Goal: Communication & Community: Answer question/provide support

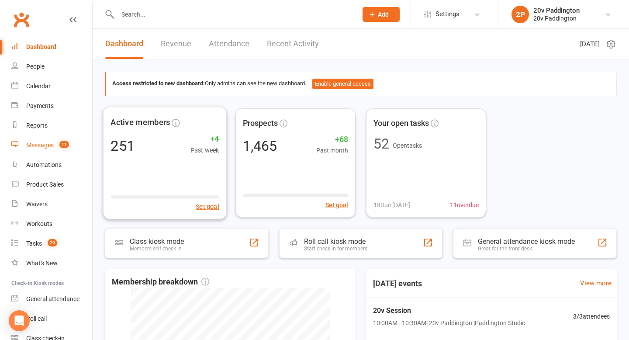
click at [75, 144] on link "Messages 11" at bounding box center [51, 145] width 81 height 20
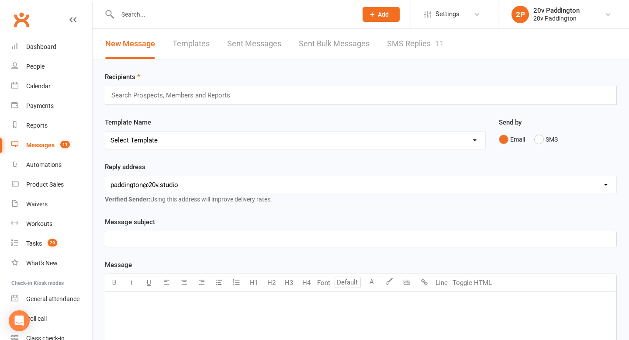
click at [392, 56] on link "SMS Replies 11" at bounding box center [415, 44] width 57 height 30
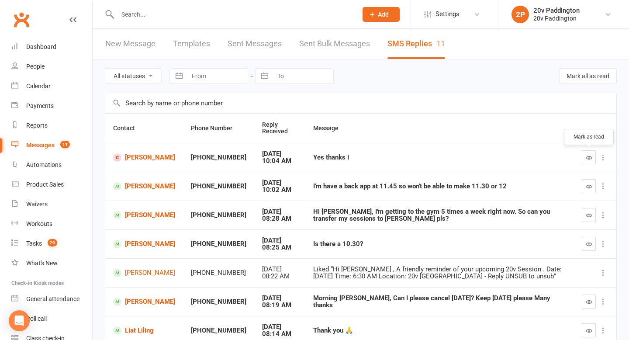
click at [585, 153] on button "button" at bounding box center [589, 157] width 14 height 14
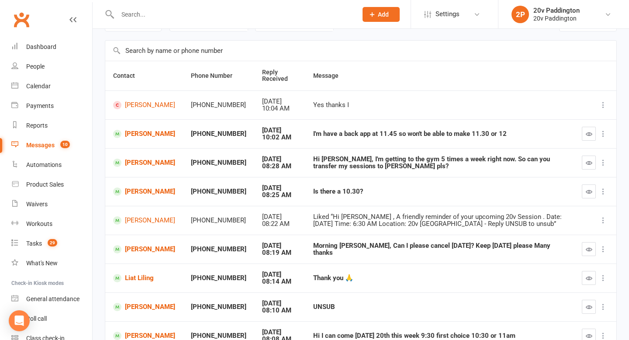
scroll to position [55, 0]
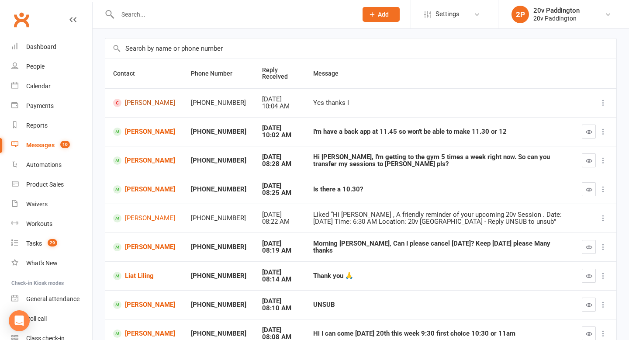
click at [136, 106] on link "[PERSON_NAME]" at bounding box center [144, 103] width 62 height 8
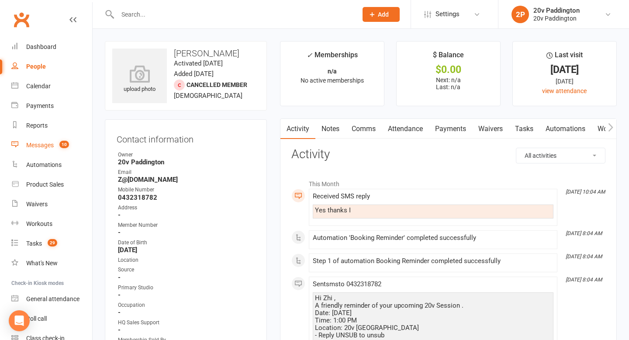
click at [49, 144] on div "Messages" at bounding box center [40, 145] width 28 height 7
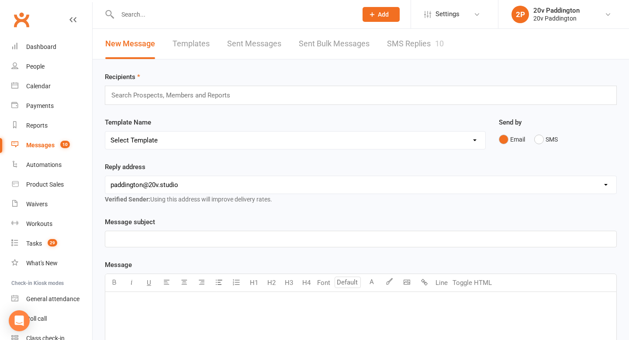
click at [403, 37] on link "SMS Replies 10" at bounding box center [415, 44] width 57 height 30
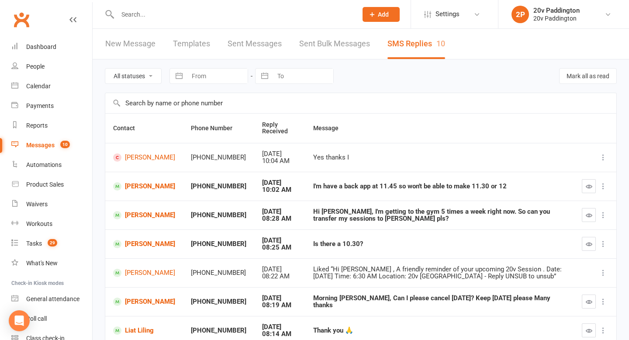
click at [138, 76] on select "All statuses Read only Unread only" at bounding box center [133, 76] width 56 height 15
select select "unread_only"
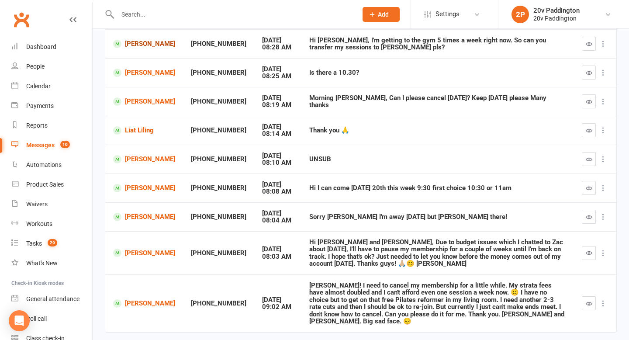
scroll to position [165, 0]
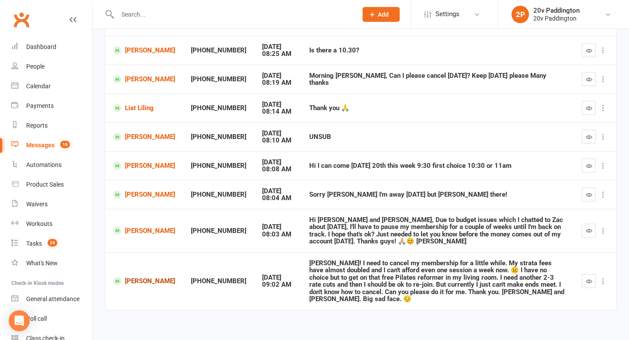
click at [144, 277] on link "[PERSON_NAME]" at bounding box center [144, 281] width 62 height 8
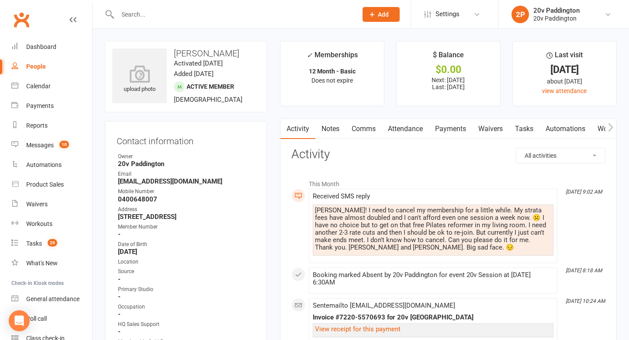
click at [367, 135] on link "Comms" at bounding box center [364, 129] width 36 height 20
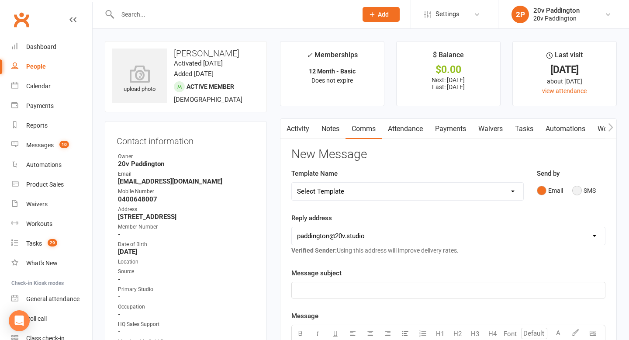
click at [578, 198] on button "SMS" at bounding box center [584, 190] width 24 height 17
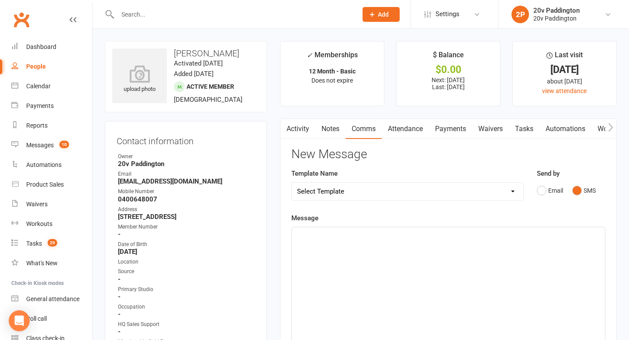
click at [487, 252] on div "﻿" at bounding box center [448, 292] width 313 height 131
click at [300, 230] on p "oh no im so sorry to hear that :((((" at bounding box center [448, 235] width 303 height 10
click at [436, 235] on p "Oh no im so sorry to hear that :((((" at bounding box center [448, 235] width 303 height 10
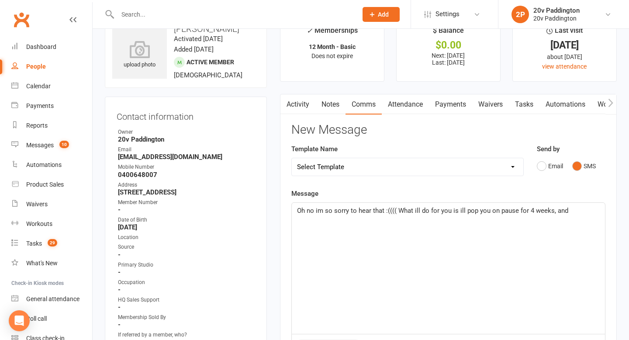
scroll to position [28, 0]
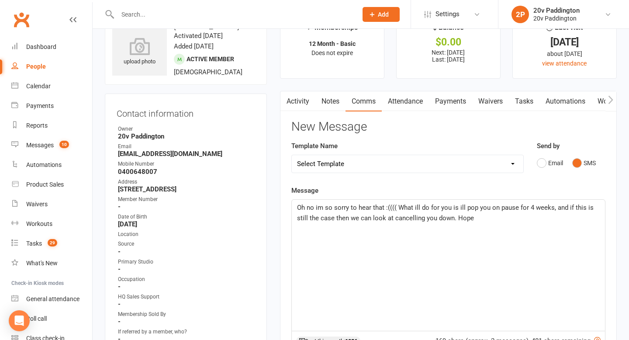
click at [416, 205] on span "Oh no im so sorry to hear that :(((( What ill do for you is ill pop you on paus…" at bounding box center [446, 213] width 298 height 18
click at [490, 217] on p "Oh no im so sorry to hear that :(((( What ill do for you is ill pop you on paus…" at bounding box center [448, 212] width 303 height 21
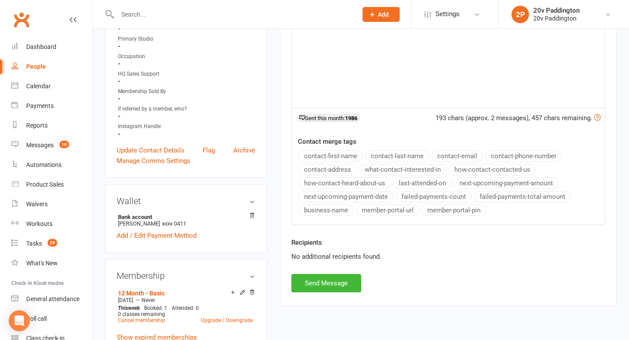
scroll to position [262, 0]
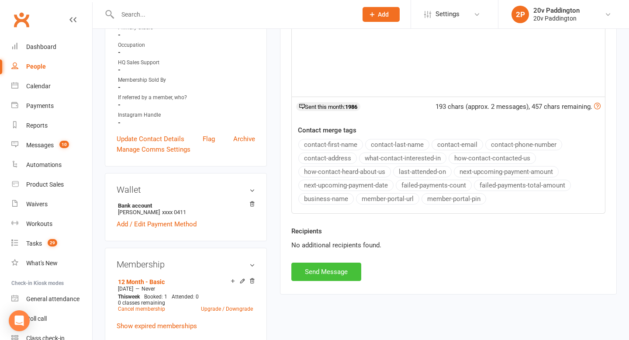
click at [329, 273] on button "Send Message" at bounding box center [326, 272] width 70 height 18
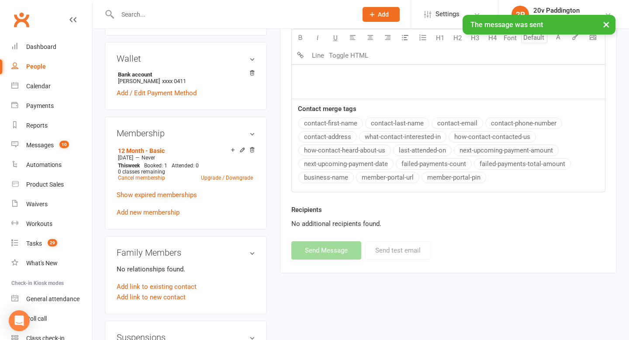
scroll to position [485, 0]
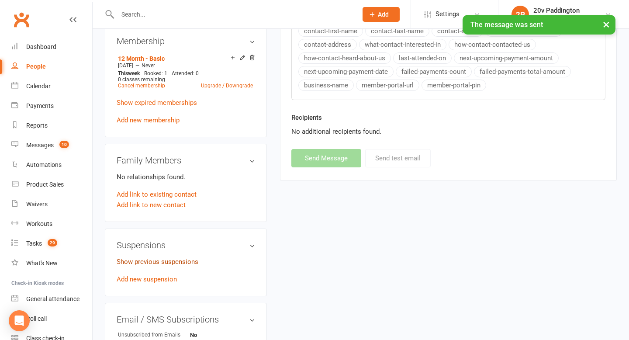
click at [156, 259] on link "Show previous suspensions" at bounding box center [158, 262] width 82 height 8
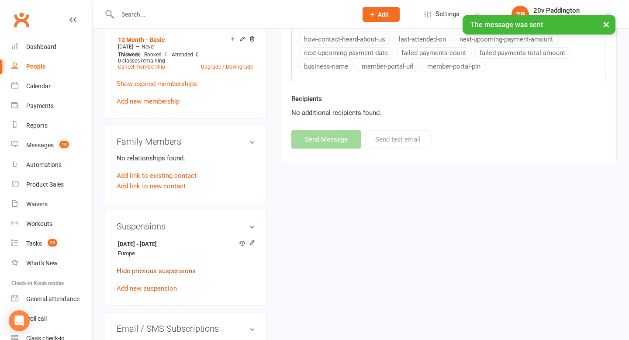
scroll to position [506, 0]
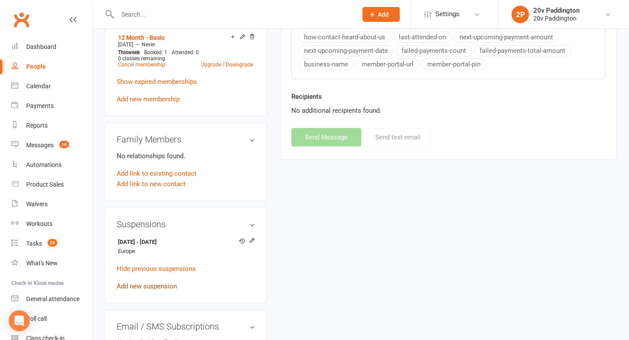
click at [155, 282] on link "Add new suspension" at bounding box center [147, 286] width 60 height 8
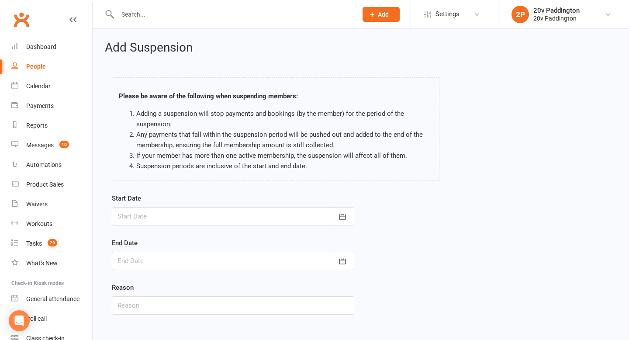
click at [355, 226] on div "Start Date August 2025 Sun Mon Tue Wed Thu Fri Sat 31 27 28 29 30 31 01 02 32 0…" at bounding box center [233, 260] width 256 height 134
click at [351, 218] on button "button" at bounding box center [343, 216] width 24 height 18
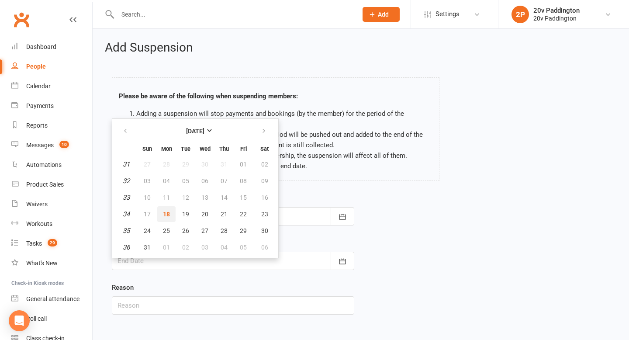
click at [166, 212] on span "18" at bounding box center [166, 214] width 7 height 7
type input "18 Aug 2025"
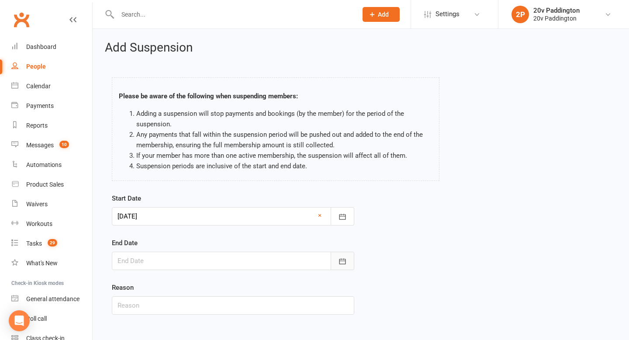
click at [346, 258] on icon "button" at bounding box center [342, 261] width 9 height 9
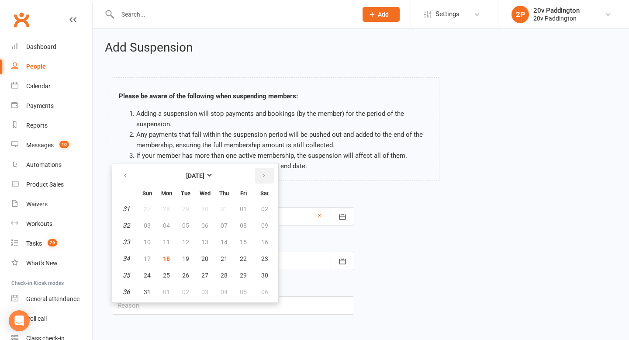
click at [265, 177] on icon "button" at bounding box center [264, 175] width 6 height 7
click at [167, 228] on span "08" at bounding box center [166, 225] width 7 height 7
type input "08 Sep 2025"
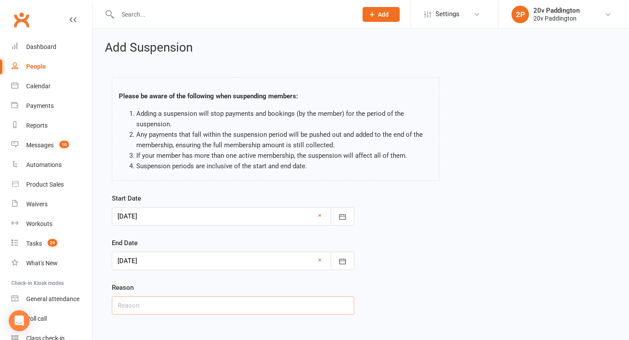
click at [214, 301] on input "text" at bounding box center [233, 305] width 242 height 18
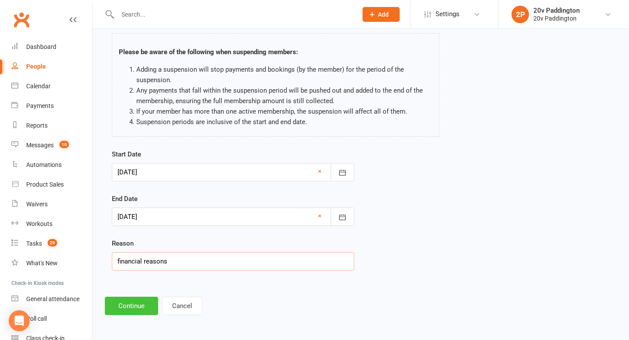
type input "financial reasons"
click at [120, 306] on button "Continue" at bounding box center [131, 306] width 53 height 18
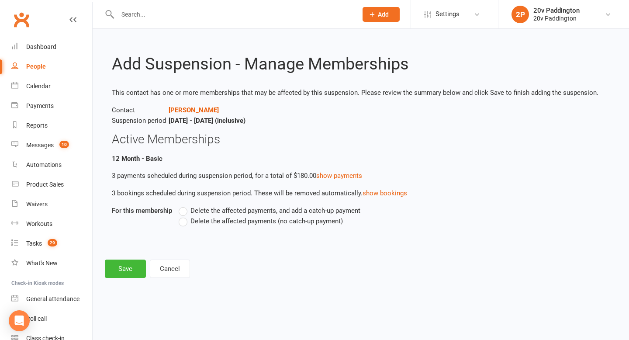
click at [180, 223] on label "Delete the affected payments (no catch-up payment)" at bounding box center [261, 221] width 164 height 10
click at [180, 216] on input "Delete the affected payments (no catch-up payment)" at bounding box center [182, 216] width 6 height 0
click at [134, 263] on button "Save" at bounding box center [125, 268] width 41 height 18
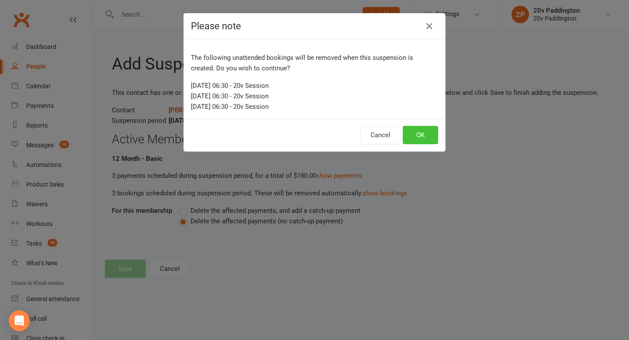
click at [411, 139] on button "OK" at bounding box center [420, 135] width 35 height 18
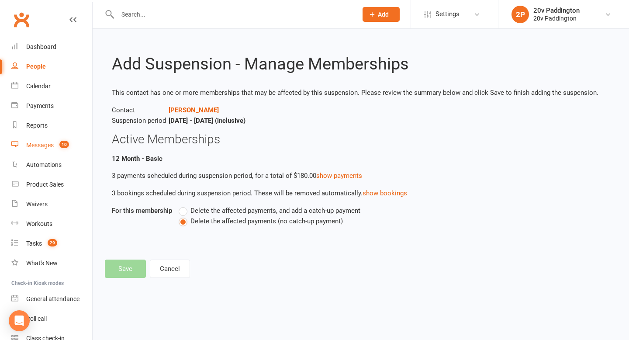
click at [44, 152] on link "Messages 10" at bounding box center [51, 145] width 81 height 20
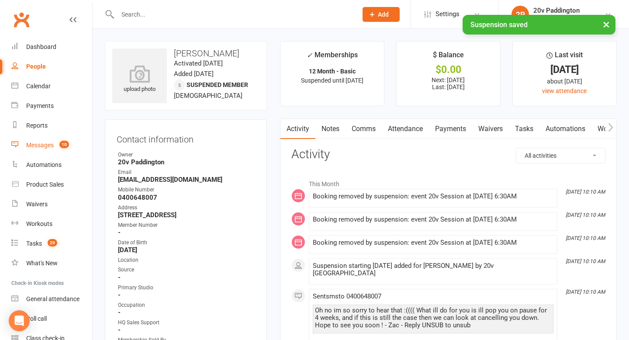
click at [43, 146] on div "Messages" at bounding box center [40, 145] width 28 height 7
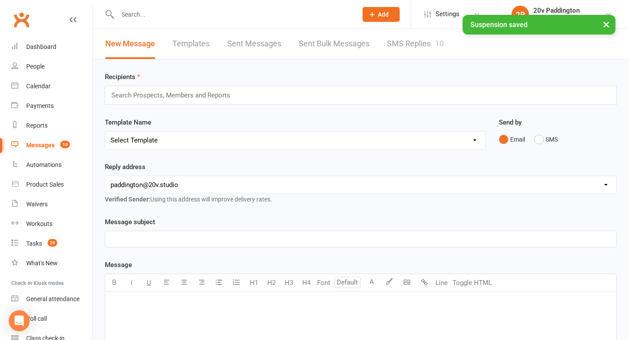
click at [432, 41] on link "SMS Replies 10" at bounding box center [415, 44] width 57 height 30
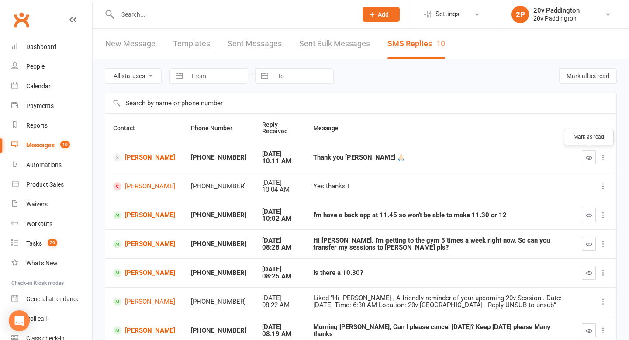
click at [587, 158] on icon "button" at bounding box center [589, 157] width 7 height 7
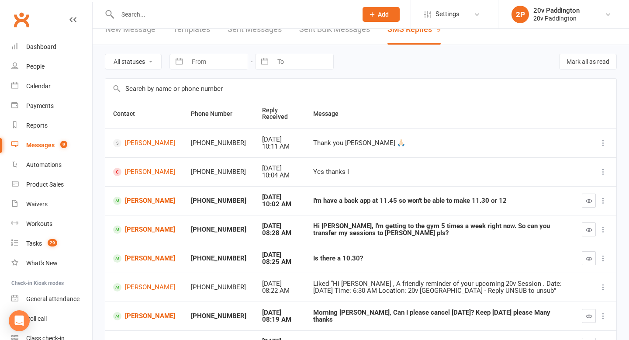
scroll to position [33, 0]
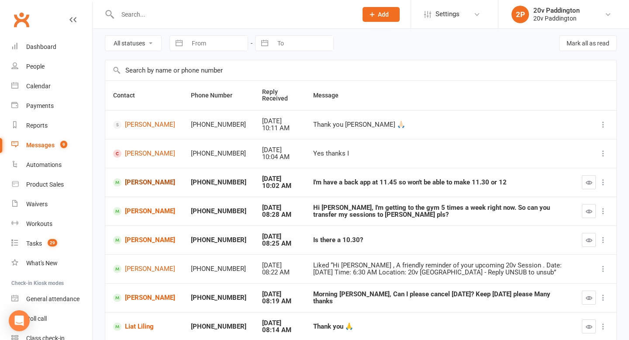
click at [129, 181] on link "[PERSON_NAME]" at bounding box center [144, 182] width 62 height 8
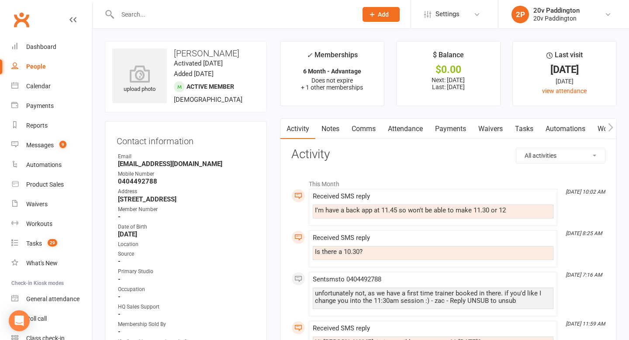
click at [358, 128] on link "Comms" at bounding box center [364, 129] width 36 height 20
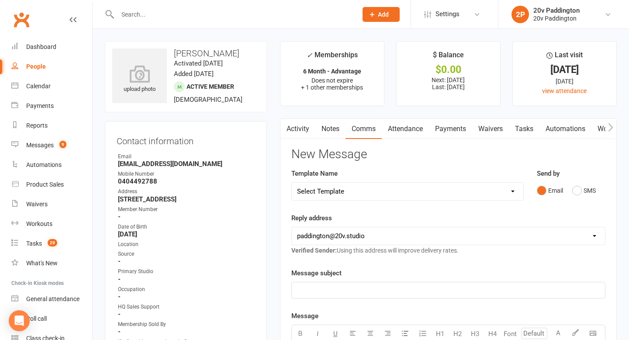
click at [297, 132] on link "Activity" at bounding box center [297, 129] width 35 height 20
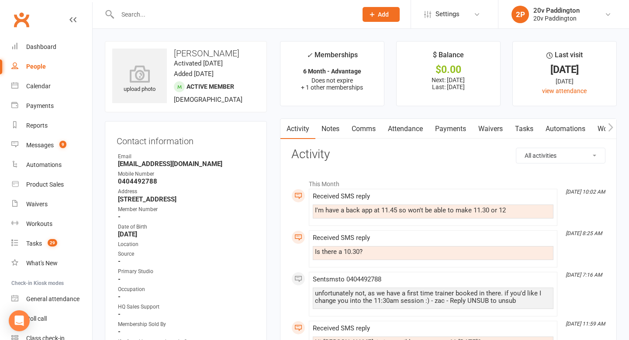
click at [366, 131] on link "Comms" at bounding box center [364, 129] width 36 height 20
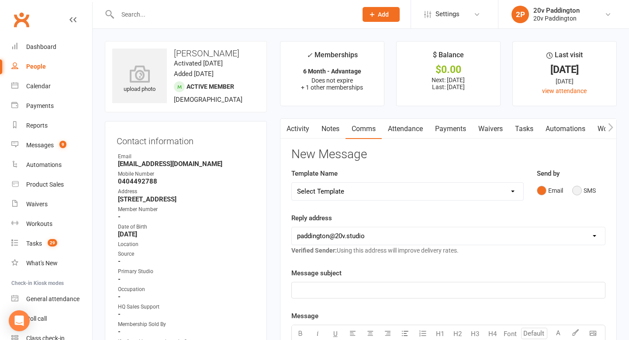
click at [572, 183] on div "Email SMS" at bounding box center [571, 190] width 69 height 17
click at [578, 183] on button "SMS" at bounding box center [584, 190] width 24 height 17
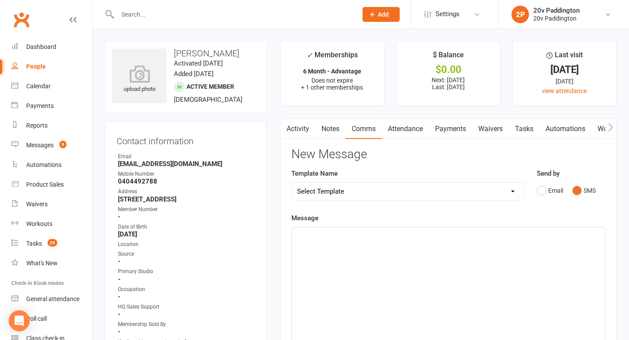
click at [505, 243] on div "﻿" at bounding box center [448, 292] width 313 height 131
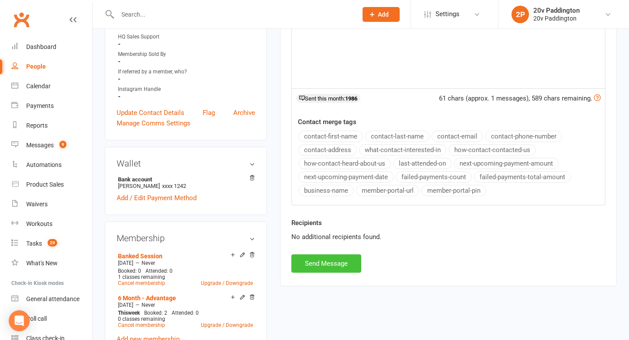
scroll to position [288, 0]
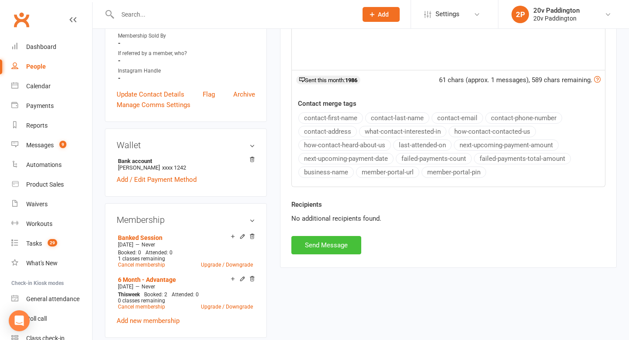
click at [318, 248] on button "Send Message" at bounding box center [326, 245] width 70 height 18
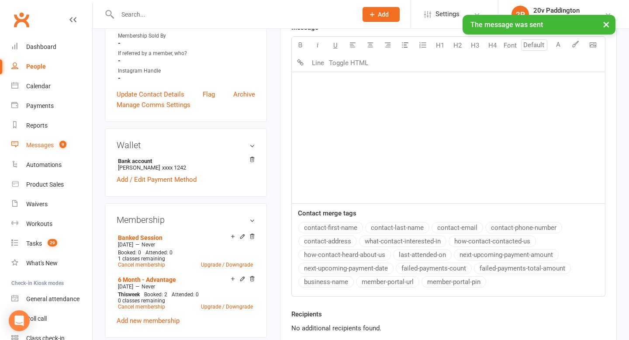
click at [43, 144] on div "Messages" at bounding box center [40, 145] width 28 height 7
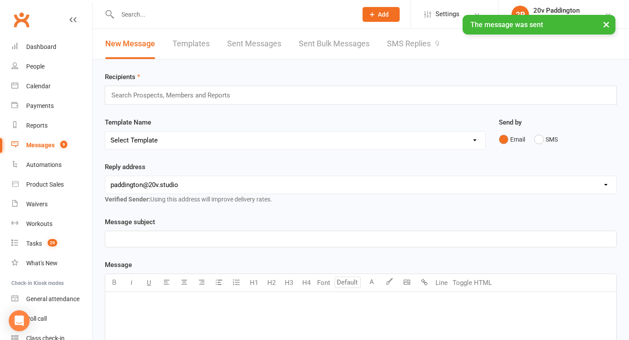
click at [402, 45] on link "SMS Replies 9" at bounding box center [413, 44] width 52 height 30
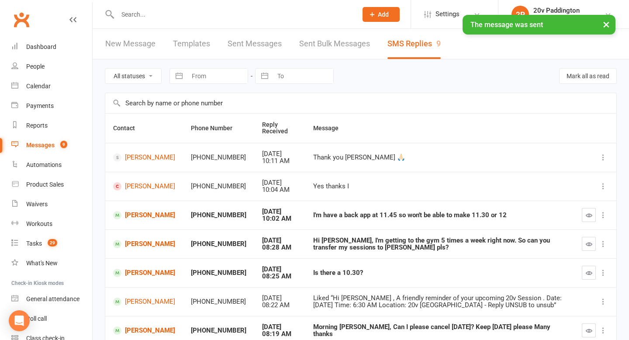
click at [584, 211] on button "button" at bounding box center [589, 215] width 14 height 14
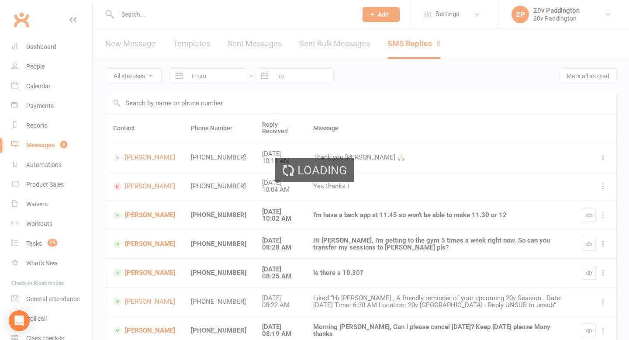
scroll to position [82, 0]
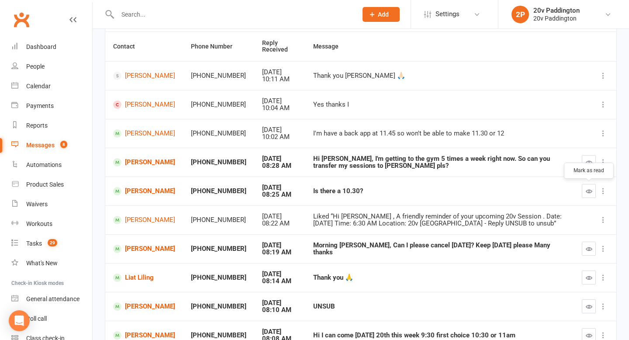
click at [588, 196] on button "button" at bounding box center [589, 191] width 14 height 14
click at [142, 247] on link "[PERSON_NAME]" at bounding box center [144, 249] width 62 height 8
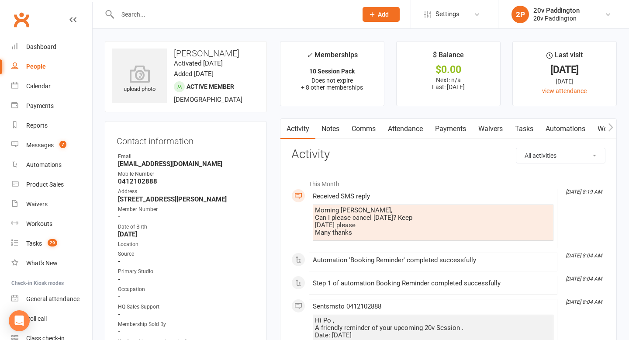
click at [361, 137] on link "Comms" at bounding box center [364, 129] width 36 height 20
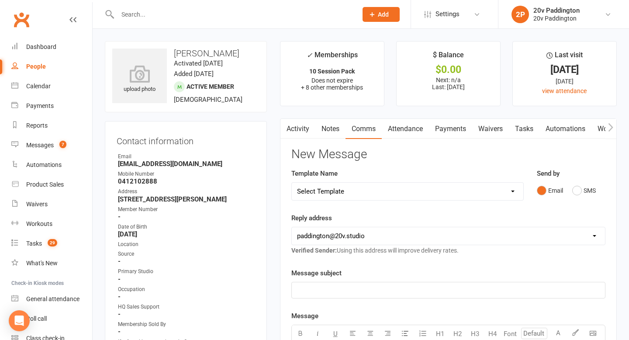
click at [594, 203] on div "Send by Email SMS" at bounding box center [571, 189] width 82 height 43
click at [583, 195] on button "SMS" at bounding box center [584, 190] width 24 height 17
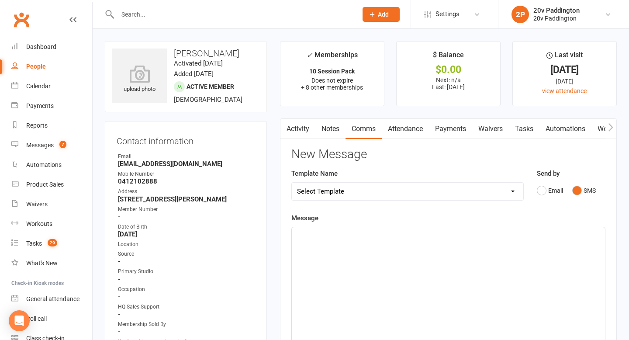
click at [477, 273] on div "﻿" at bounding box center [448, 292] width 313 height 131
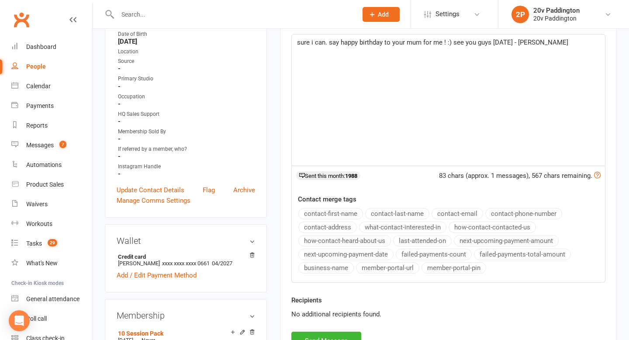
scroll to position [443, 0]
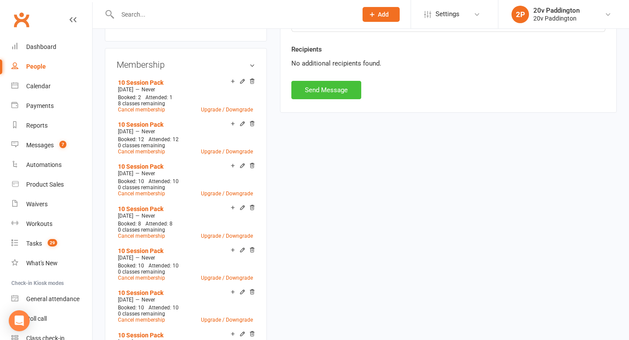
click at [311, 97] on button "Send Message" at bounding box center [326, 90] width 70 height 18
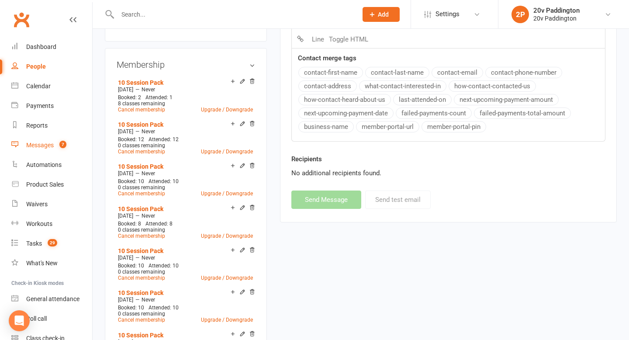
click at [45, 144] on div "Messages" at bounding box center [40, 145] width 28 height 7
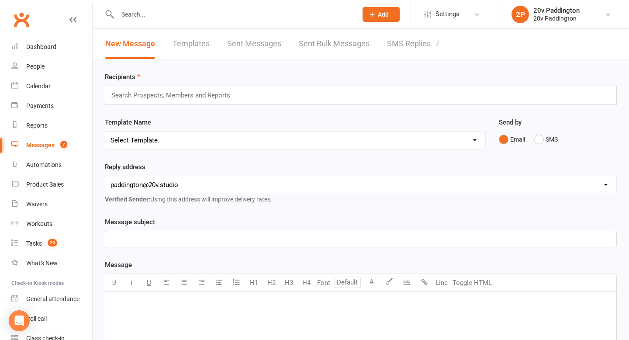
click at [408, 46] on link "SMS Replies 7" at bounding box center [413, 44] width 52 height 30
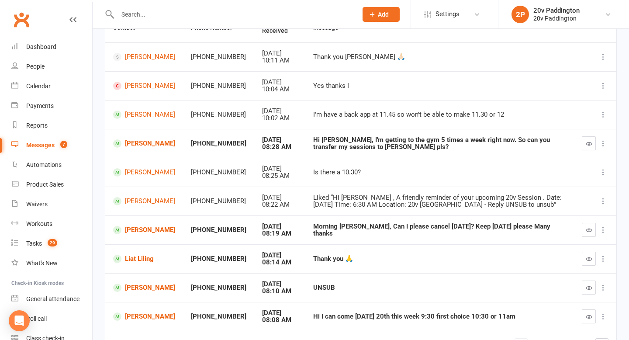
scroll to position [101, 0]
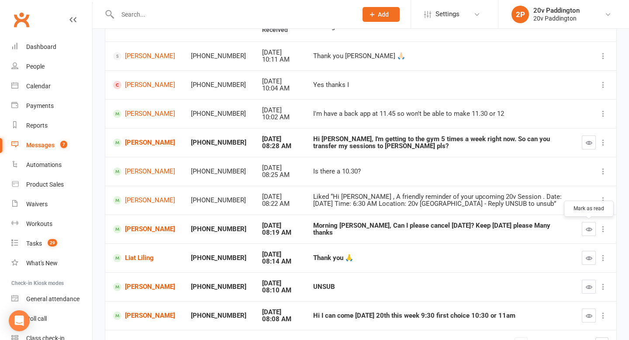
click at [592, 230] on button "button" at bounding box center [589, 229] width 14 height 14
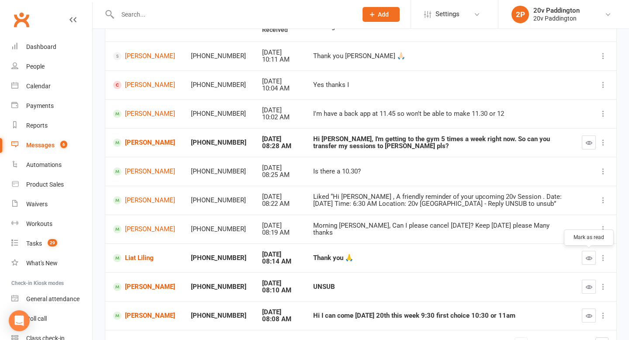
click at [585, 258] on button "button" at bounding box center [589, 258] width 14 height 14
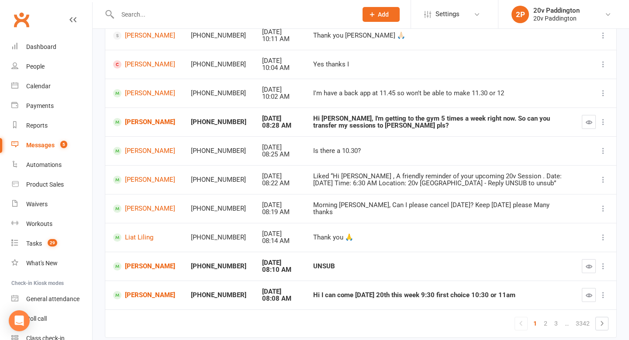
scroll to position [129, 0]
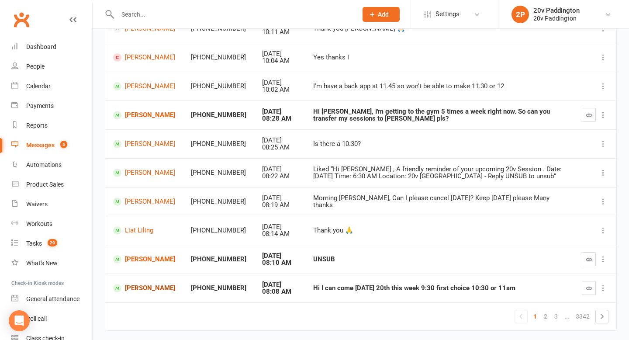
click at [137, 285] on link "[PERSON_NAME]" at bounding box center [144, 288] width 62 height 8
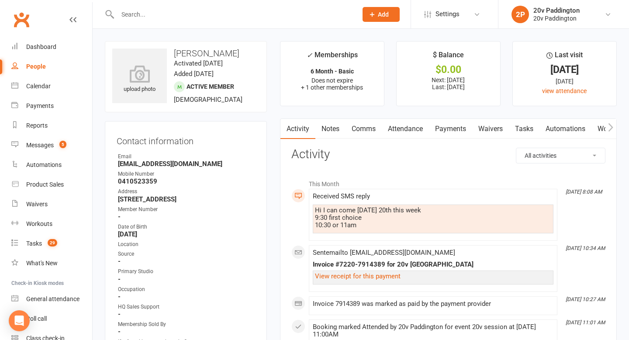
click at [346, 131] on link "Comms" at bounding box center [364, 129] width 36 height 20
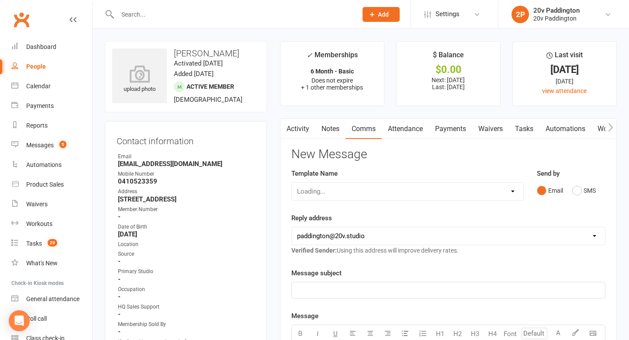
click at [363, 132] on link "Comms" at bounding box center [364, 129] width 36 height 20
click at [591, 189] on button "SMS" at bounding box center [584, 190] width 24 height 17
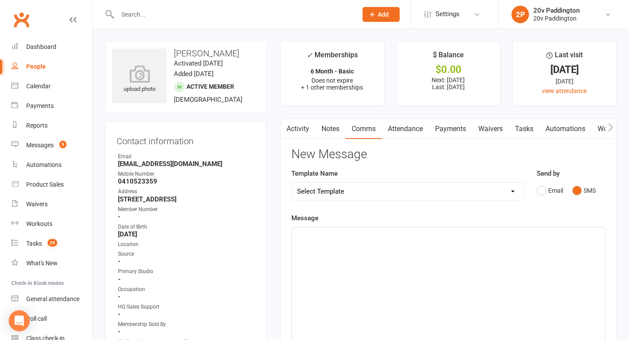
click at [525, 220] on div "Message ﻿ 0 chars (approx. 1 messages), 650 chars remaining. Sent this month: 1…" at bounding box center [448, 344] width 314 height 263
click at [504, 243] on div "﻿" at bounding box center [448, 292] width 313 height 131
click at [444, 238] on p "all booked for 10:30am :)" at bounding box center [448, 235] width 303 height 10
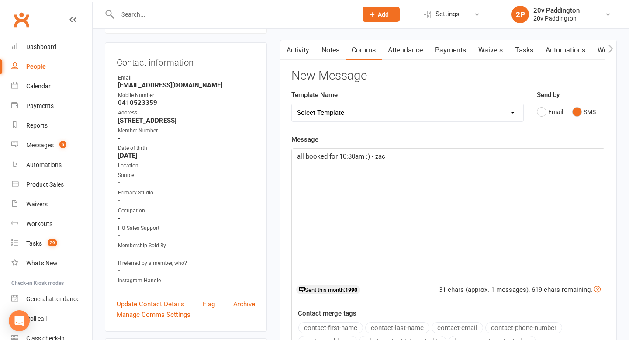
scroll to position [266, 0]
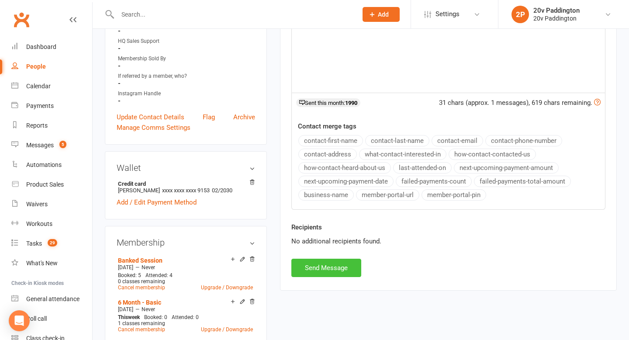
click at [343, 266] on button "Send Message" at bounding box center [326, 268] width 70 height 18
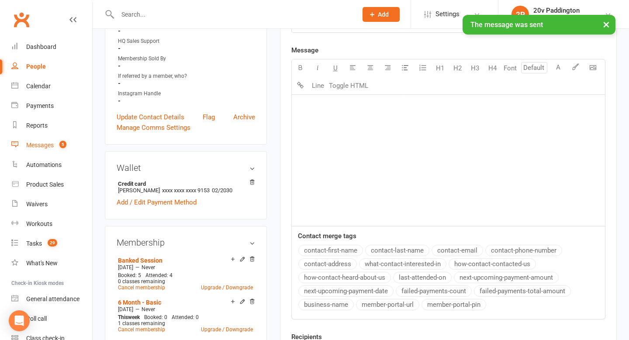
click at [48, 147] on div "Messages" at bounding box center [40, 145] width 28 height 7
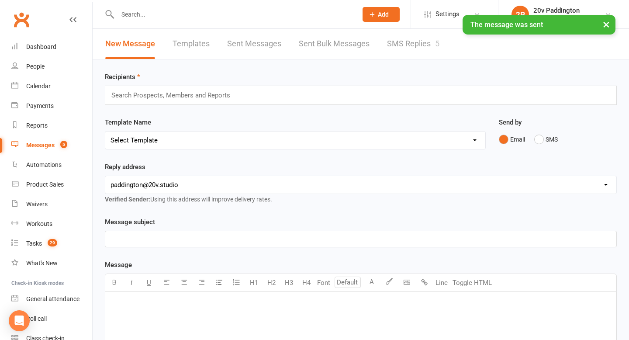
click at [387, 42] on link "SMS Replies 5" at bounding box center [413, 44] width 52 height 30
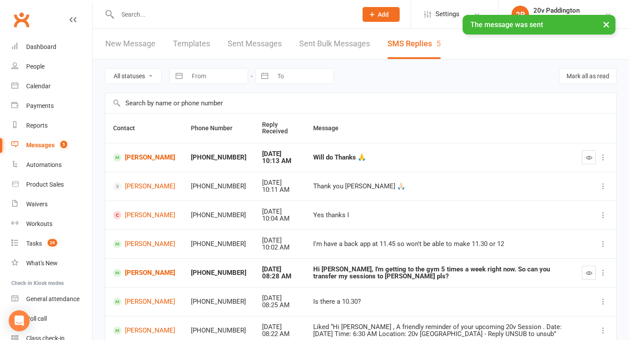
click at [589, 153] on button "button" at bounding box center [589, 157] width 14 height 14
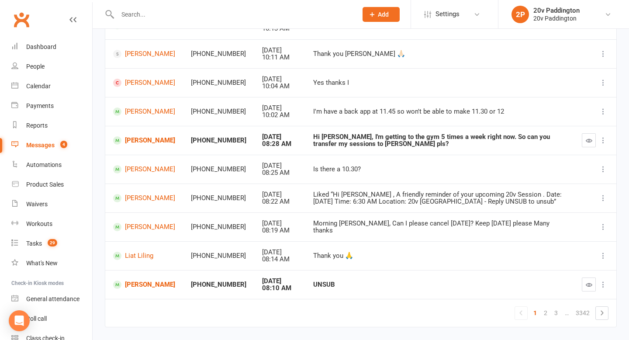
scroll to position [156, 0]
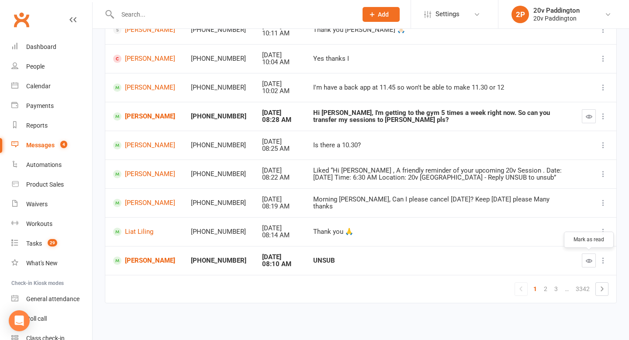
click at [586, 257] on icon "button" at bounding box center [589, 260] width 7 height 7
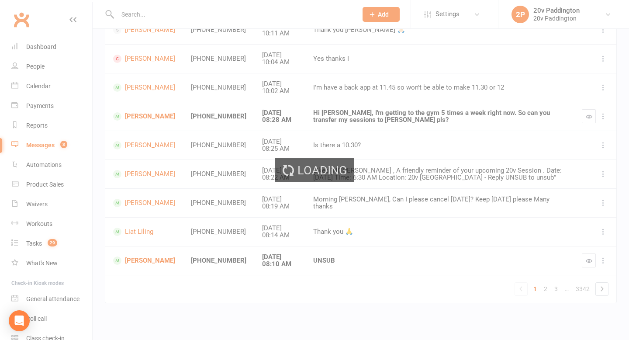
scroll to position [0, 0]
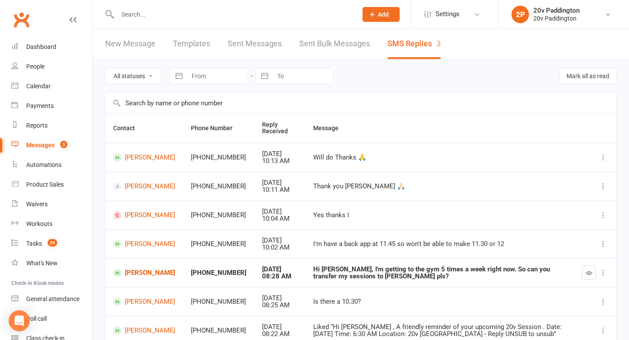
click at [140, 77] on select "All statuses Read only Unread only" at bounding box center [133, 76] width 56 height 15
select select "unread_only"
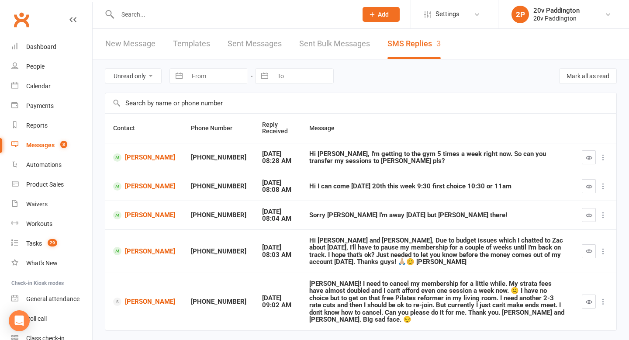
scroll to position [21, 0]
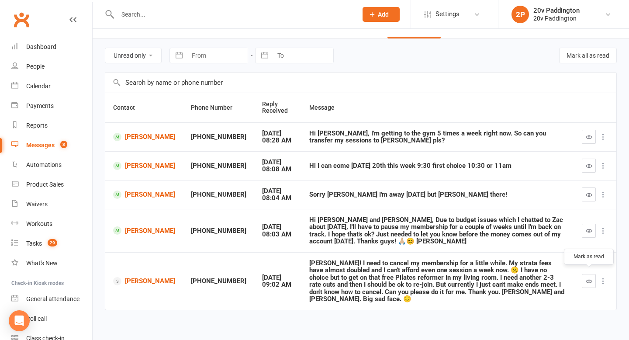
click at [588, 278] on icon "button" at bounding box center [589, 281] width 7 height 7
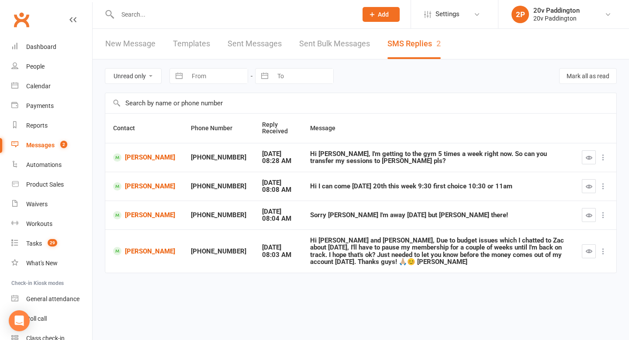
scroll to position [0, 0]
click at [585, 184] on button "button" at bounding box center [589, 186] width 14 height 14
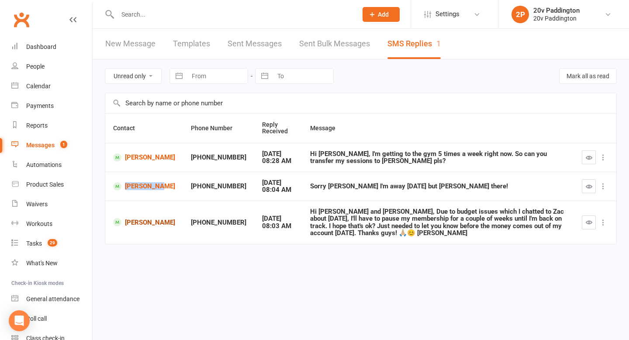
click at [131, 221] on link "Fiona Adie" at bounding box center [144, 222] width 62 height 8
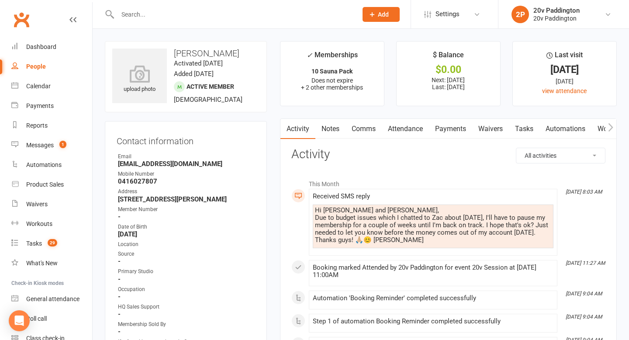
scroll to position [0, 0]
click at [359, 133] on link "Comms" at bounding box center [363, 129] width 36 height 20
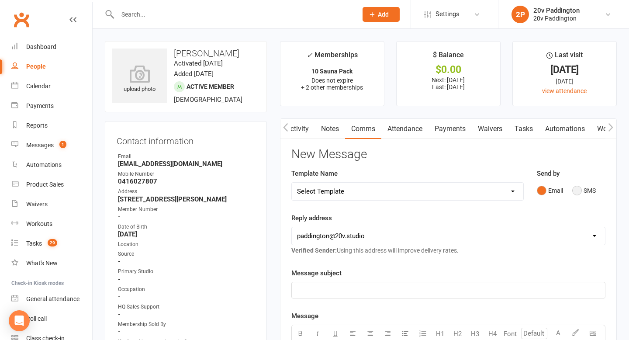
click at [574, 187] on button "SMS" at bounding box center [584, 190] width 24 height 17
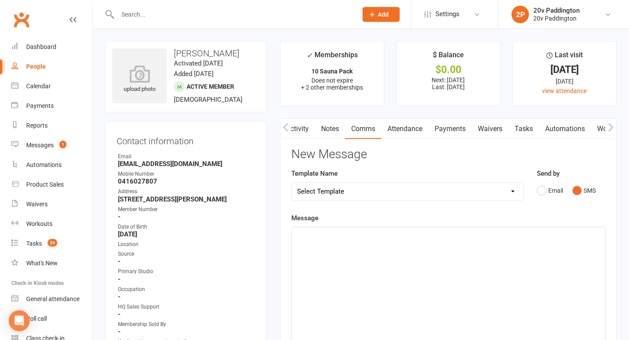
click at [482, 245] on div "﻿" at bounding box center [448, 292] width 313 height 131
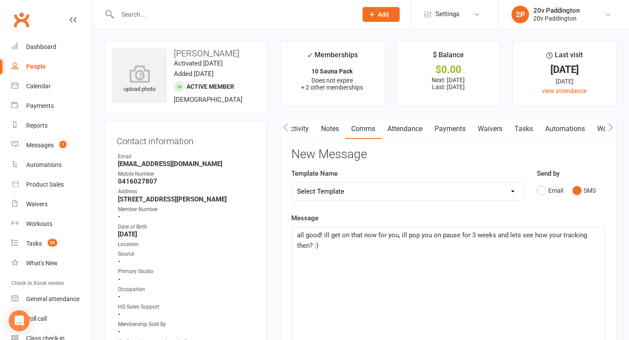
click at [515, 234] on span "all good! ill get on that now for you, ill pop you on pause for 3 weeks and let…" at bounding box center [443, 240] width 292 height 18
click at [324, 234] on span "all good! ill get on that now for you, ill pop you on pause for 3 weeks and let…" at bounding box center [443, 240] width 293 height 18
click at [350, 249] on p "all good! i'll get on that now for you, ill pop you on pause for 3 weeks and le…" at bounding box center [448, 240] width 303 height 21
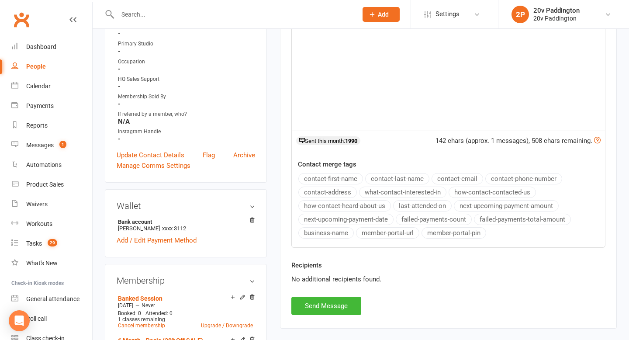
scroll to position [277, 0]
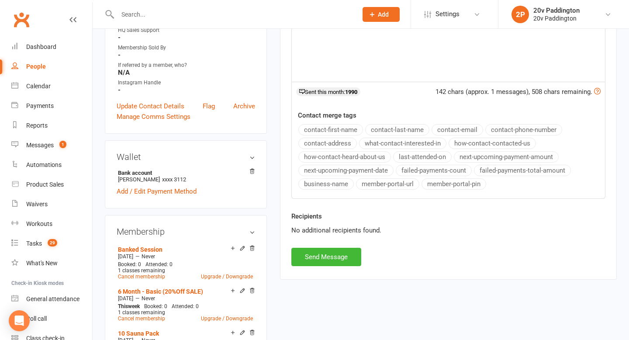
click at [308, 240] on div "Recipients No additional recipients found." at bounding box center [448, 229] width 327 height 37
click at [316, 249] on button "Send Message" at bounding box center [326, 257] width 70 height 18
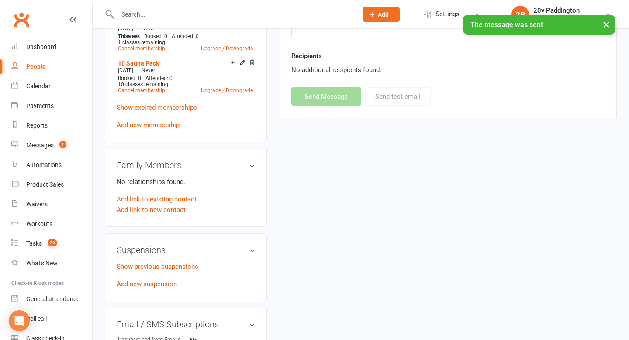
scroll to position [598, 0]
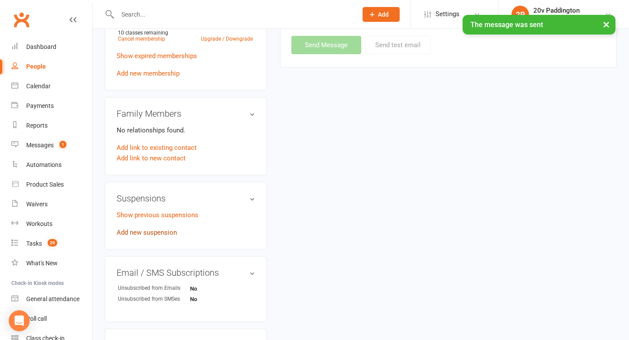
click at [151, 228] on link "Add new suspension" at bounding box center [147, 232] width 60 height 8
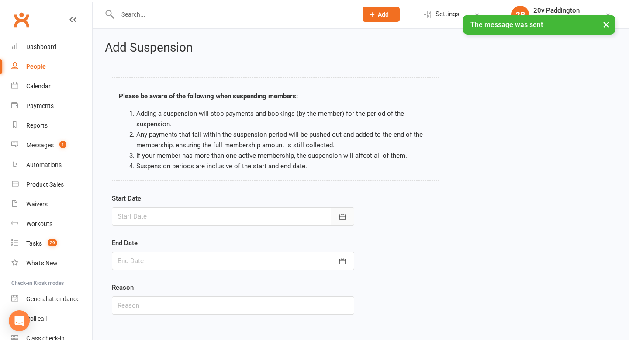
click at [351, 214] on button "button" at bounding box center [343, 216] width 24 height 18
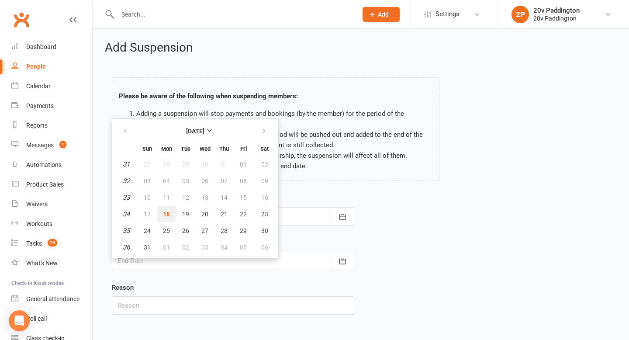
click at [165, 215] on span "18" at bounding box center [166, 214] width 7 height 7
type input "18 Aug 2025"
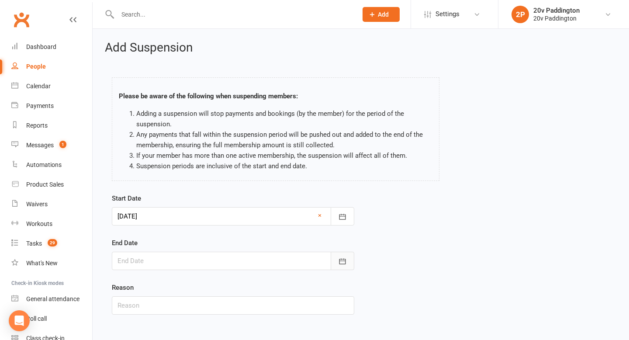
click at [341, 254] on button "button" at bounding box center [343, 261] width 24 height 18
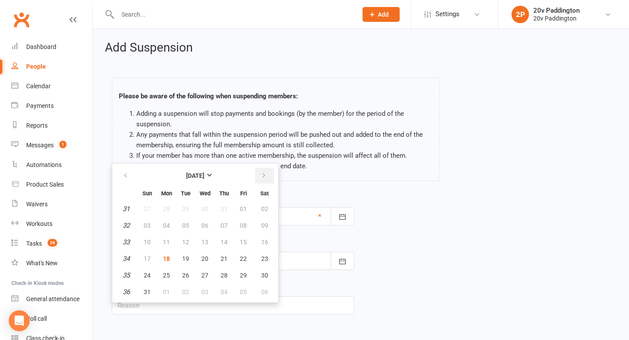
click at [261, 174] on icon "button" at bounding box center [264, 175] width 6 height 7
click at [167, 223] on span "08" at bounding box center [166, 225] width 7 height 7
type input "08 Sep 2025"
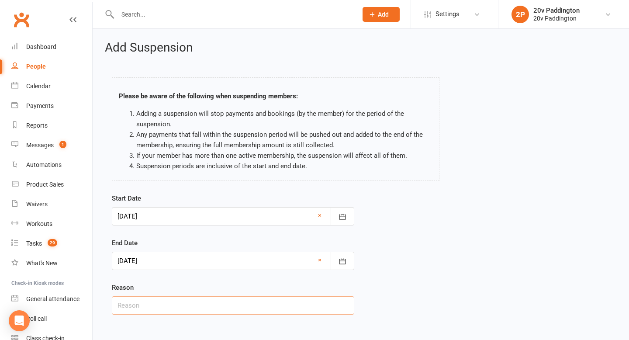
click at [229, 303] on input "text" at bounding box center [233, 305] width 242 height 18
type input "F"
type input "financial reasons"
click at [429, 235] on div "Start Date 18 Aug 2025 August 2025 Sun Mon Tue Wed Thu Fri Sat 31 27 28 29 30 3…" at bounding box center [360, 260] width 511 height 134
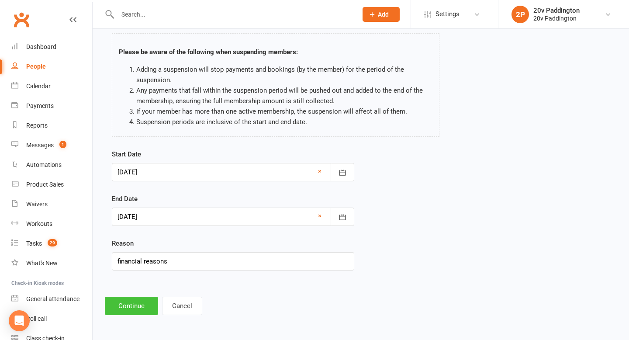
click at [110, 309] on button "Continue" at bounding box center [131, 306] width 53 height 18
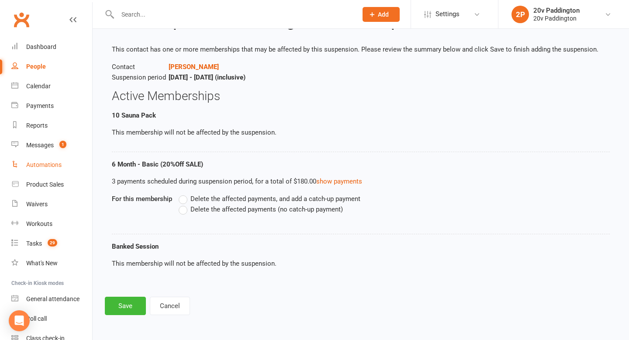
scroll to position [0, 0]
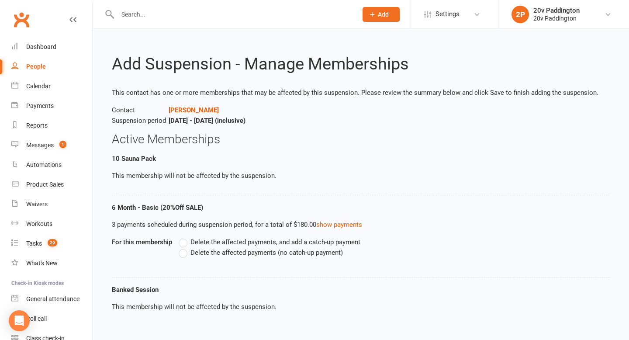
click at [185, 254] on label "Delete the affected payments (no catch-up payment)" at bounding box center [261, 252] width 164 height 10
click at [184, 247] on input "Delete the affected payments (no catch-up payment)" at bounding box center [182, 247] width 6 height 0
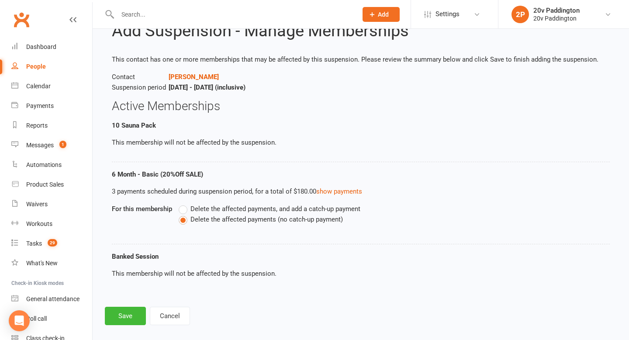
scroll to position [43, 0]
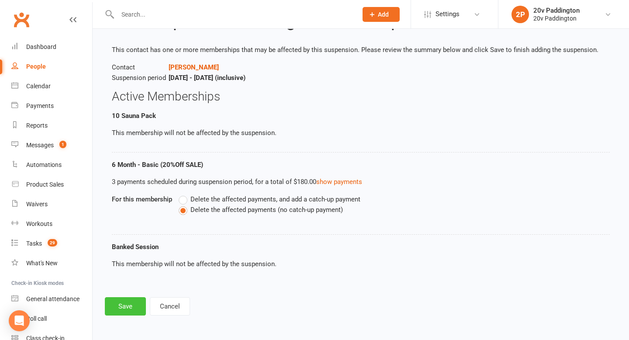
click at [128, 302] on button "Save" at bounding box center [125, 306] width 41 height 18
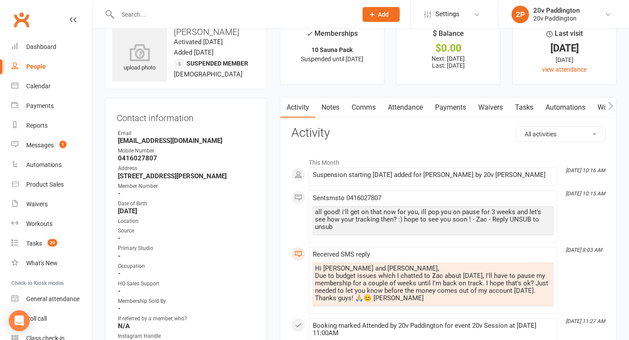
scroll to position [6, 0]
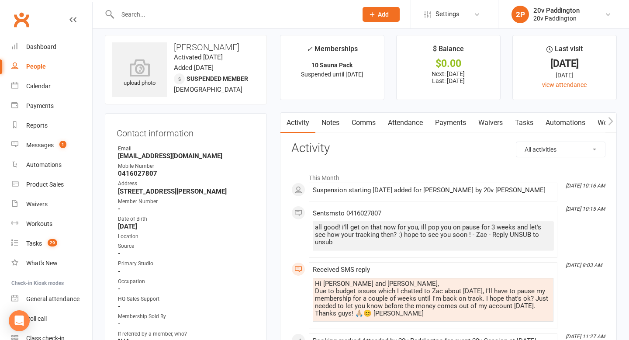
click at [361, 119] on link "Comms" at bounding box center [364, 123] width 36 height 20
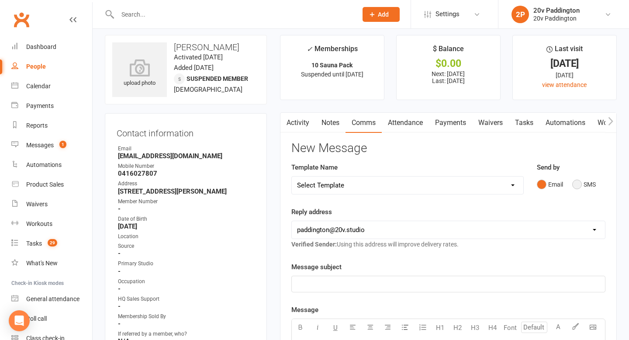
click at [581, 180] on button "SMS" at bounding box center [584, 184] width 24 height 17
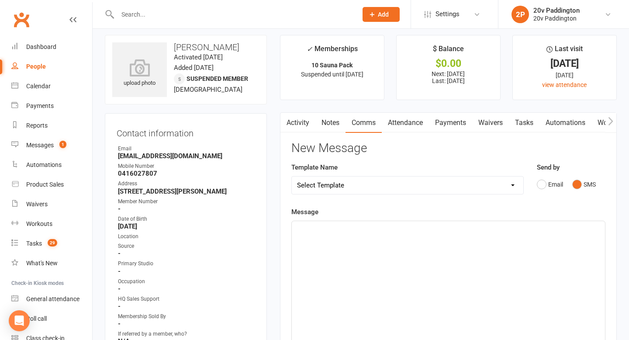
click at [468, 261] on div "﻿" at bounding box center [448, 286] width 313 height 131
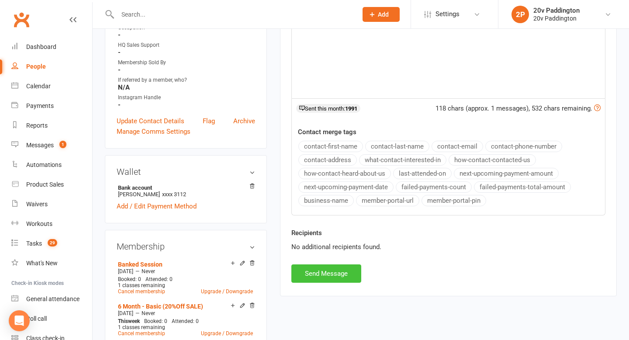
click at [331, 279] on button "Send Message" at bounding box center [326, 273] width 70 height 18
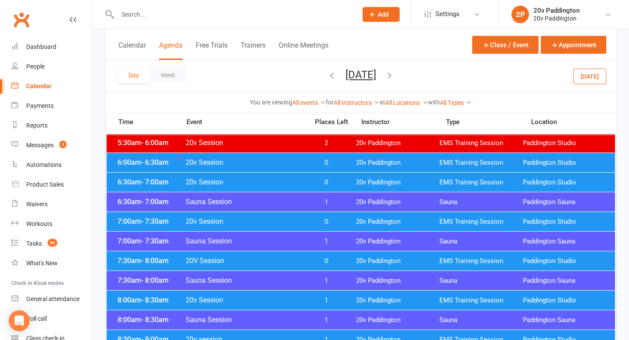
scroll to position [61, 0]
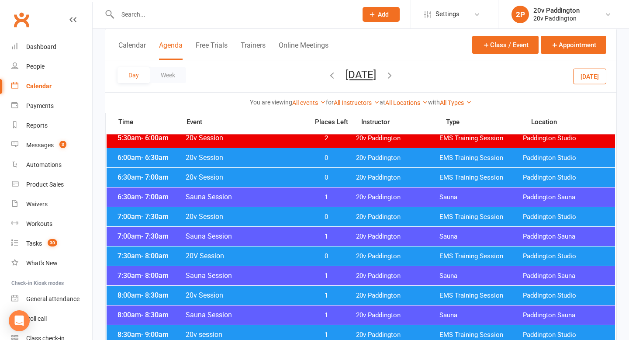
click at [601, 70] on button "Today" at bounding box center [589, 76] width 33 height 16
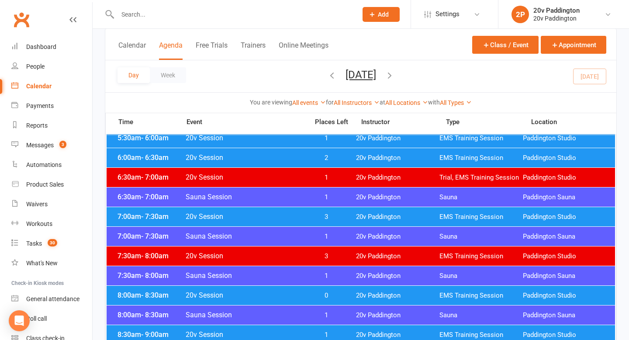
click at [394, 79] on icon "button" at bounding box center [390, 75] width 10 height 10
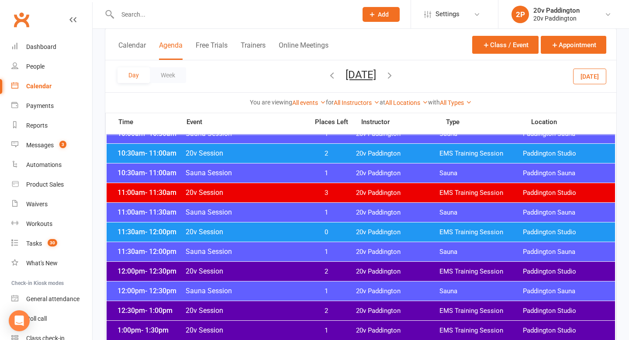
scroll to position [400, 0]
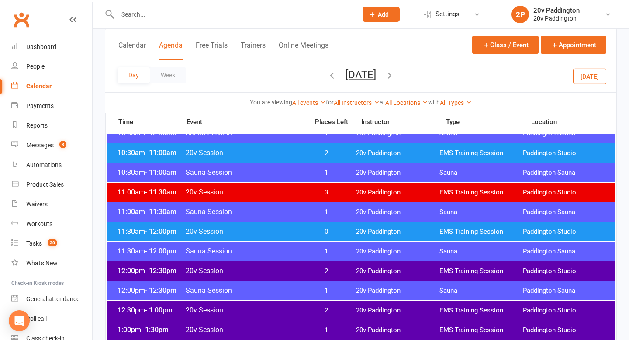
click at [261, 270] on span "20v Session" at bounding box center [244, 270] width 118 height 8
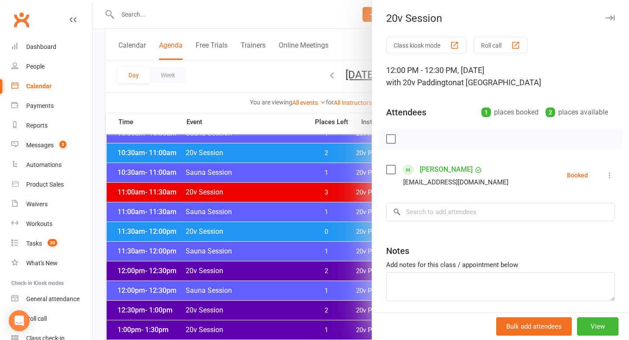
click at [348, 197] on div at bounding box center [361, 170] width 536 height 340
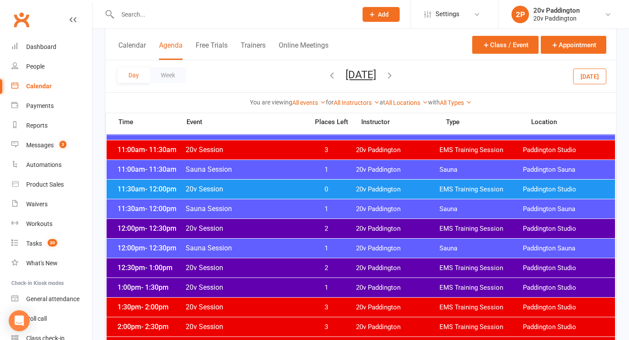
scroll to position [444, 0]
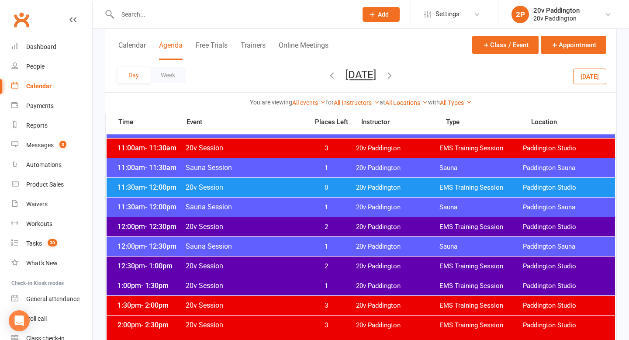
click at [295, 263] on span "20v Session" at bounding box center [244, 266] width 118 height 8
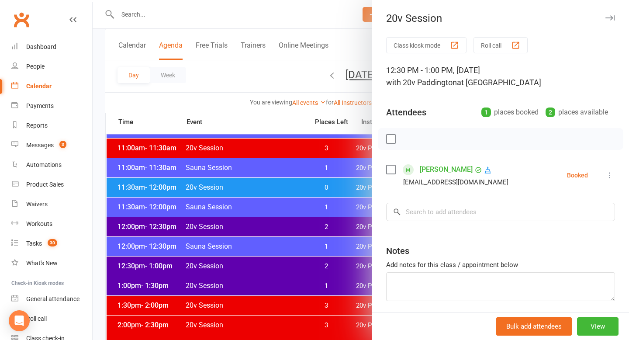
click at [610, 171] on icon at bounding box center [609, 175] width 9 height 9
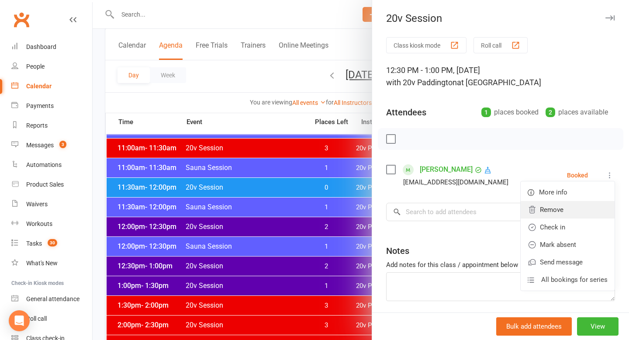
click at [564, 203] on link "Remove" at bounding box center [568, 209] width 94 height 17
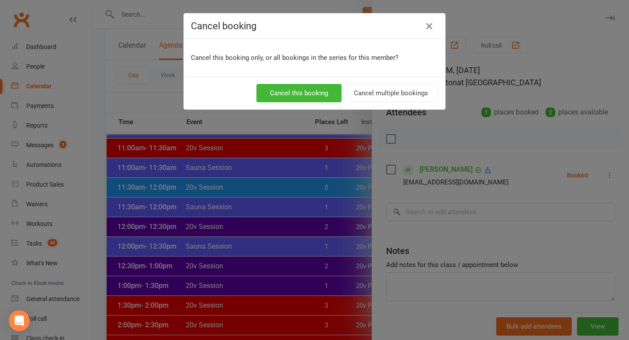
click at [310, 83] on div "Cancel this booking Cancel multiple bookings" at bounding box center [314, 93] width 261 height 32
click at [303, 90] on button "Cancel this booking" at bounding box center [298, 93] width 85 height 18
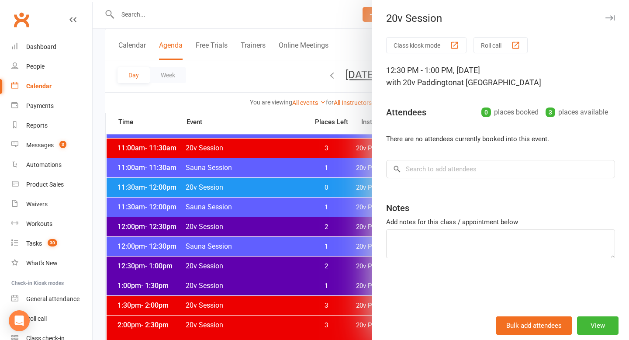
click at [277, 128] on div at bounding box center [361, 170] width 536 height 340
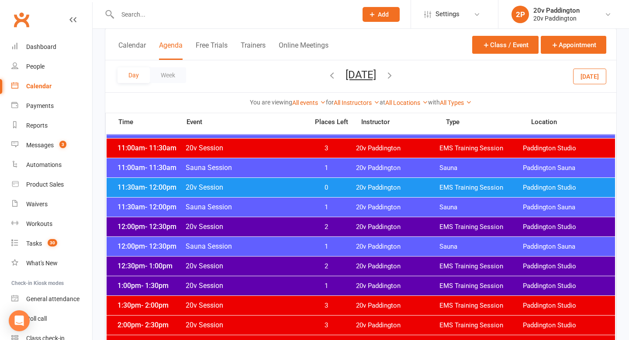
click at [346, 75] on button "Tuesday, Aug 19, 2025" at bounding box center [361, 75] width 31 height 12
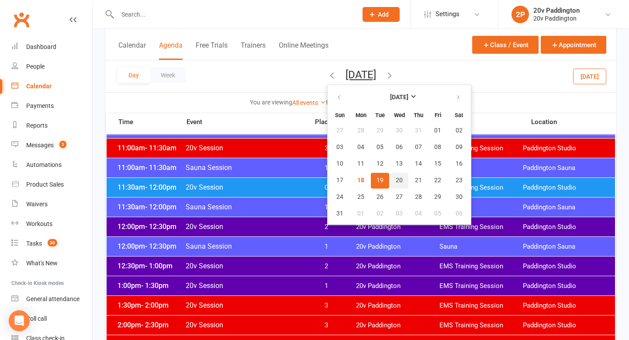
click at [390, 177] on button "20" at bounding box center [399, 181] width 18 height 16
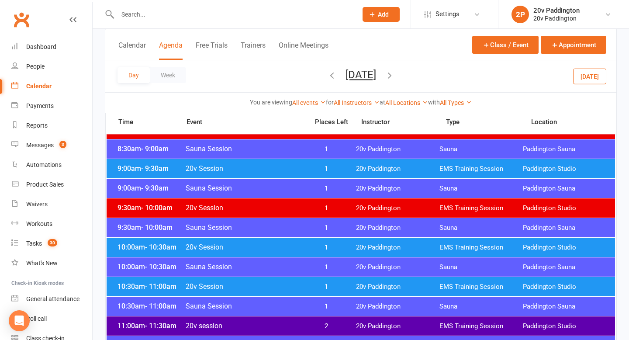
scroll to position [250, 0]
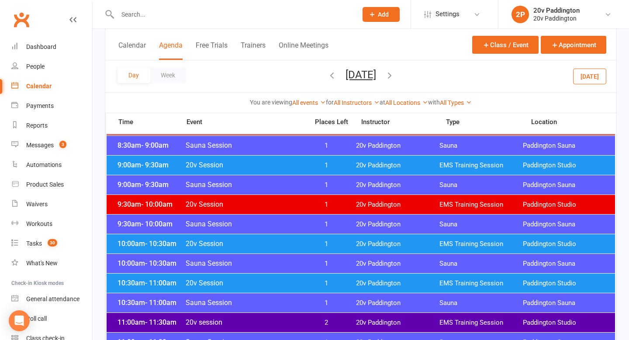
click at [285, 239] on div "10:00am - 10:30am 20v Session 1 20v Paddington EMS Training Session Paddington …" at bounding box center [361, 243] width 508 height 19
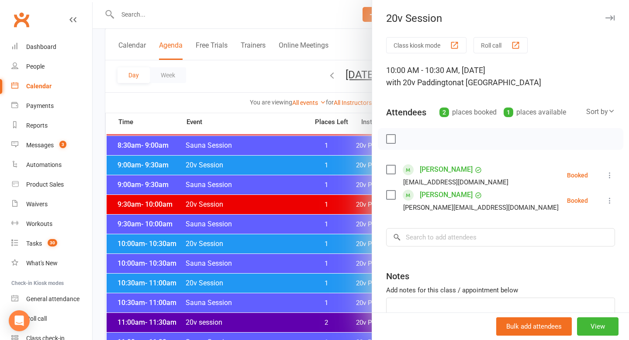
click at [286, 239] on div at bounding box center [361, 170] width 536 height 340
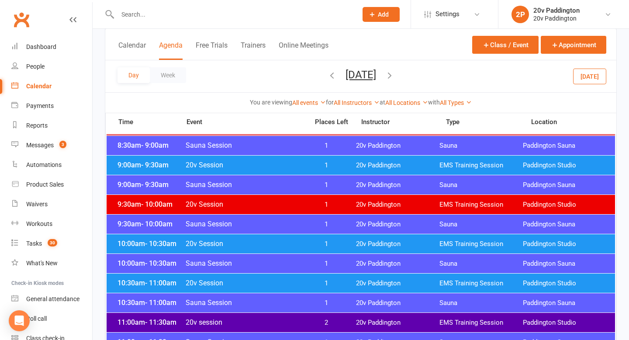
click at [284, 279] on span "20v Session" at bounding box center [244, 283] width 118 height 8
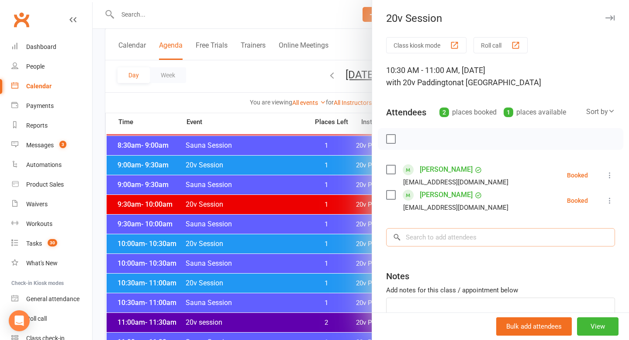
click at [432, 230] on input "search" at bounding box center [500, 237] width 229 height 18
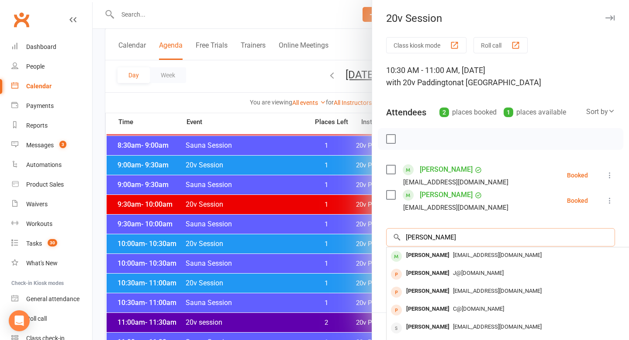
type input "janina"
click at [246, 80] on div at bounding box center [361, 170] width 536 height 340
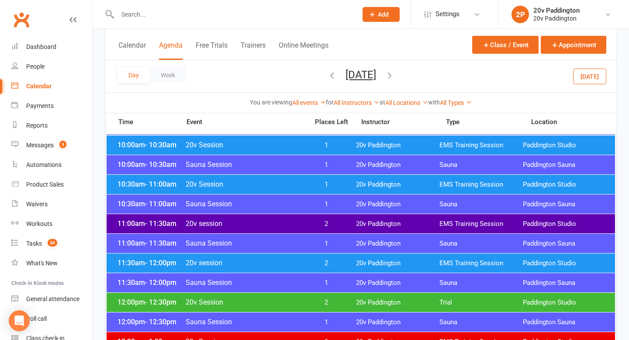
scroll to position [363, 0]
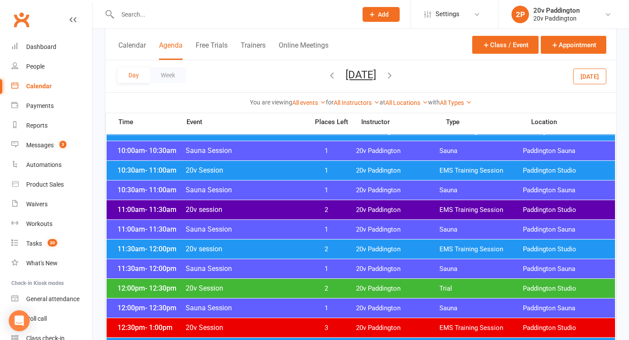
click at [201, 247] on span "20v session" at bounding box center [244, 249] width 118 height 8
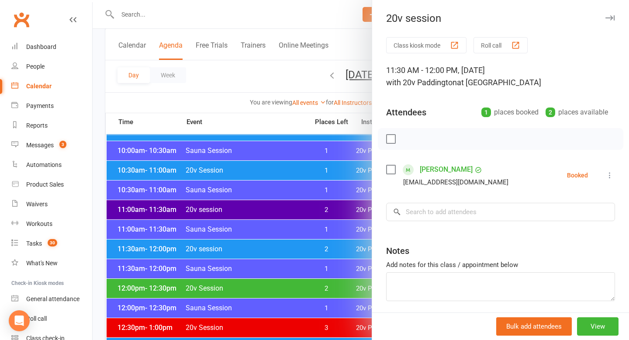
click at [201, 247] on div at bounding box center [361, 170] width 536 height 340
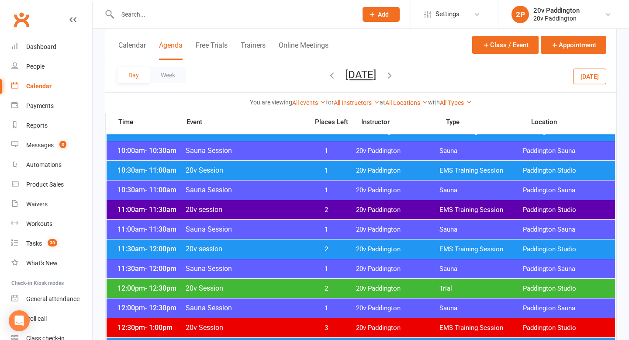
click at [224, 287] on span "20v Session" at bounding box center [244, 288] width 118 height 8
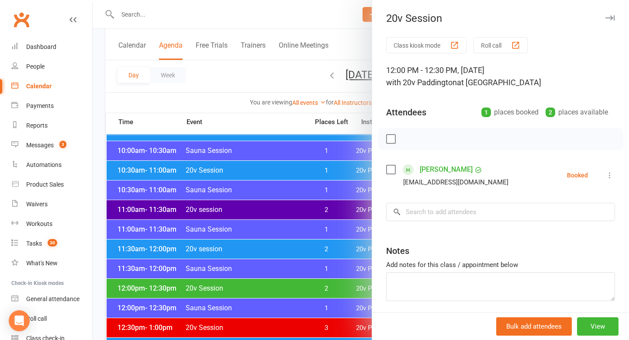
click at [247, 242] on div at bounding box center [361, 170] width 536 height 340
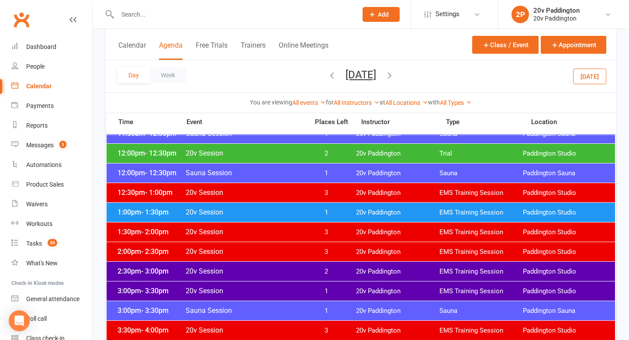
scroll to position [512, 0]
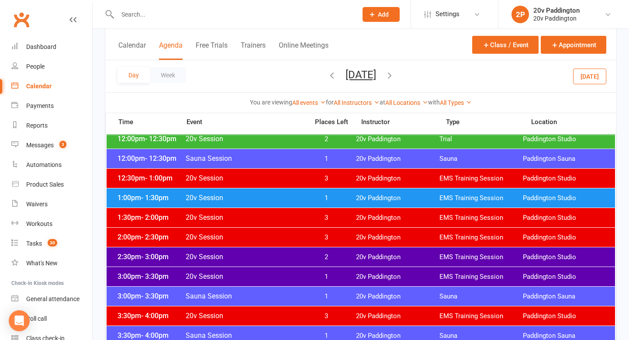
click at [235, 251] on div "2:30pm - 3:00pm 20v Session 2 20v Paddington EMS Training Session Paddington St…" at bounding box center [361, 256] width 508 height 19
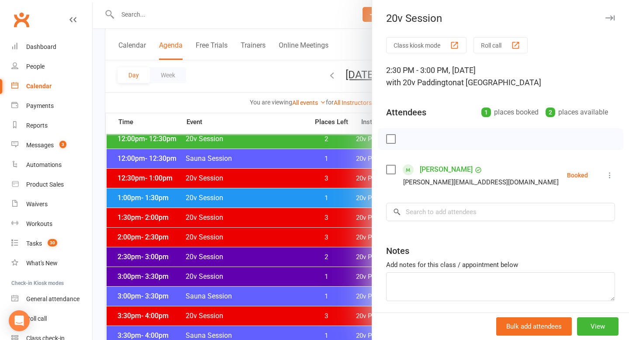
click at [234, 252] on div at bounding box center [361, 170] width 536 height 340
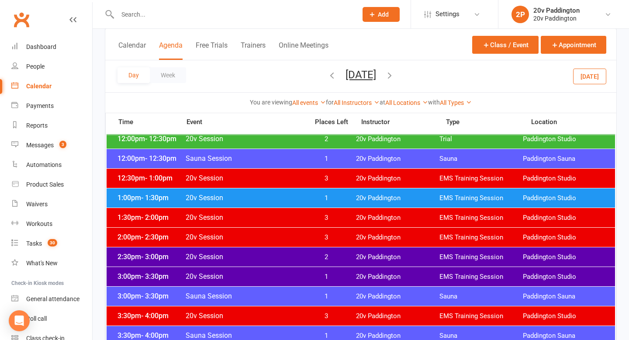
click at [233, 278] on span "20v Session" at bounding box center [244, 276] width 118 height 8
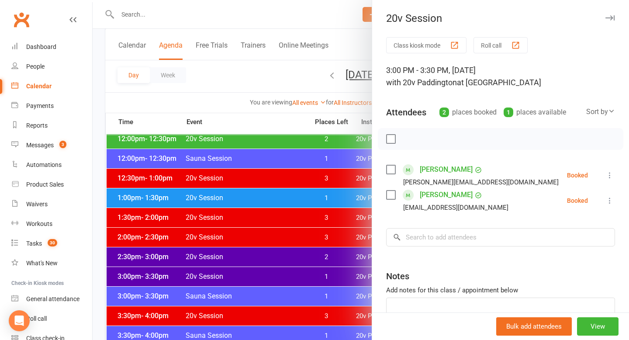
click at [228, 277] on div at bounding box center [361, 170] width 536 height 340
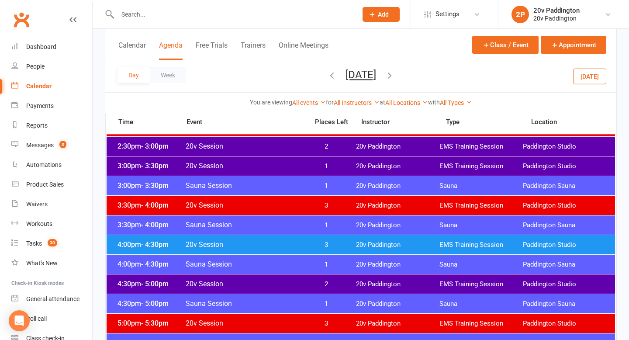
scroll to position [626, 0]
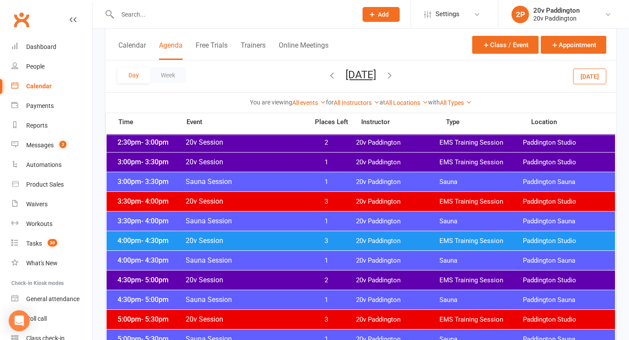
click at [211, 279] on span "20v Session" at bounding box center [244, 280] width 118 height 8
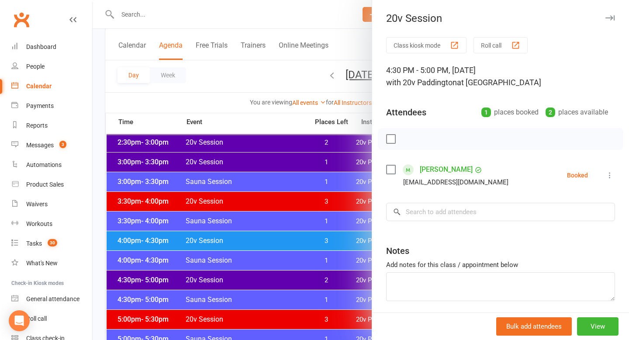
click at [211, 279] on div at bounding box center [361, 170] width 536 height 340
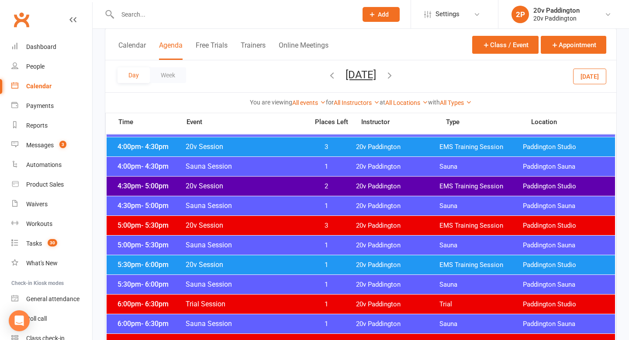
scroll to position [732, 0]
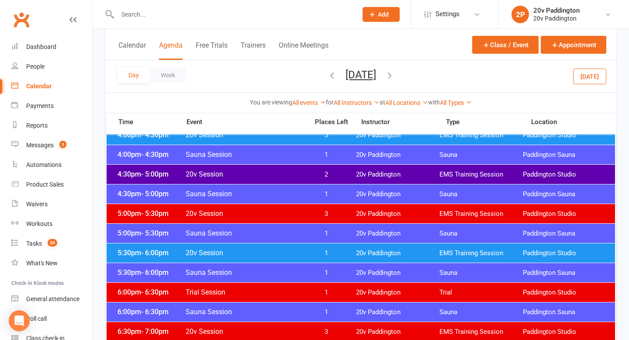
click at [220, 255] on span "20v Session" at bounding box center [244, 253] width 118 height 8
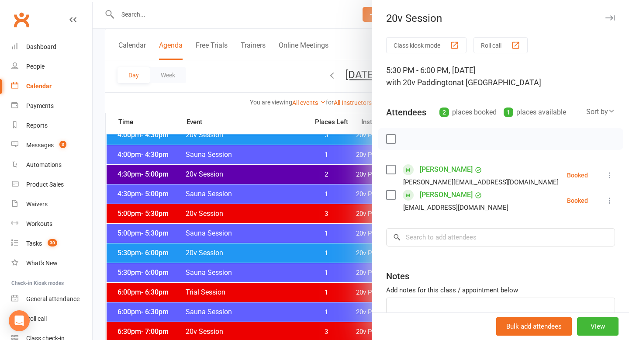
click at [220, 255] on div at bounding box center [361, 170] width 536 height 340
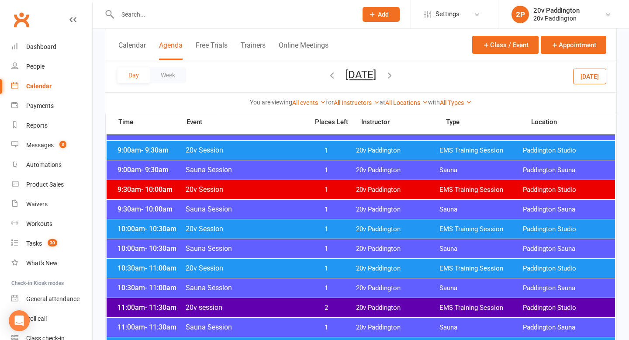
scroll to position [263, 0]
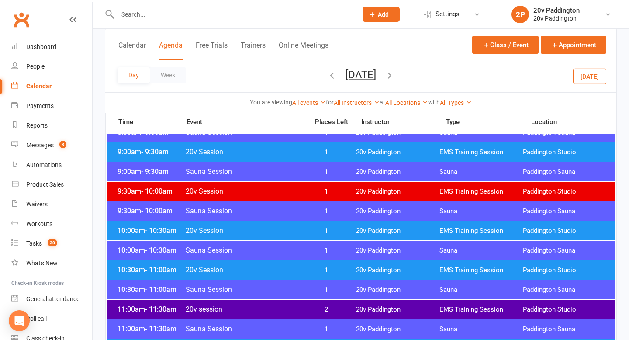
click at [202, 270] on span "20v Session" at bounding box center [244, 270] width 118 height 8
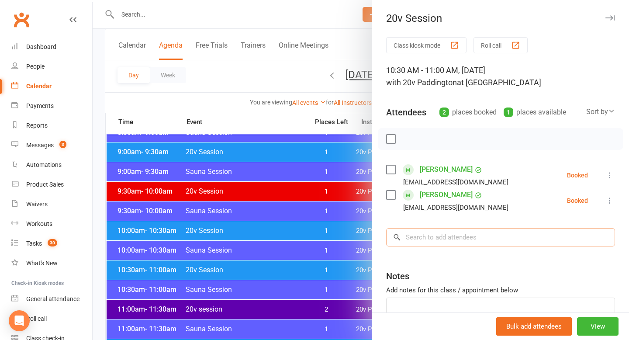
click at [410, 233] on input "search" at bounding box center [500, 237] width 229 height 18
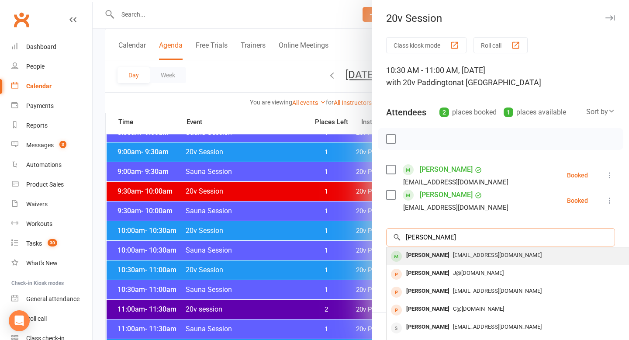
type input "janina"
click at [436, 258] on div "Janina Klein" at bounding box center [428, 255] width 50 height 13
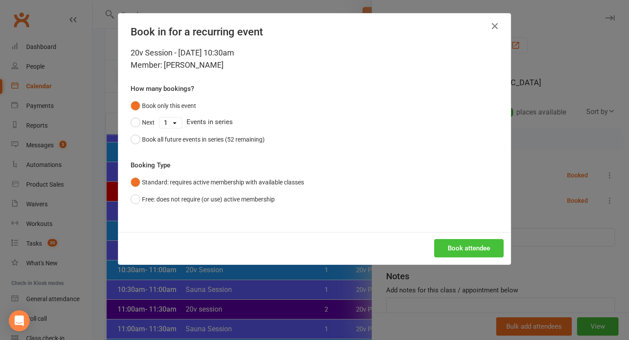
click at [462, 245] on button "Book attendee" at bounding box center [468, 248] width 69 height 18
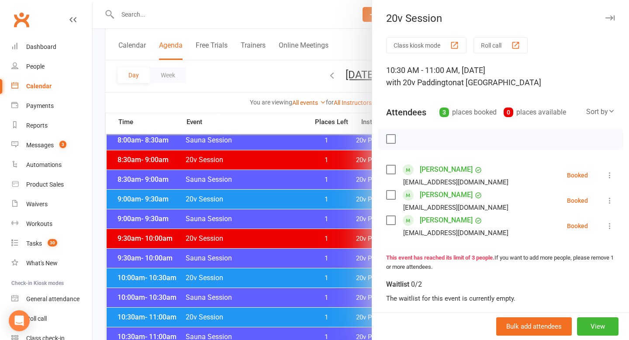
scroll to position [156, 0]
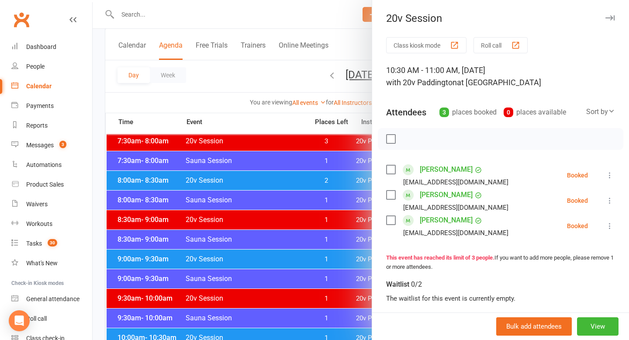
click at [279, 185] on div at bounding box center [361, 170] width 536 height 340
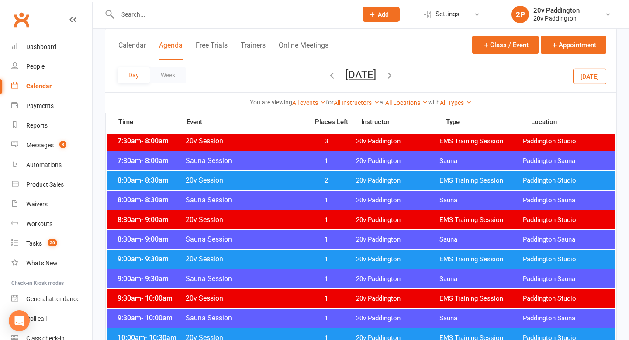
click at [327, 71] on icon "button" at bounding box center [332, 75] width 10 height 10
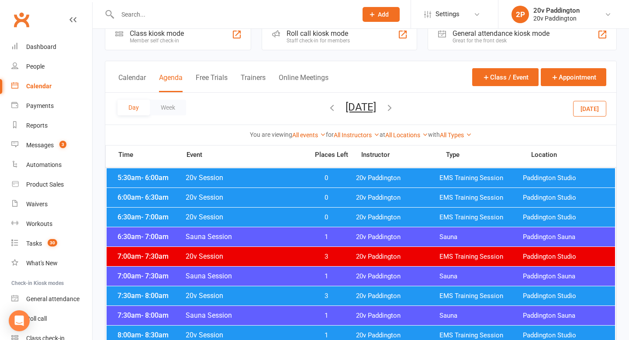
scroll to position [0, 0]
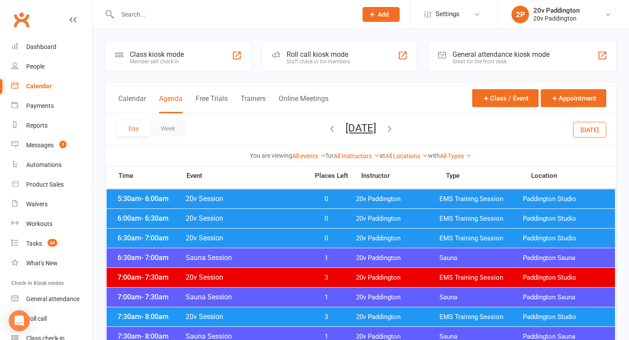
click at [307, 190] on div "5:30am - 6:00am 20v Session 0 20v Paddington EMS Training Session Paddington St…" at bounding box center [361, 198] width 508 height 19
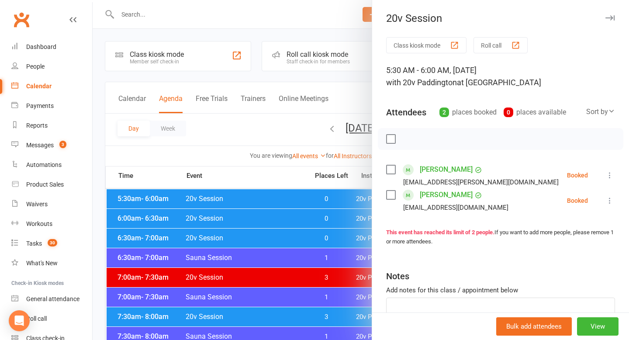
click at [606, 200] on icon at bounding box center [609, 200] width 9 height 9
click at [590, 235] on link "Remove" at bounding box center [568, 234] width 94 height 17
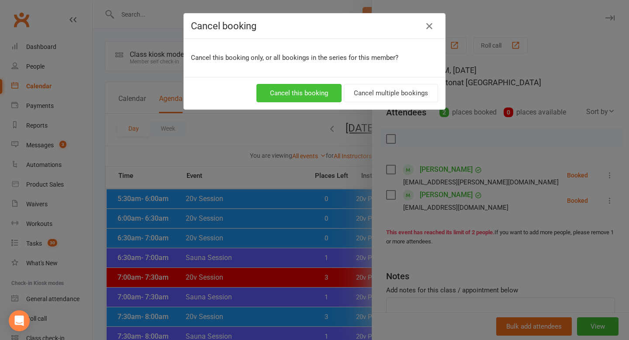
click at [304, 88] on button "Cancel this booking" at bounding box center [298, 93] width 85 height 18
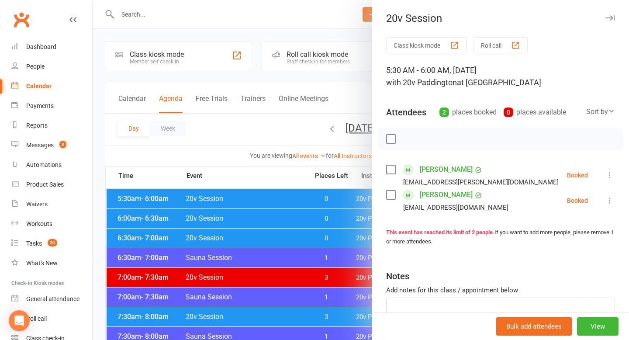
click at [280, 209] on div at bounding box center [361, 170] width 536 height 340
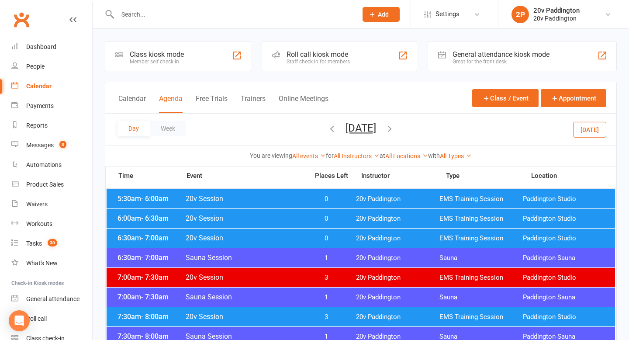
click at [280, 216] on span "20v Session" at bounding box center [244, 218] width 118 height 8
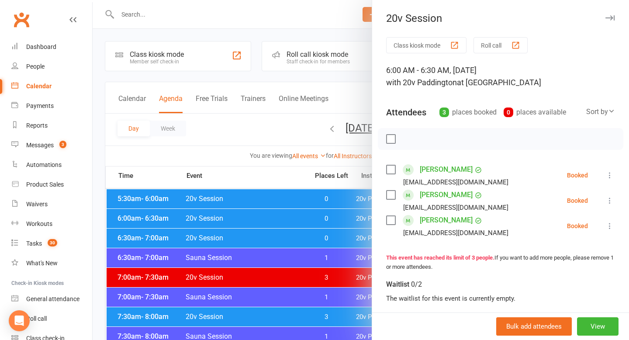
click at [280, 216] on div at bounding box center [361, 170] width 536 height 340
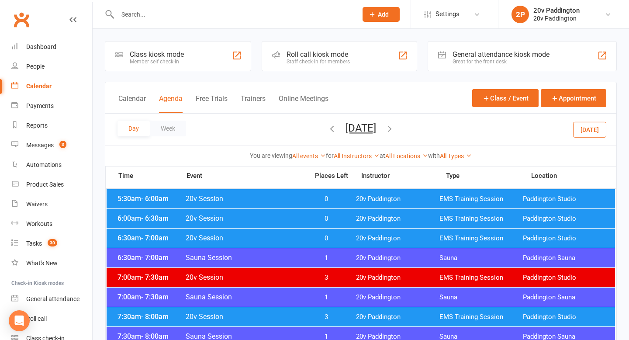
click at [277, 234] on span "20v Session" at bounding box center [244, 238] width 118 height 8
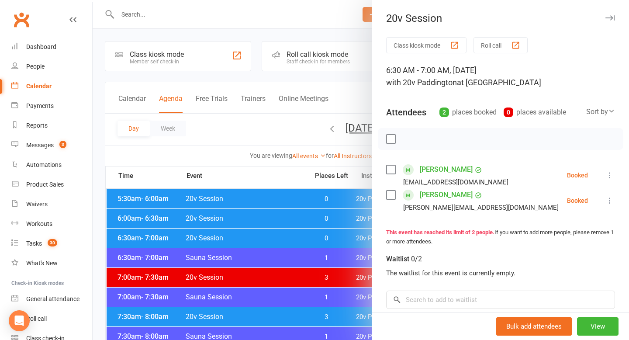
click at [277, 234] on div at bounding box center [361, 170] width 536 height 340
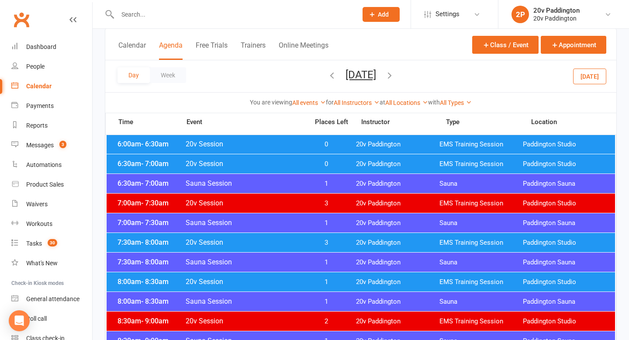
scroll to position [104, 0]
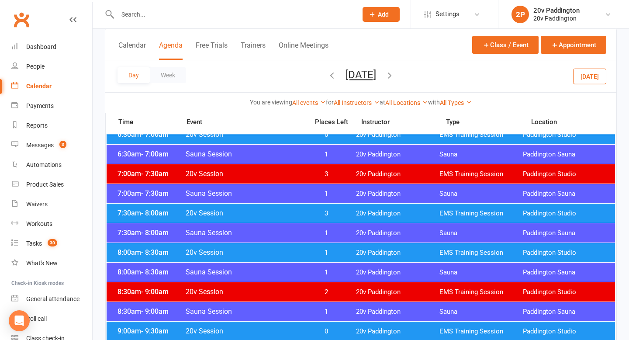
click at [303, 207] on div "7:30am - 8:00am 20v Session 3 20v Paddington EMS Training Session Paddington St…" at bounding box center [361, 213] width 508 height 19
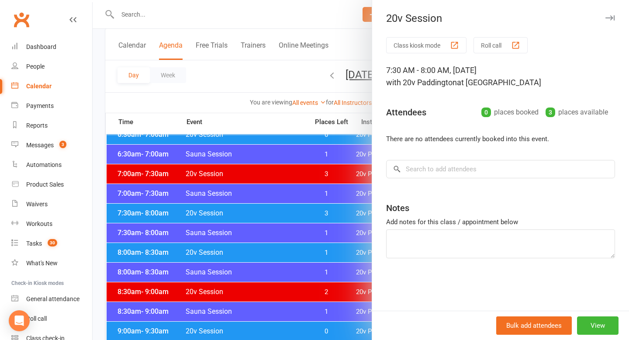
click at [281, 219] on div at bounding box center [361, 170] width 536 height 340
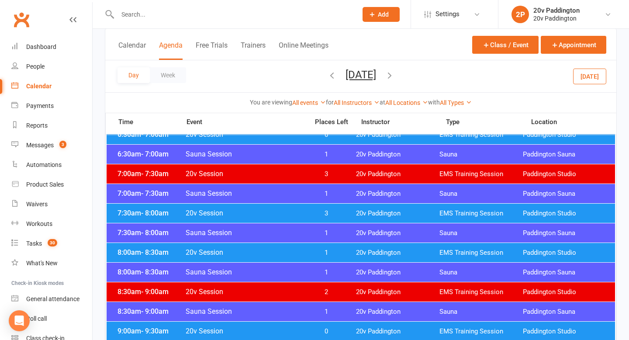
click at [284, 254] on span "20v Session" at bounding box center [244, 252] width 118 height 8
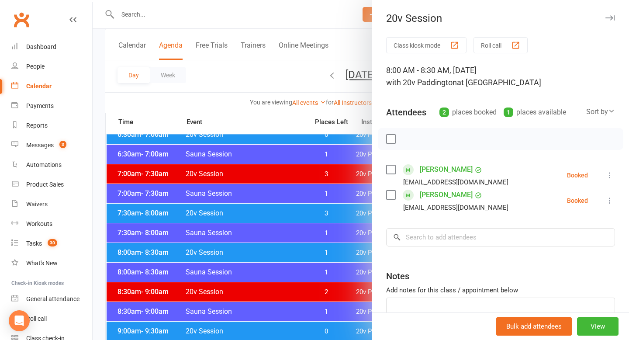
click at [285, 252] on div at bounding box center [361, 170] width 536 height 340
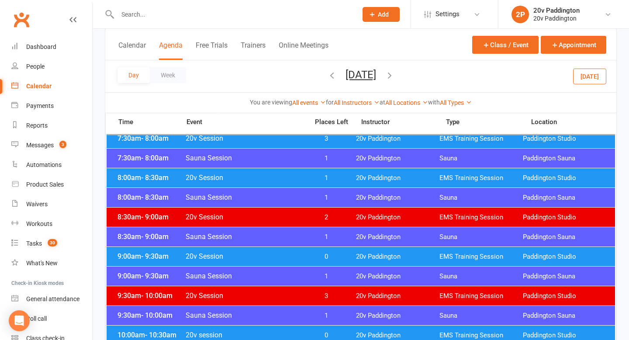
scroll to position [200, 0]
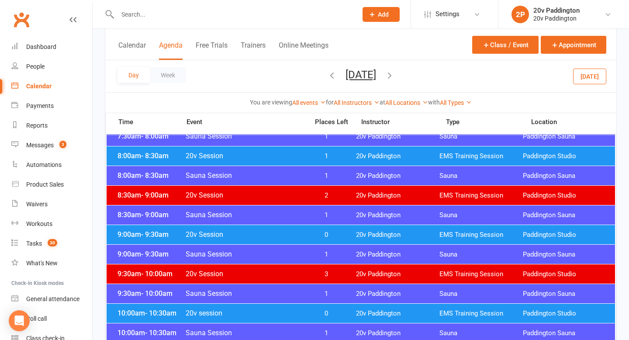
click at [298, 231] on span "20v Session" at bounding box center [244, 234] width 118 height 8
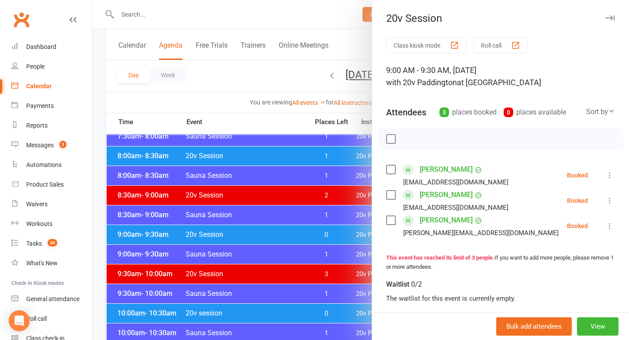
click at [298, 230] on div at bounding box center [361, 170] width 536 height 340
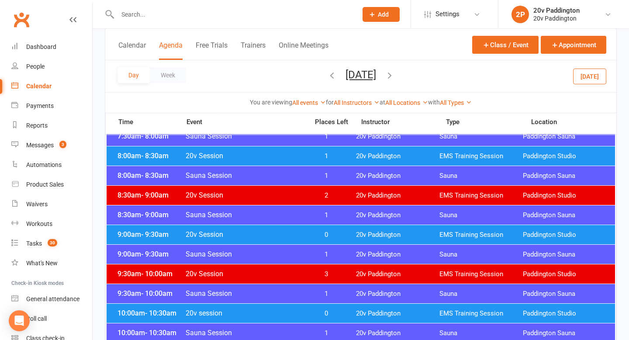
click at [300, 233] on span "20v Session" at bounding box center [244, 234] width 118 height 8
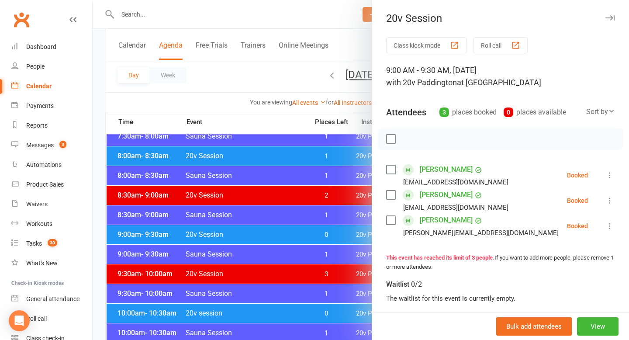
click at [300, 233] on div at bounding box center [361, 170] width 536 height 340
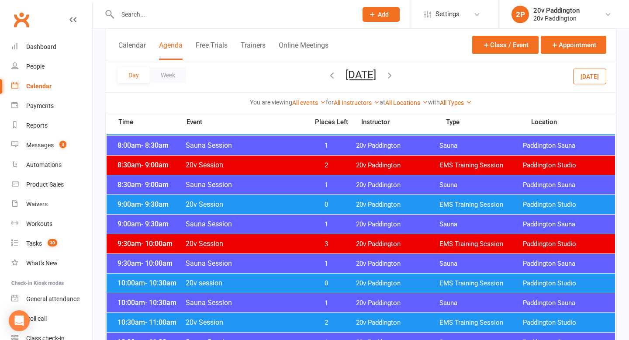
scroll to position [235, 0]
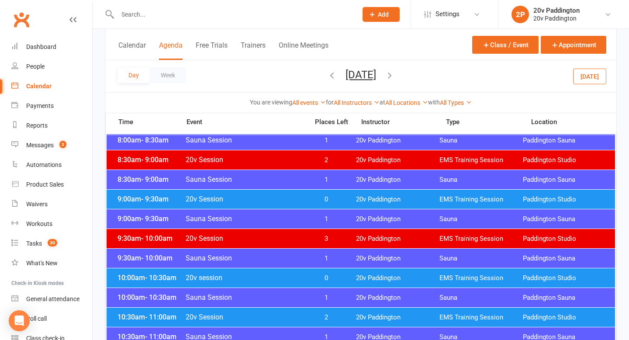
click at [290, 280] on span "20v session" at bounding box center [244, 277] width 118 height 8
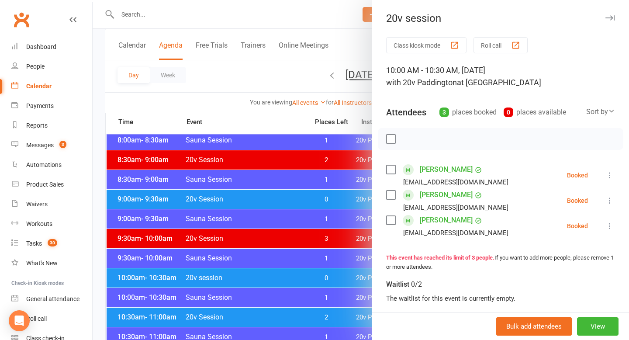
click at [290, 280] on div at bounding box center [361, 170] width 536 height 340
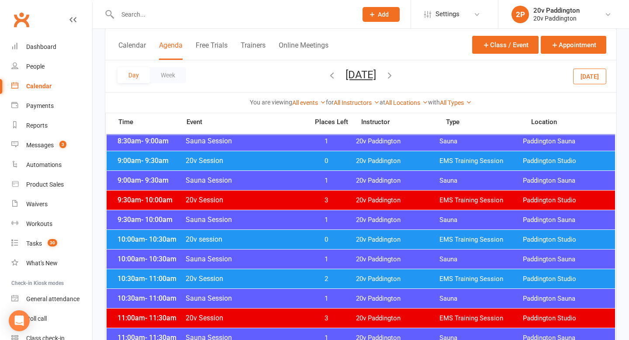
scroll to position [291, 0]
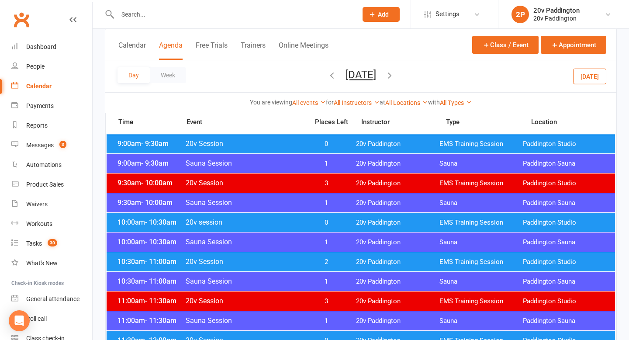
click at [290, 259] on span "20v Session" at bounding box center [244, 261] width 118 height 8
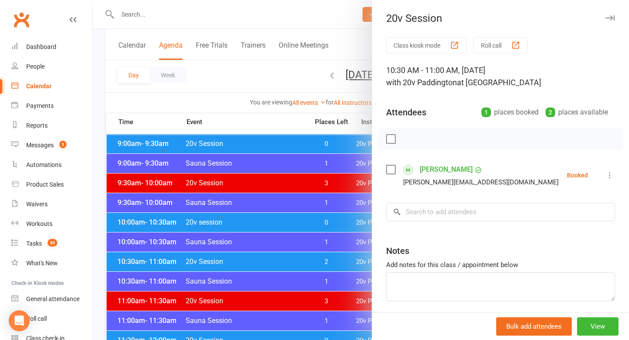
click at [290, 259] on div at bounding box center [361, 170] width 536 height 340
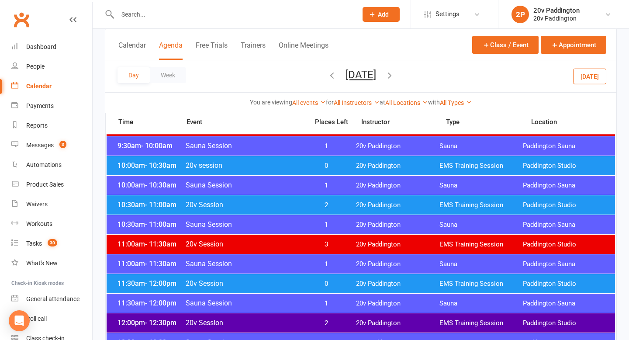
scroll to position [361, 0]
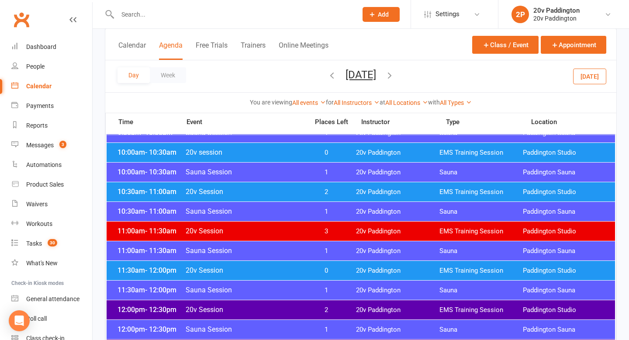
click at [289, 266] on span "20v Session" at bounding box center [244, 270] width 118 height 8
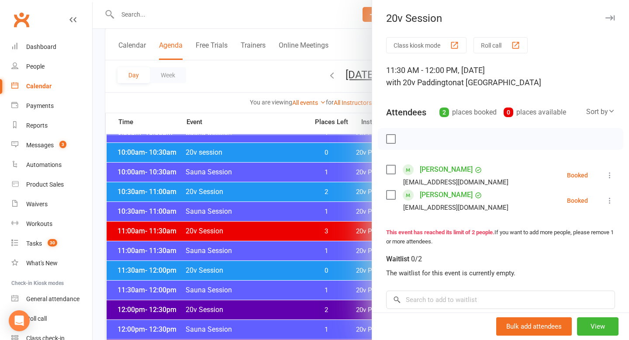
click at [289, 266] on div at bounding box center [361, 170] width 536 height 340
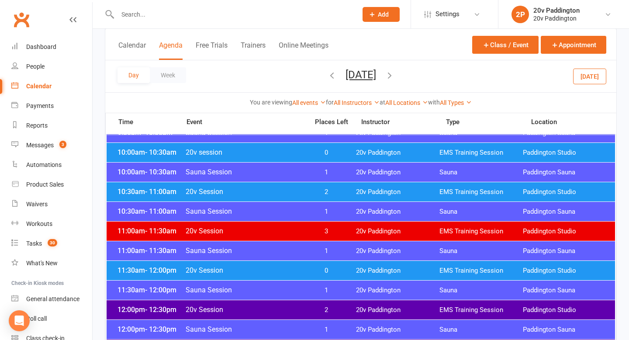
click at [286, 268] on span "20v Session" at bounding box center [244, 270] width 118 height 8
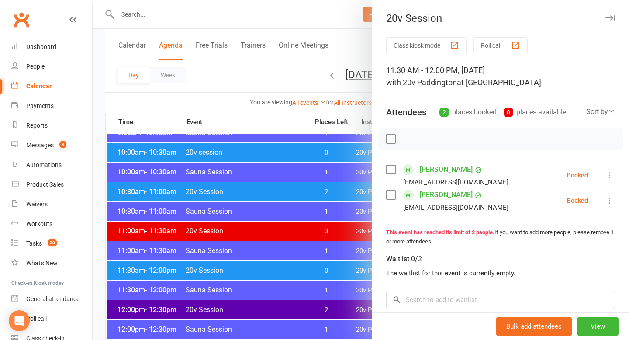
click at [286, 268] on div at bounding box center [361, 170] width 536 height 340
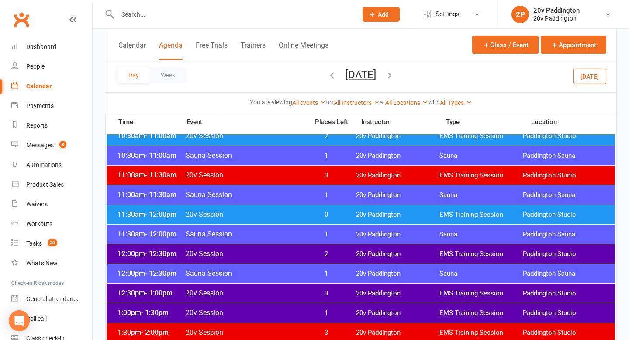
scroll to position [443, 0]
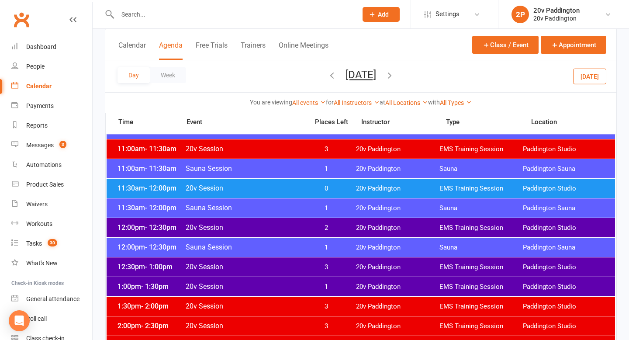
click at [295, 218] on div "12:00pm - 12:30pm 20v Session 2 20v Paddington EMS Training Session Paddington …" at bounding box center [361, 227] width 508 height 19
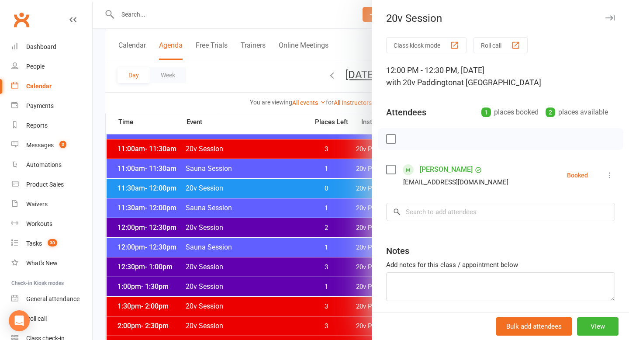
click at [291, 227] on div at bounding box center [361, 170] width 536 height 340
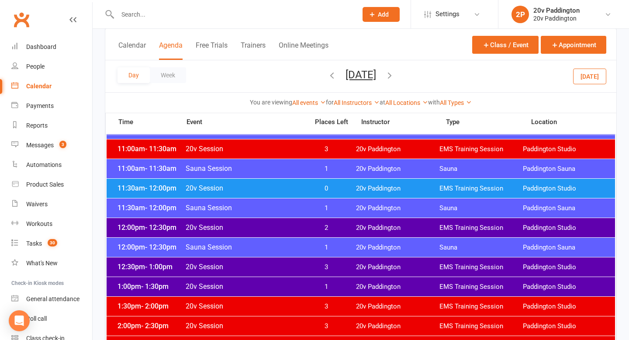
click at [283, 258] on div "12:30pm - 1:00pm 20v Session 3 20v Paddington EMS Training Session Paddington S…" at bounding box center [361, 266] width 508 height 19
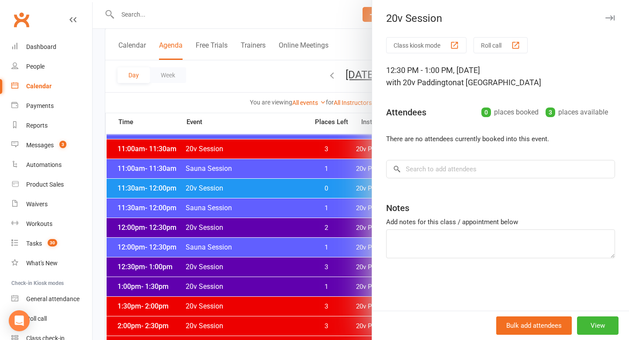
click at [277, 268] on div at bounding box center [361, 170] width 536 height 340
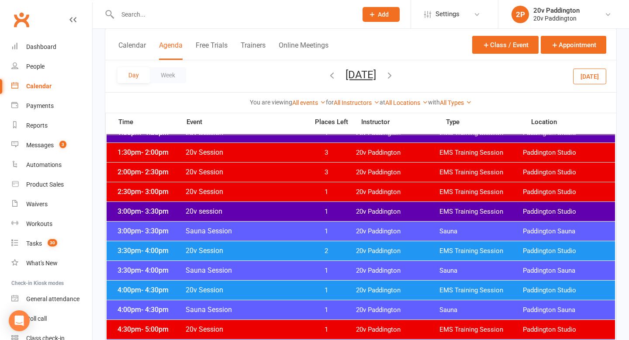
scroll to position [650, 0]
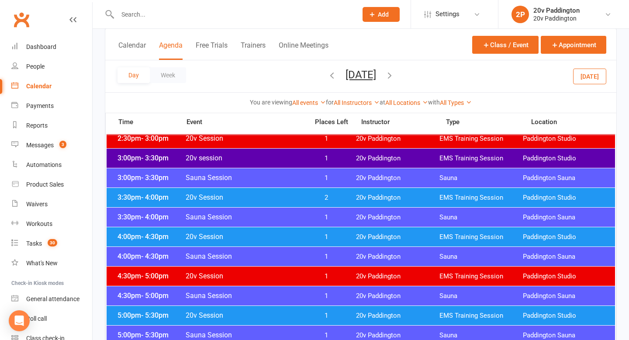
click at [248, 246] on div "4:00pm - 4:30pm 20v Session 1 20v Paddington EMS Training Session Paddington St…" at bounding box center [361, 236] width 508 height 19
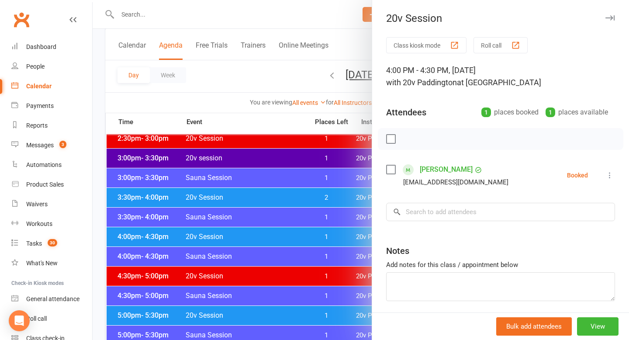
click at [256, 243] on div at bounding box center [361, 170] width 536 height 340
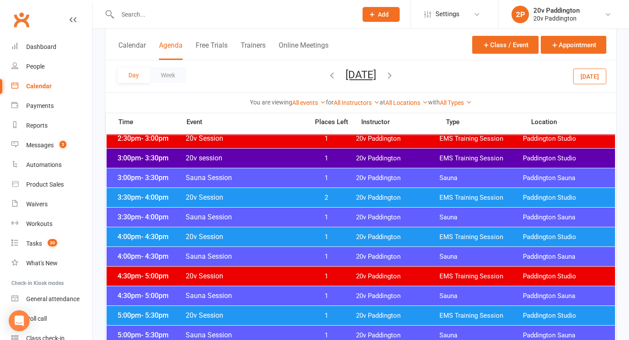
click at [266, 236] on span "20v Session" at bounding box center [244, 236] width 118 height 8
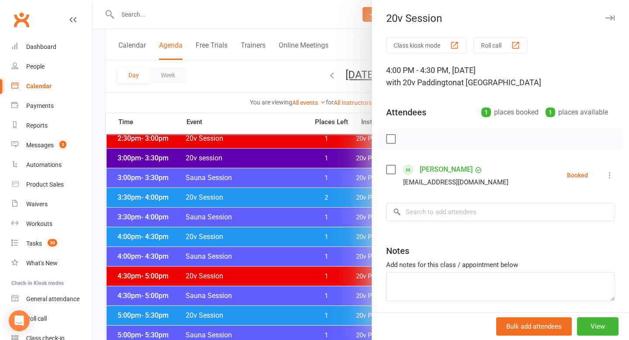
click at [265, 234] on div at bounding box center [361, 170] width 536 height 340
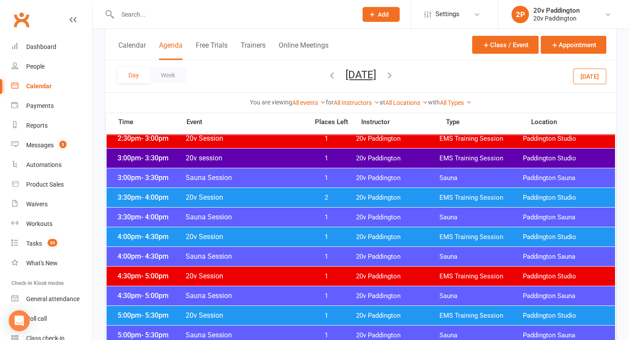
click at [327, 79] on icon "button" at bounding box center [332, 75] width 10 height 10
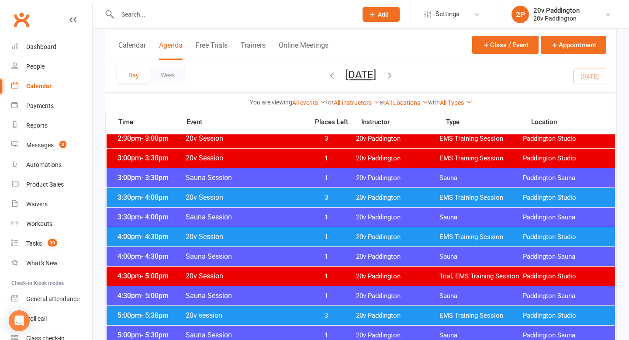
click at [245, 235] on span "20v Session" at bounding box center [244, 236] width 118 height 8
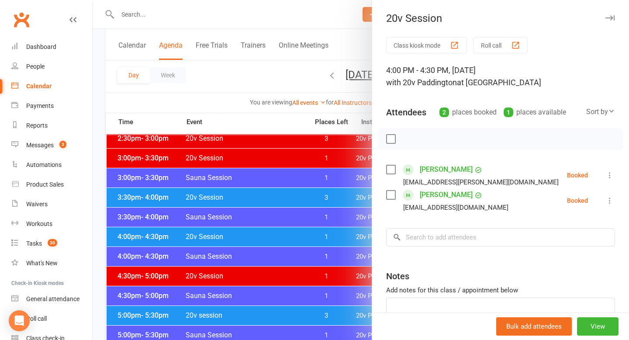
click at [605, 175] on icon at bounding box center [609, 175] width 9 height 9
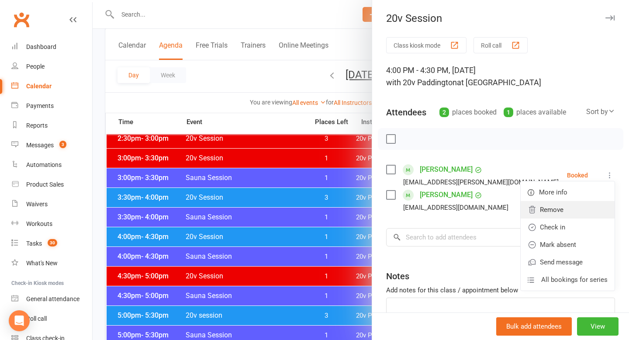
click at [561, 212] on link "Remove" at bounding box center [568, 209] width 94 height 17
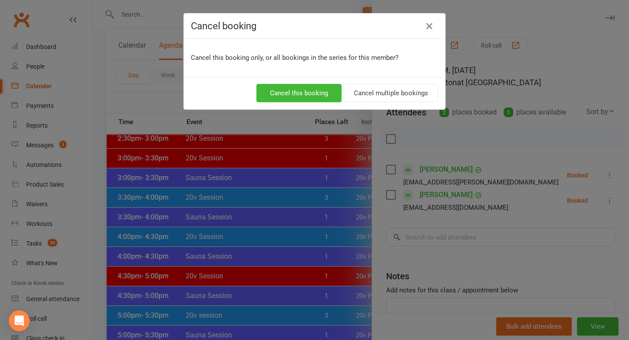
click at [298, 108] on div "Cancel this booking Cancel multiple bookings" at bounding box center [314, 93] width 261 height 32
click at [312, 95] on button "Cancel this booking" at bounding box center [298, 93] width 85 height 18
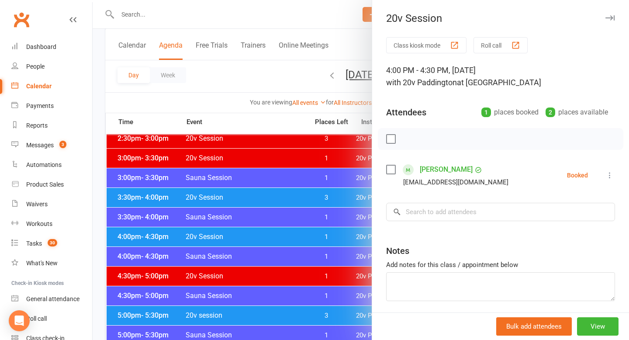
click at [346, 83] on div at bounding box center [361, 170] width 536 height 340
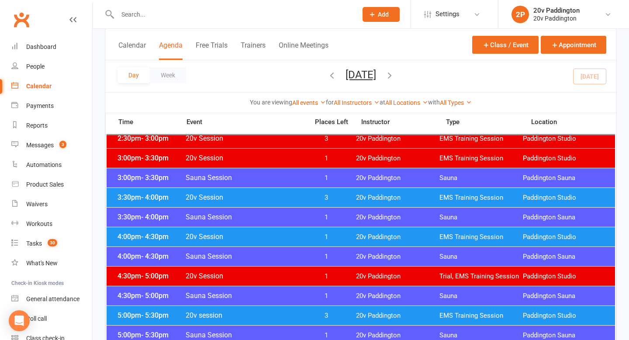
click at [385, 81] on span "Monday, Aug 18, 2025 August 2025 Sun Mon Tue Wed Thu Fri Sat 27 28 29 30 31 01 …" at bounding box center [361, 76] width 48 height 15
click at [394, 79] on icon "button" at bounding box center [390, 75] width 10 height 10
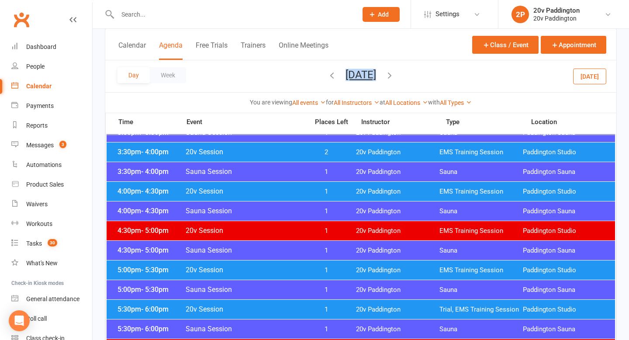
scroll to position [693, 0]
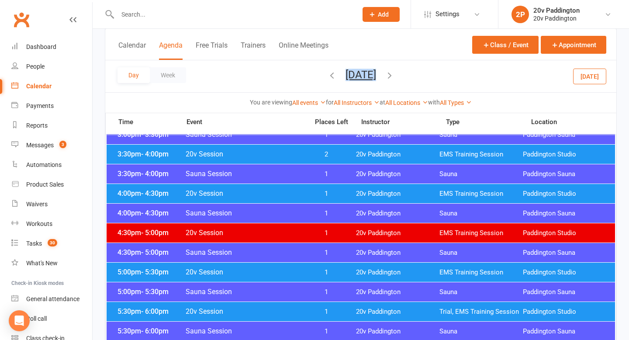
click at [284, 190] on span "20v Session" at bounding box center [244, 193] width 118 height 8
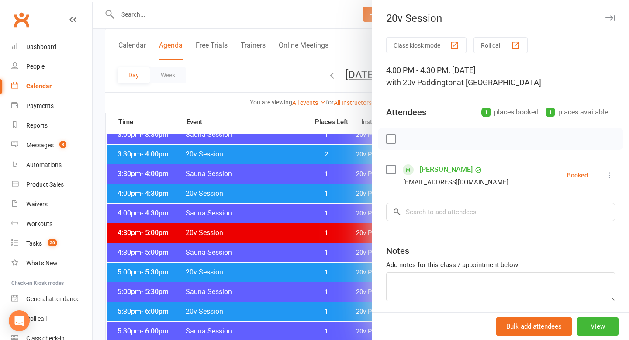
click at [443, 197] on div "Class kiosk mode Roll call 4:00 PM - 4:30 PM, Tuesday, August, 19, 2025 with 20…" at bounding box center [500, 191] width 257 height 308
click at [436, 205] on input "search" at bounding box center [500, 212] width 229 height 18
type input "dimity"
click at [439, 233] on div "Dimity Dixon" at bounding box center [428, 230] width 50 height 13
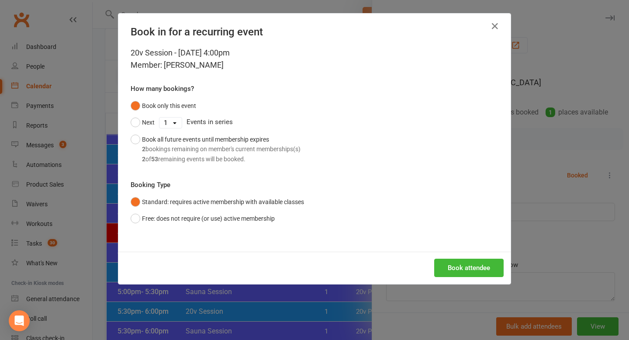
click at [463, 245] on div "20v Session - Aug 19, 2025 4:00pm Member: Dimity Dixon How many bookings? Book …" at bounding box center [314, 149] width 392 height 205
click at [461, 263] on button "Book attendee" at bounding box center [468, 268] width 69 height 18
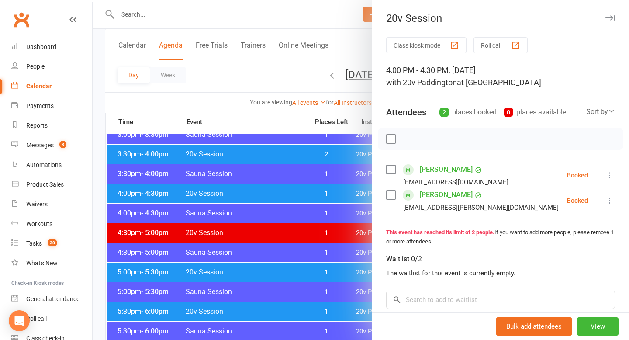
click at [162, 4] on div at bounding box center [361, 170] width 536 height 340
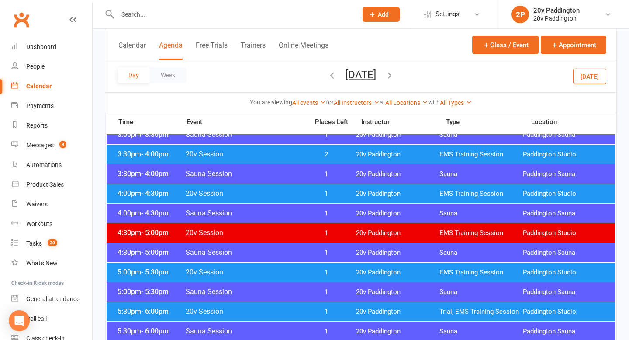
click at [158, 10] on input "text" at bounding box center [233, 14] width 236 height 12
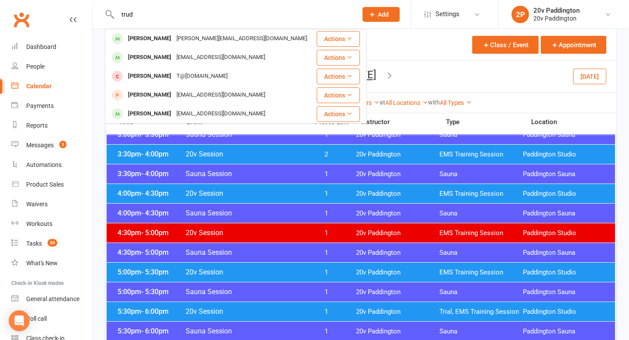
type input "trud"
click at [394, 69] on button "button" at bounding box center [390, 76] width 10 height 15
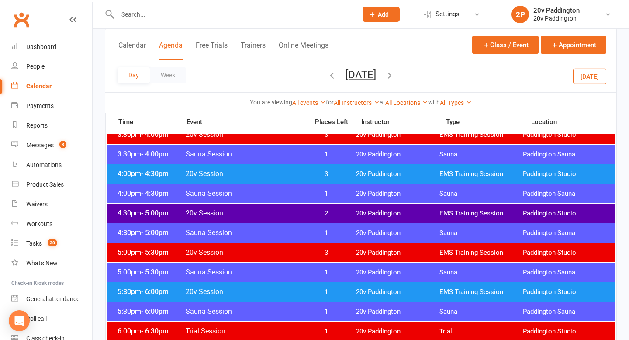
click at [588, 78] on button "Today" at bounding box center [589, 76] width 33 height 16
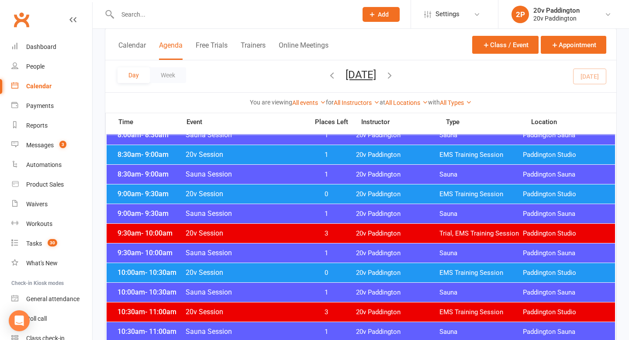
scroll to position [240, 0]
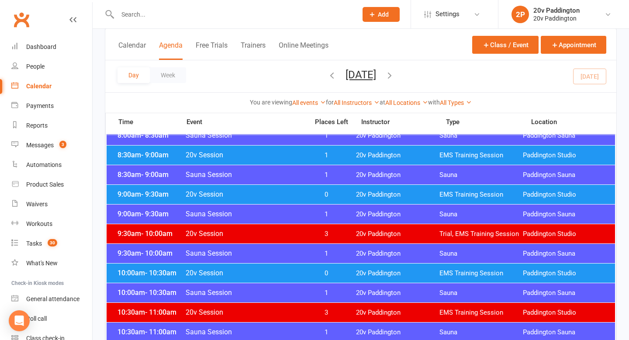
click at [385, 155] on span "20v Paddington" at bounding box center [397, 155] width 83 height 8
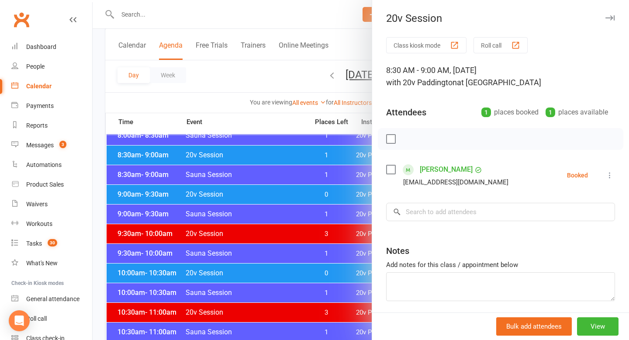
click at [295, 172] on div at bounding box center [361, 170] width 536 height 340
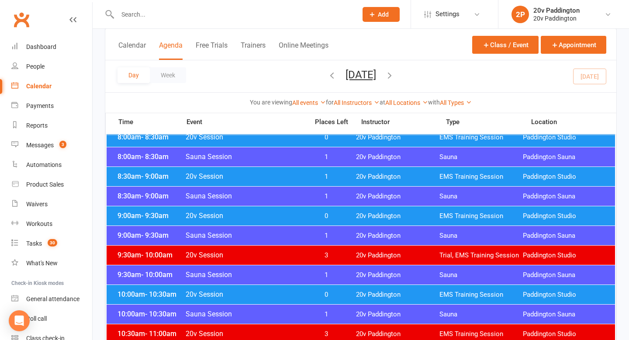
scroll to position [214, 0]
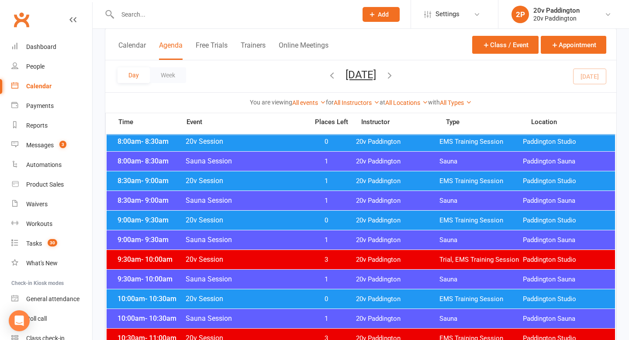
click at [291, 186] on div "8:30am - 9:00am 20v Session 1 20v Paddington EMS Training Session Paddington St…" at bounding box center [361, 180] width 508 height 19
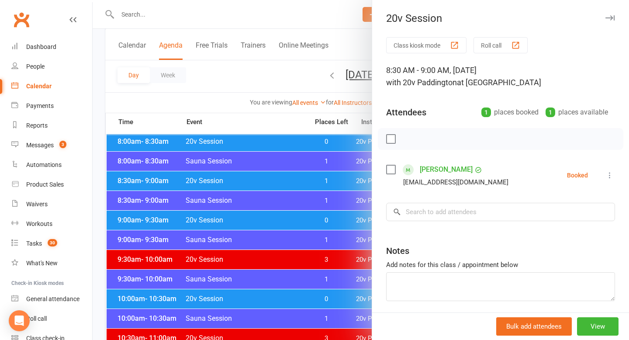
click at [612, 172] on icon at bounding box center [609, 175] width 9 height 9
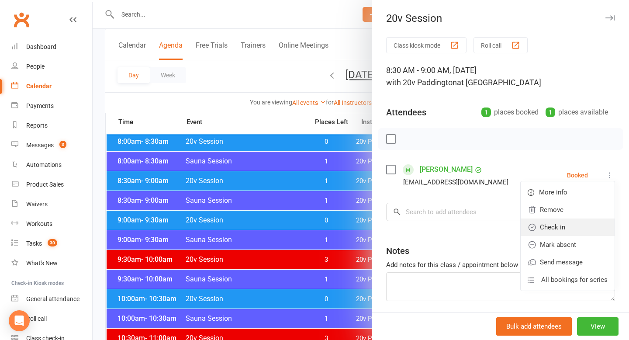
click at [558, 221] on link "Check in" at bounding box center [568, 226] width 94 height 17
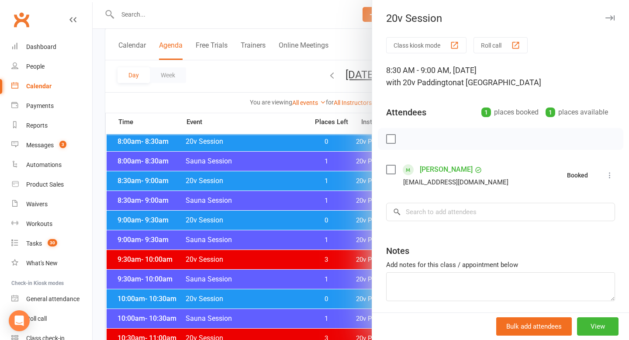
click at [324, 203] on div at bounding box center [361, 170] width 536 height 340
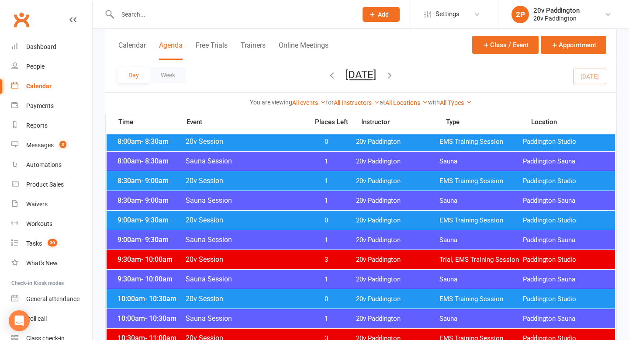
click at [337, 219] on span "0" at bounding box center [327, 220] width 46 height 8
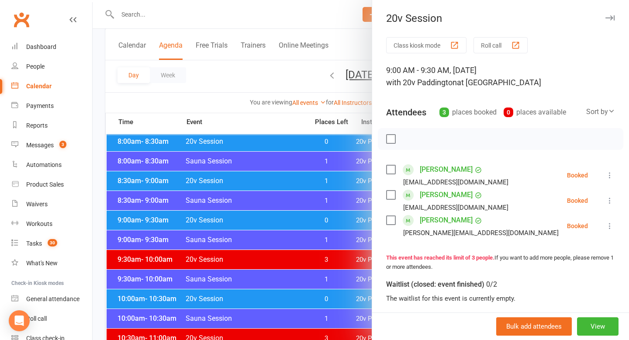
click at [611, 169] on li "Angus dawson angusdawson88@gmail.com Booked More info Remove Check in Mark abse…" at bounding box center [500, 175] width 229 height 25
click at [610, 169] on li "Angus dawson angusdawson88@gmail.com Booked More info Remove Check in Mark abse…" at bounding box center [500, 175] width 229 height 25
click at [609, 173] on icon at bounding box center [609, 175] width 9 height 9
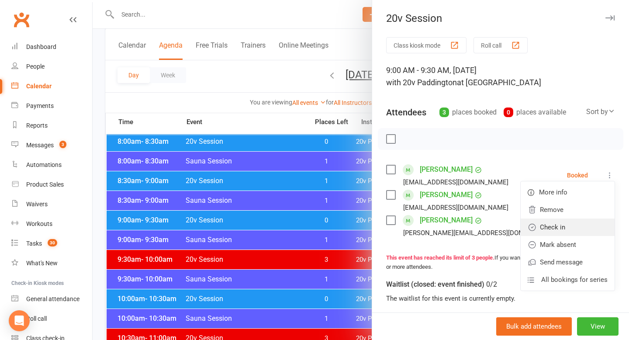
click at [588, 220] on link "Check in" at bounding box center [568, 226] width 94 height 17
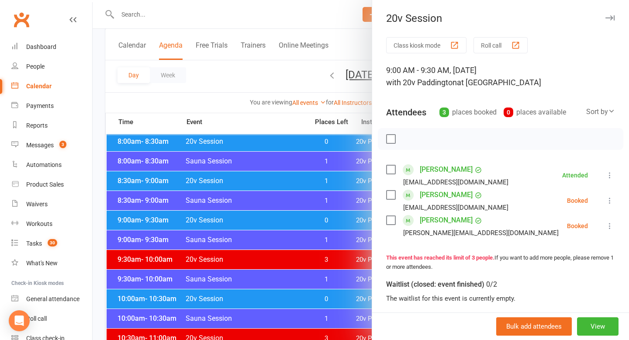
click at [611, 199] on icon at bounding box center [609, 200] width 9 height 9
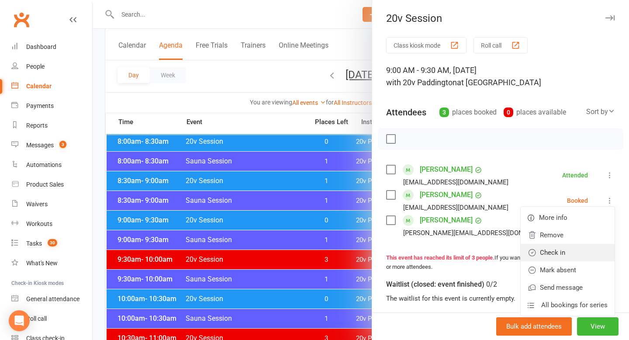
click at [575, 249] on link "Check in" at bounding box center [568, 252] width 94 height 17
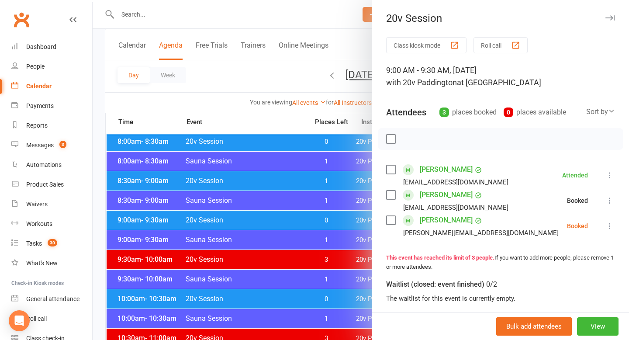
click at [611, 223] on icon at bounding box center [609, 225] width 9 height 9
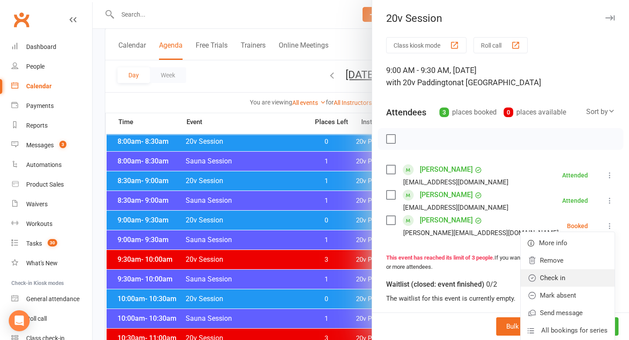
click at [569, 272] on link "Check in" at bounding box center [568, 277] width 94 height 17
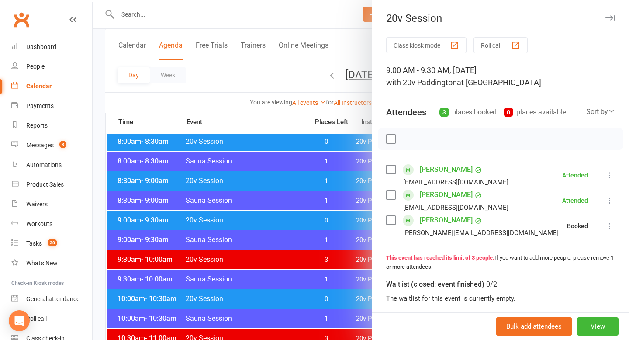
click at [256, 232] on div at bounding box center [361, 170] width 536 height 340
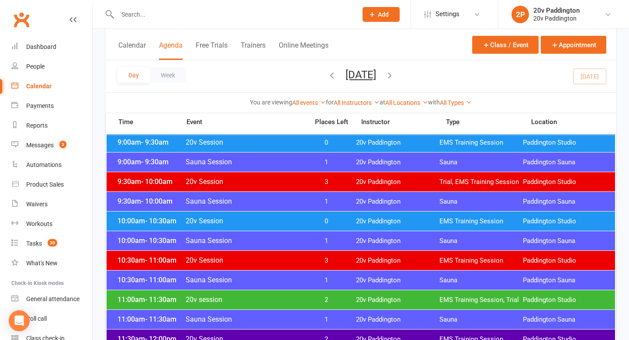
scroll to position [294, 0]
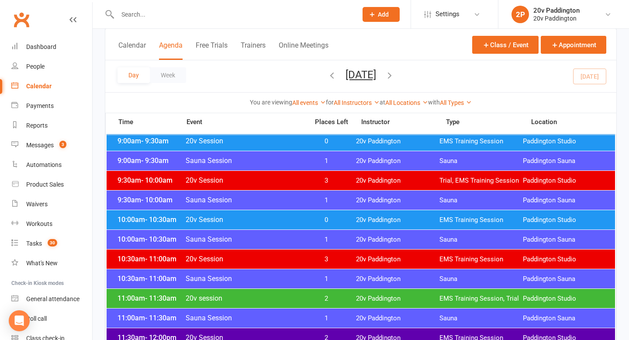
click at [284, 220] on span "20v Session" at bounding box center [244, 219] width 118 height 8
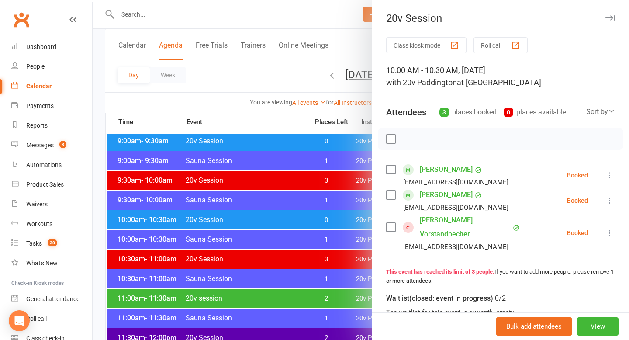
click at [613, 173] on icon at bounding box center [609, 175] width 9 height 9
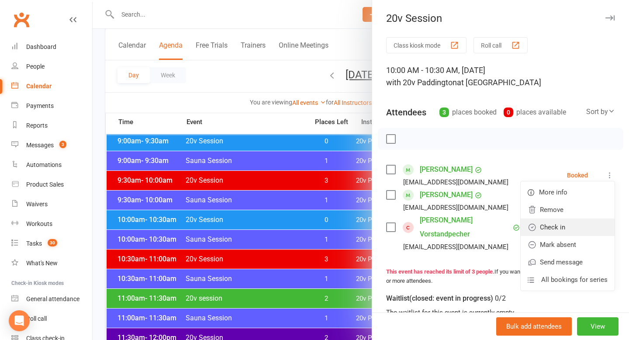
click at [578, 223] on link "Check in" at bounding box center [568, 226] width 94 height 17
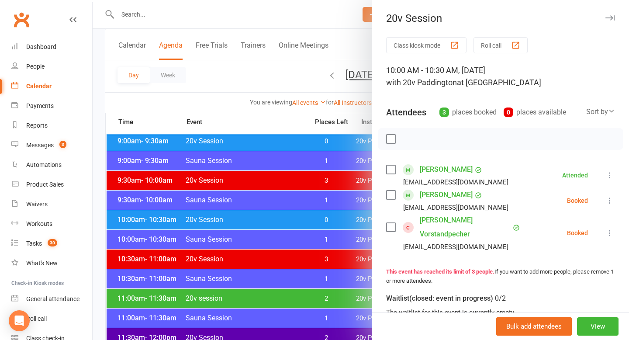
click at [605, 201] on icon at bounding box center [609, 200] width 9 height 9
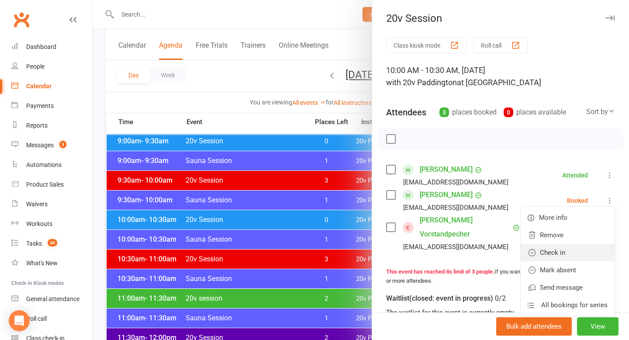
click at [594, 248] on link "Check in" at bounding box center [568, 252] width 94 height 17
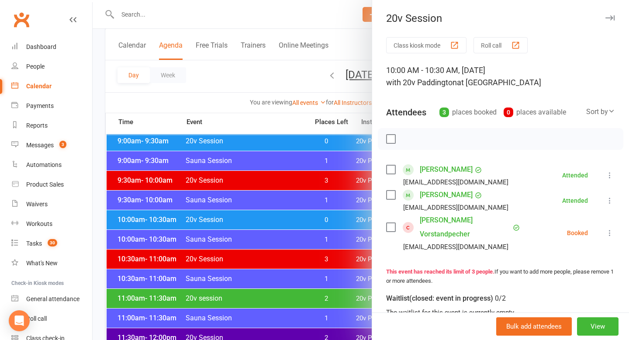
click at [611, 238] on button at bounding box center [610, 233] width 10 height 10
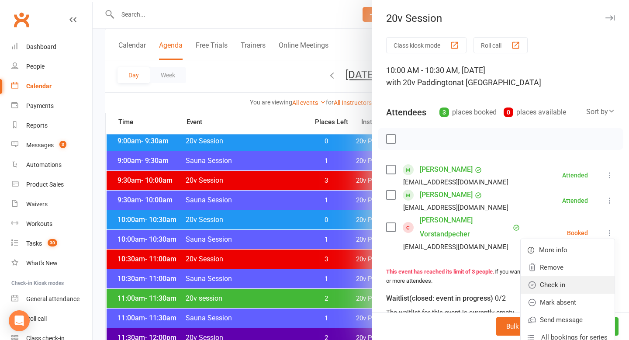
click at [588, 290] on link "Check in" at bounding box center [568, 284] width 94 height 17
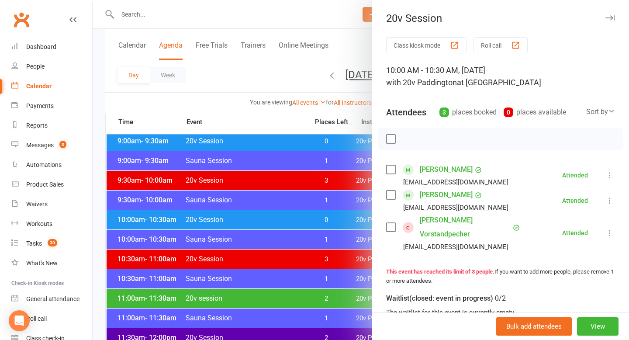
click at [298, 243] on div at bounding box center [361, 170] width 536 height 340
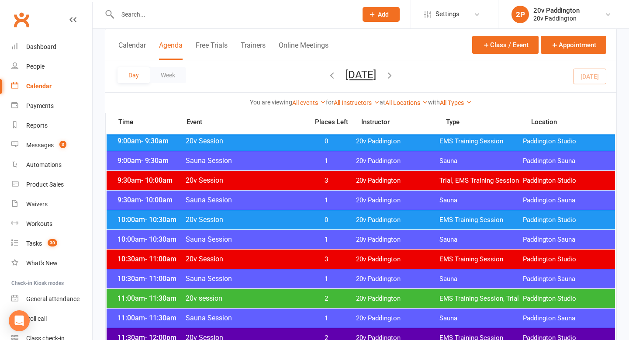
click at [286, 296] on span "20v session" at bounding box center [244, 298] width 118 height 8
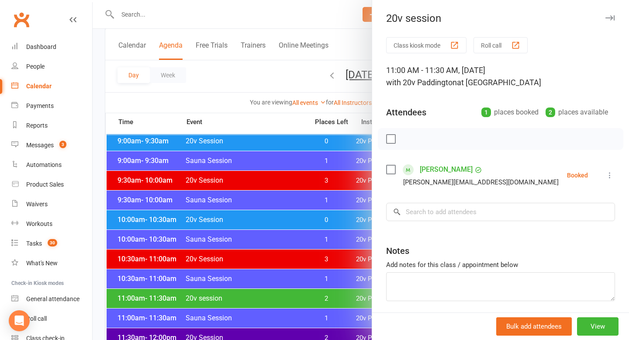
click at [433, 168] on link "Peter Ristevski" at bounding box center [446, 170] width 53 height 14
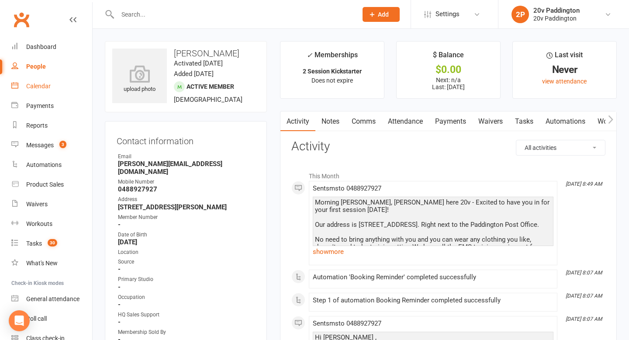
click at [27, 93] on link "Calendar" at bounding box center [51, 86] width 81 height 20
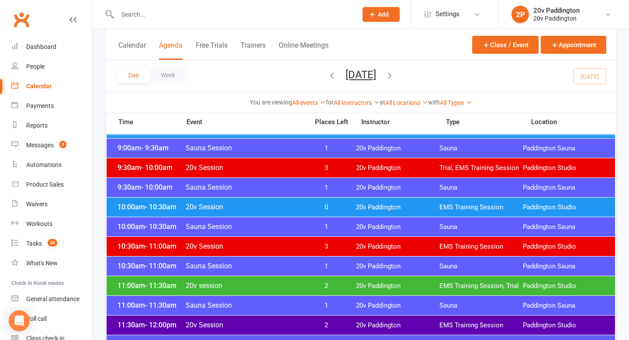
scroll to position [345, 0]
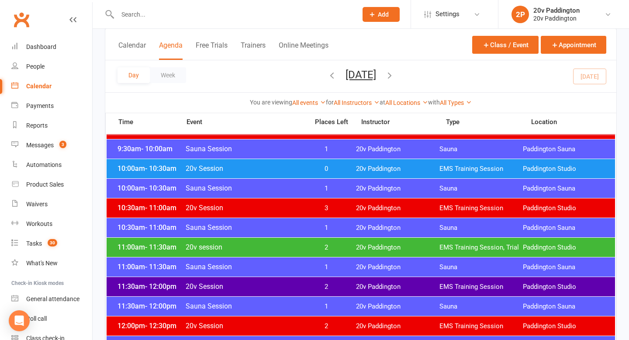
click at [159, 253] on div "11:00am - 11:30am 20v session 2 20v Paddington EMS Training Session, Trial Padd…" at bounding box center [361, 247] width 508 height 19
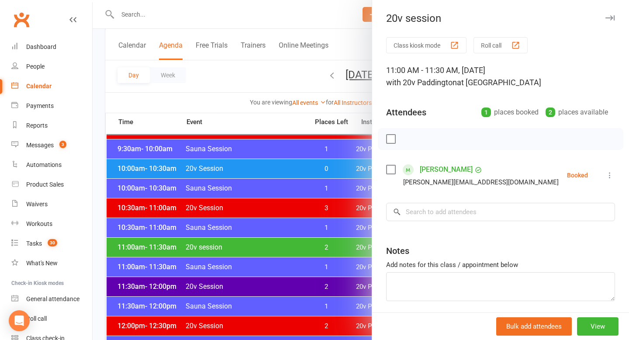
click at [442, 168] on link "Peter Ristevski" at bounding box center [446, 170] width 53 height 14
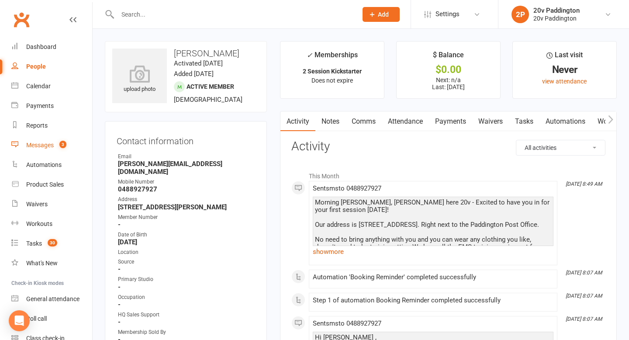
click at [48, 152] on link "Messages 3" at bounding box center [51, 145] width 81 height 20
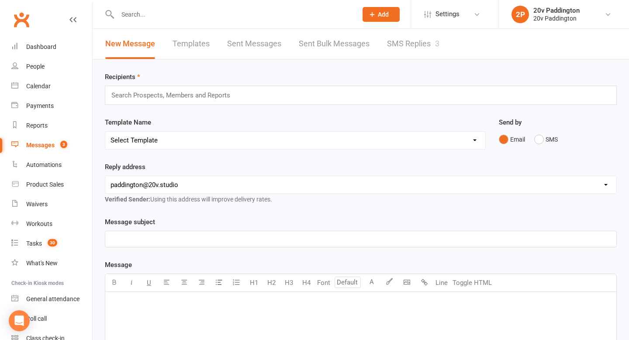
click at [414, 55] on link "SMS Replies 3" at bounding box center [413, 44] width 52 height 30
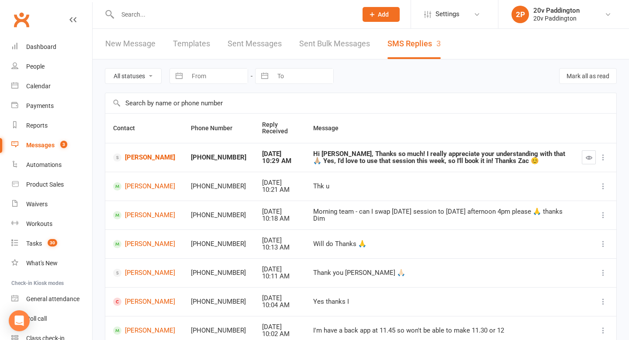
click at [142, 163] on td "Fiona Adie" at bounding box center [144, 157] width 78 height 29
click at [143, 158] on link "Fiona Adie" at bounding box center [144, 157] width 62 height 8
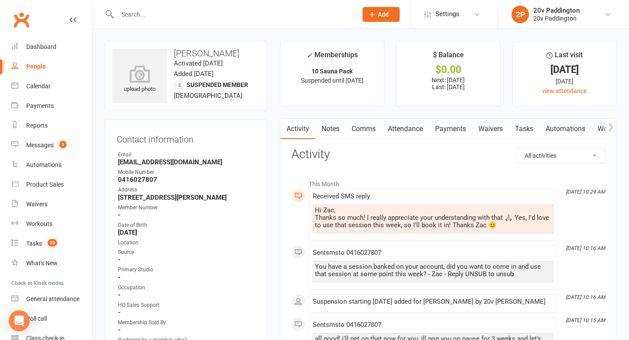
click at [359, 130] on link "Comms" at bounding box center [364, 129] width 36 height 20
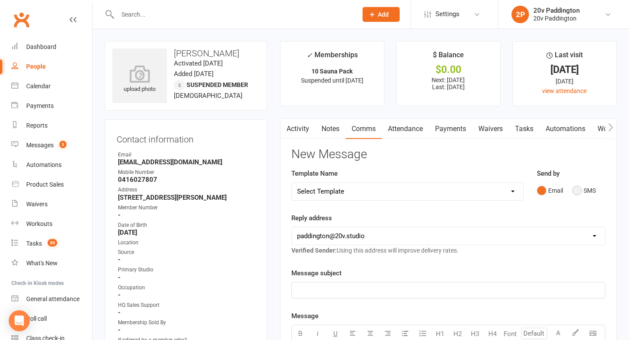
click at [595, 196] on button "SMS" at bounding box center [584, 190] width 24 height 17
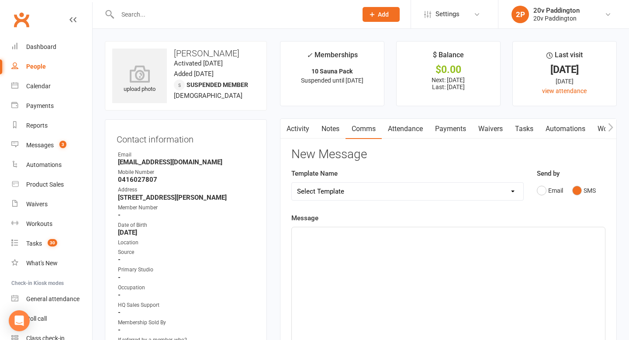
click at [475, 279] on div "﻿" at bounding box center [448, 292] width 313 height 131
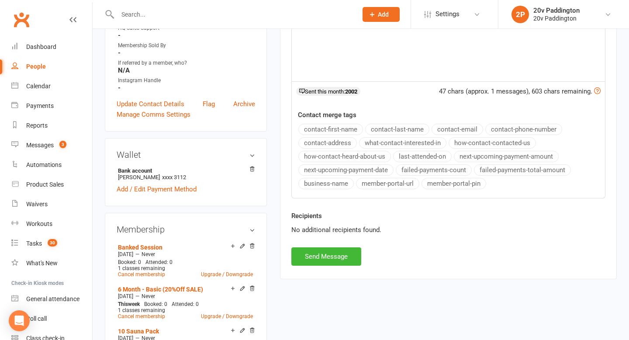
scroll to position [335, 0]
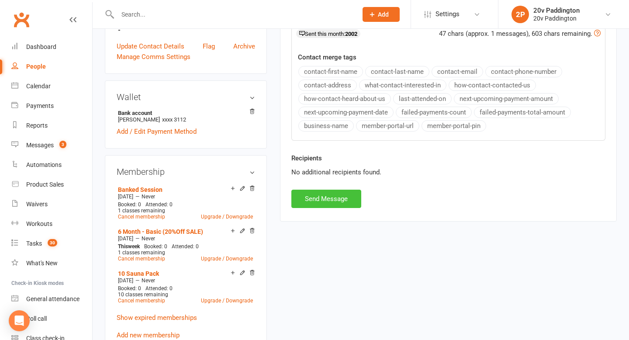
click at [334, 197] on button "Send Message" at bounding box center [326, 199] width 70 height 18
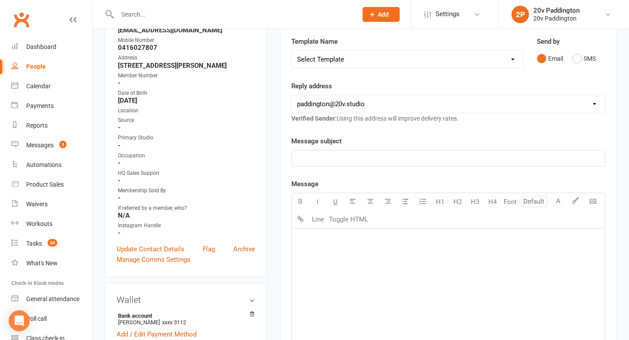
scroll to position [0, 0]
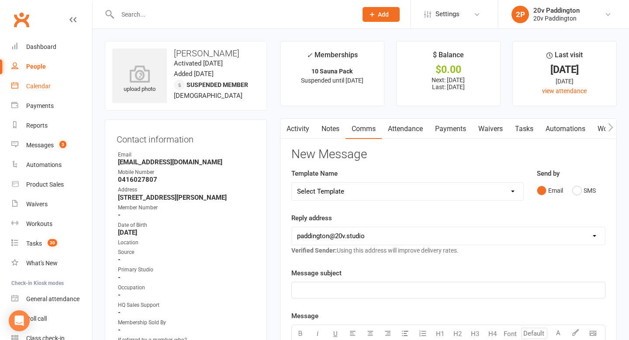
click at [42, 83] on div "Calendar" at bounding box center [38, 86] width 24 height 7
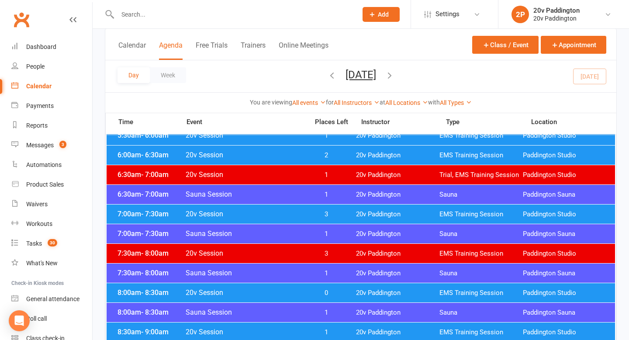
scroll to position [101, 0]
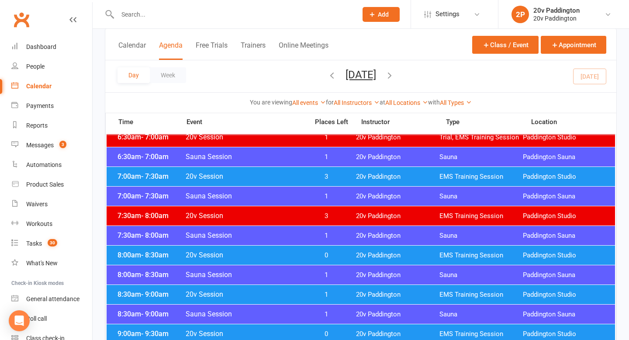
click at [307, 177] on span "3" at bounding box center [327, 177] width 46 height 8
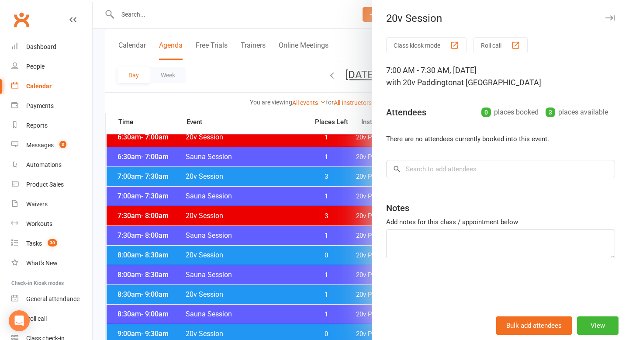
click at [252, 190] on div at bounding box center [361, 170] width 536 height 340
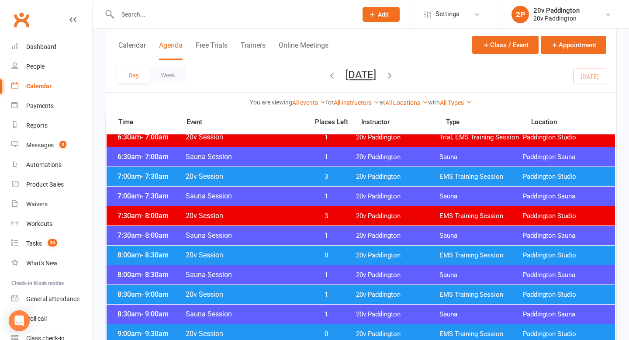
click at [267, 256] on span "20v Session" at bounding box center [244, 255] width 118 height 8
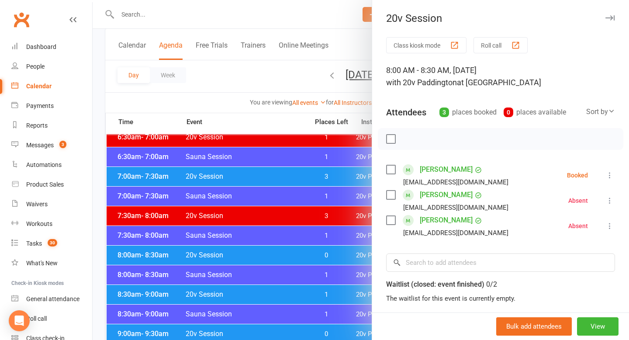
click at [268, 255] on div at bounding box center [361, 170] width 536 height 340
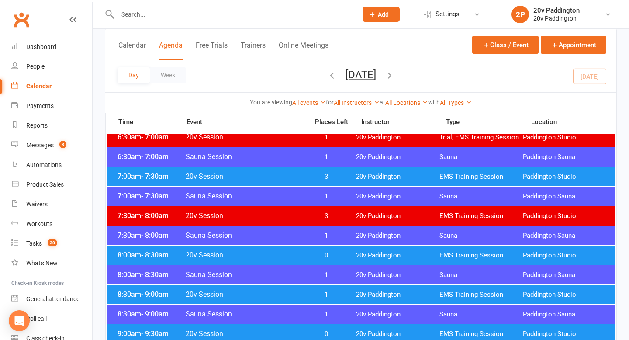
click at [277, 292] on span "20v Session" at bounding box center [244, 294] width 118 height 8
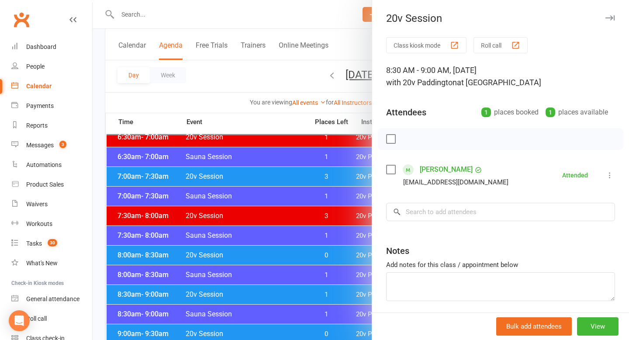
click at [277, 292] on div at bounding box center [361, 170] width 536 height 340
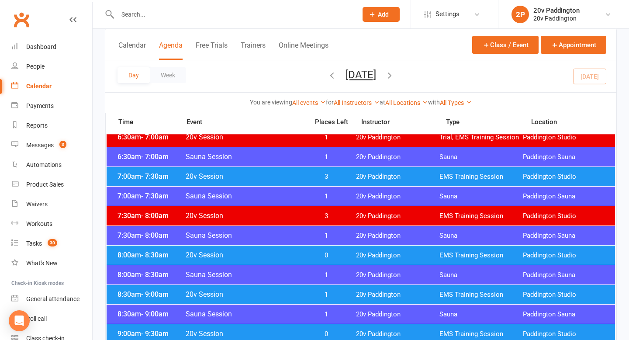
scroll to position [225, 0]
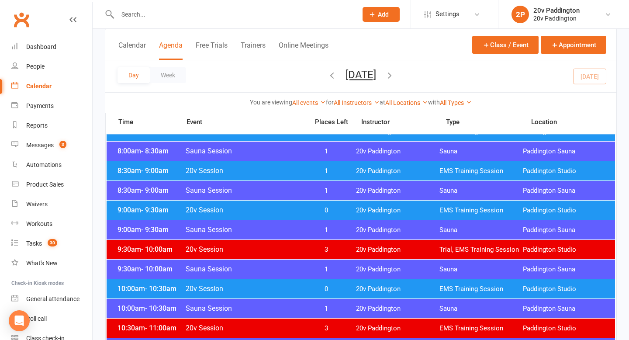
click at [287, 211] on span "20v Session" at bounding box center [244, 210] width 118 height 8
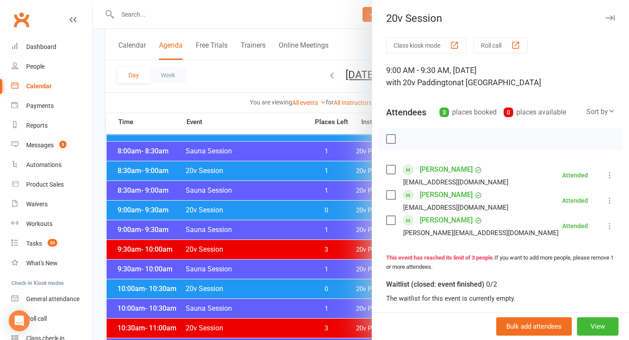
click at [287, 211] on div at bounding box center [361, 170] width 536 height 340
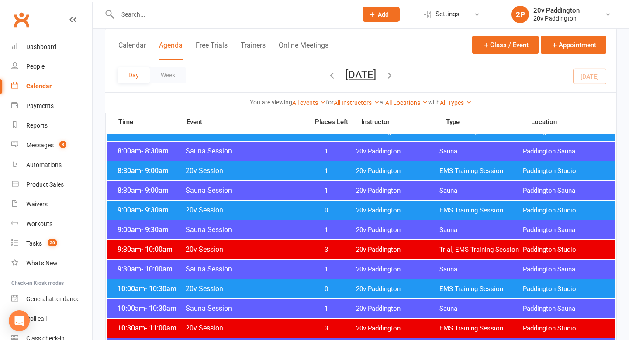
scroll to position [367, 0]
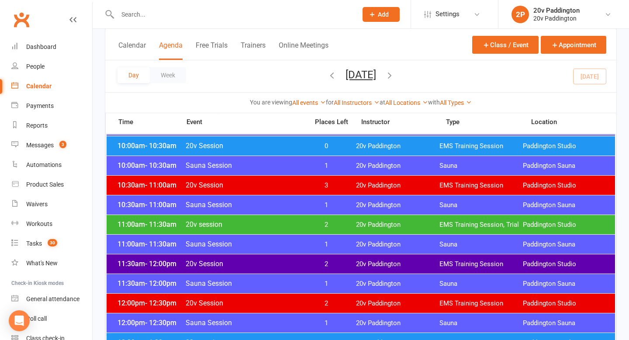
click at [316, 226] on span "2" at bounding box center [327, 225] width 46 height 8
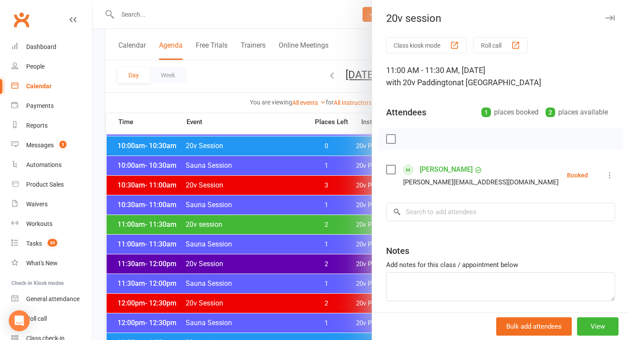
click at [301, 234] on div at bounding box center [361, 170] width 536 height 340
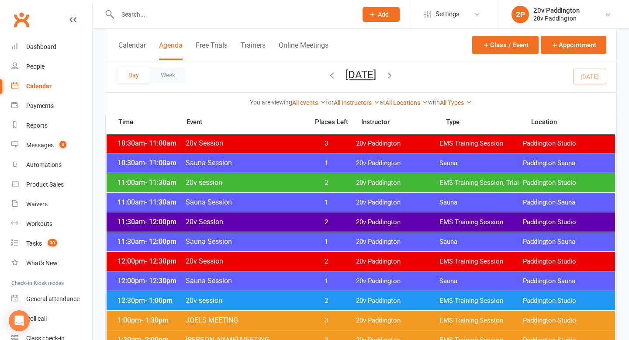
scroll to position [428, 0]
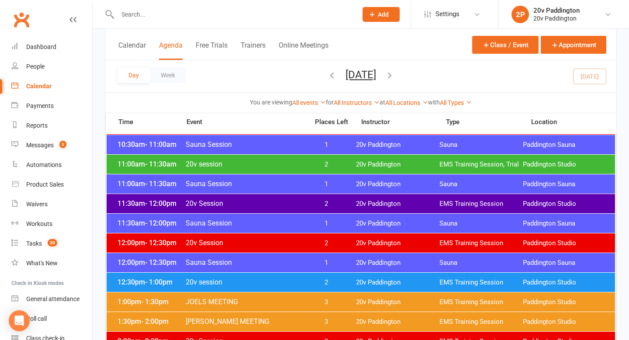
click at [318, 205] on span "2" at bounding box center [327, 204] width 46 height 8
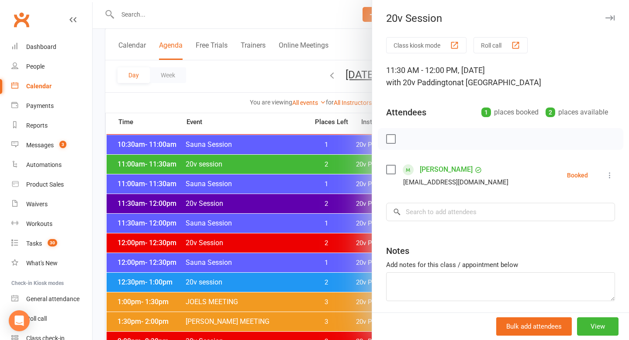
click at [315, 206] on div at bounding box center [361, 170] width 536 height 340
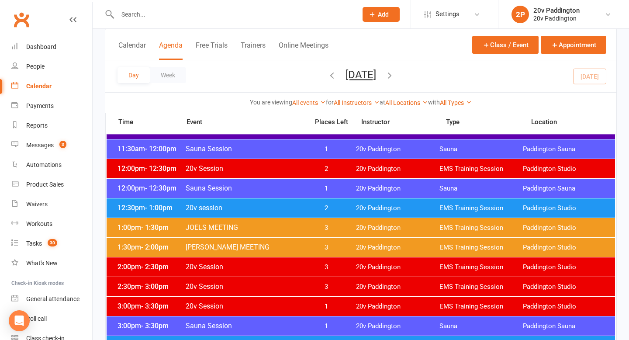
scroll to position [520, 0]
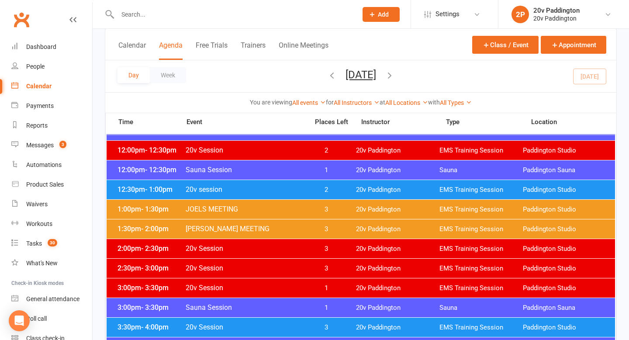
click at [312, 186] on span "2" at bounding box center [327, 190] width 46 height 8
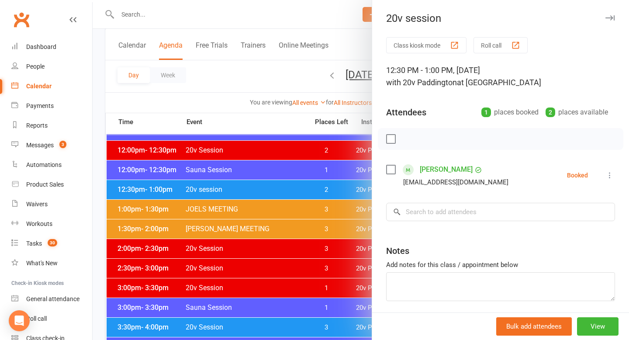
click at [253, 165] on div at bounding box center [361, 170] width 536 height 340
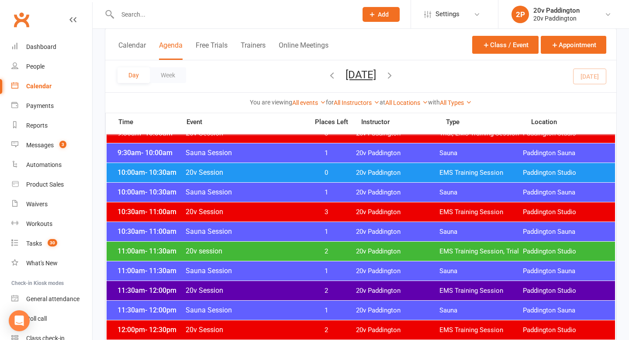
scroll to position [296, 0]
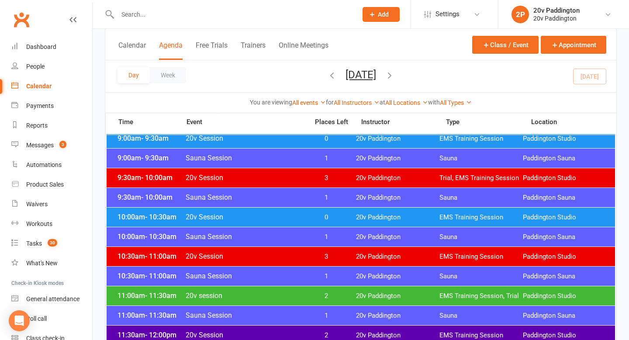
click at [394, 77] on icon "button" at bounding box center [390, 75] width 10 height 10
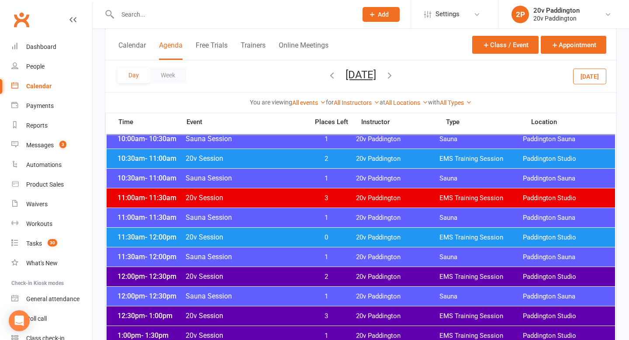
scroll to position [394, 0]
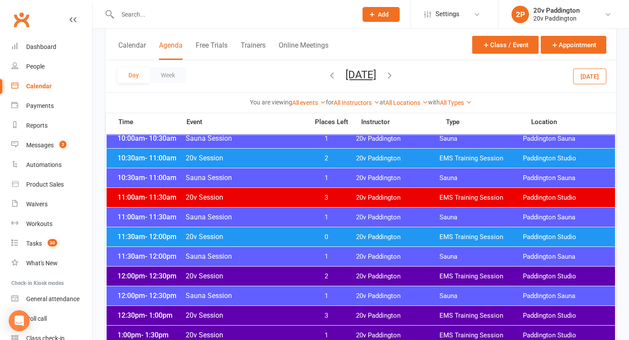
click at [337, 236] on span "0" at bounding box center [327, 237] width 46 height 8
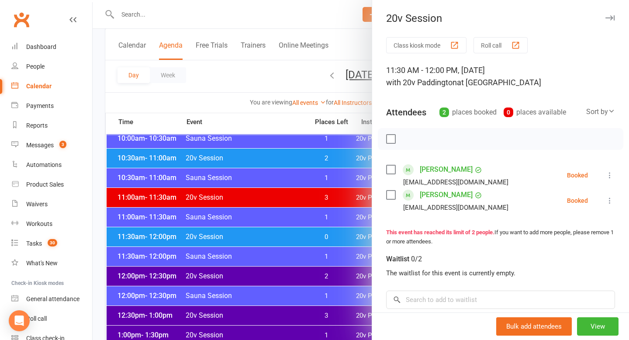
click at [311, 242] on div at bounding box center [361, 170] width 536 height 340
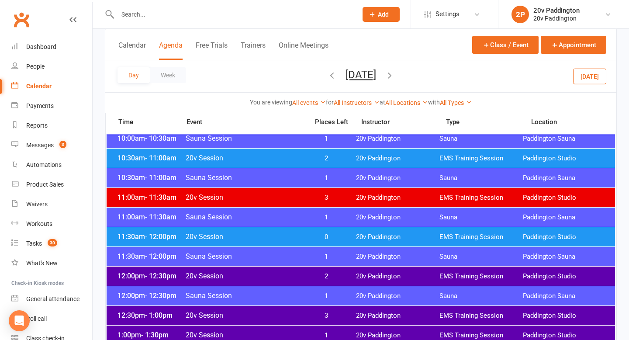
click at [320, 281] on div "12:00pm - 12:30pm 20v Session 2 20v Paddington EMS Training Session Paddington …" at bounding box center [361, 275] width 508 height 19
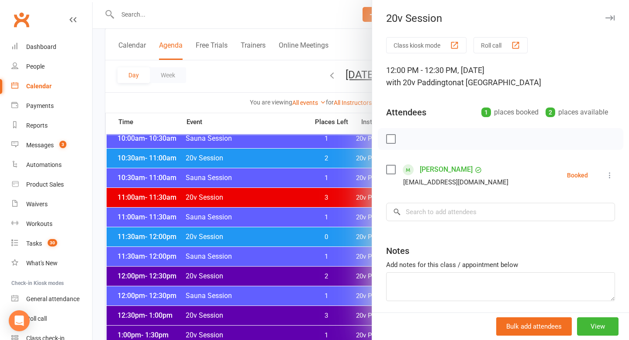
click at [320, 280] on div at bounding box center [361, 170] width 536 height 340
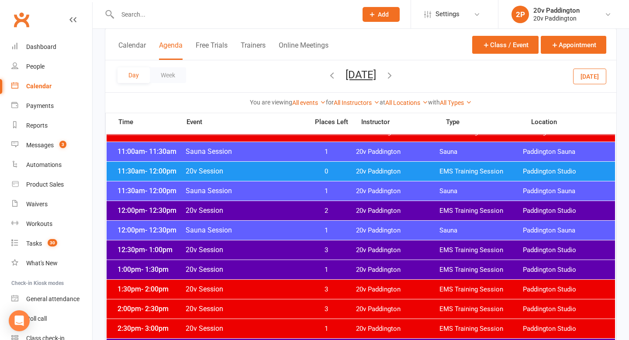
scroll to position [489, 0]
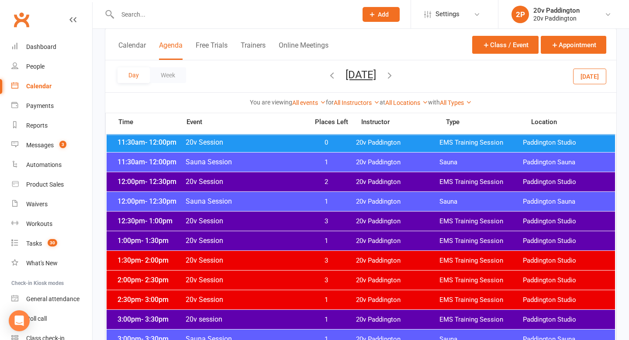
click at [301, 318] on span "20v session" at bounding box center [244, 319] width 118 height 8
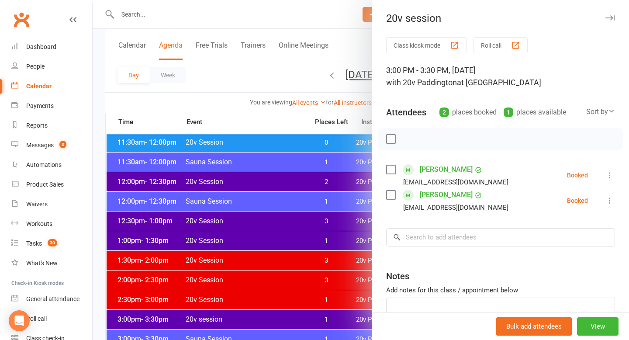
click at [296, 290] on div at bounding box center [361, 170] width 536 height 340
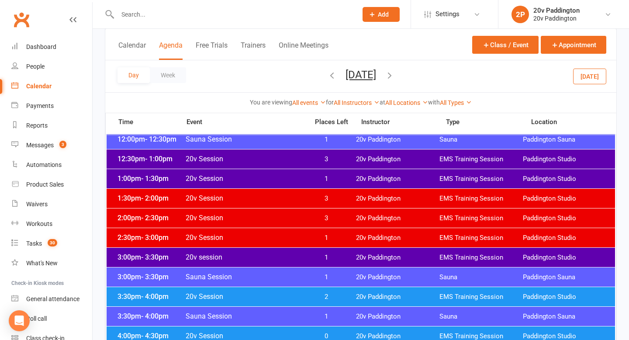
scroll to position [552, 0]
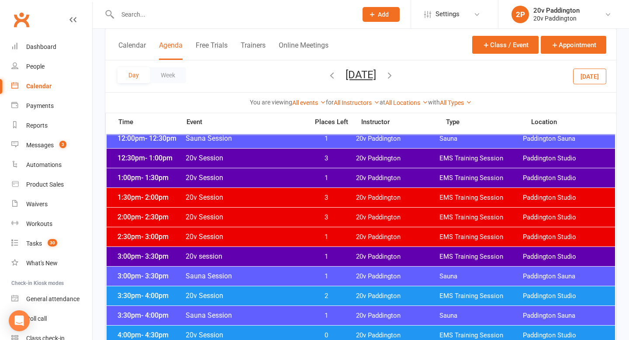
click at [288, 293] on span "20v Session" at bounding box center [244, 295] width 118 height 8
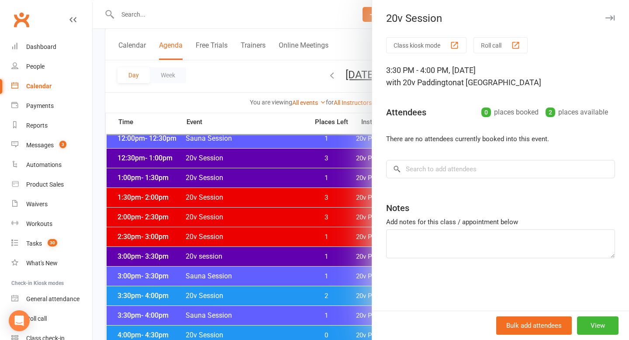
click at [287, 218] on div at bounding box center [361, 170] width 536 height 340
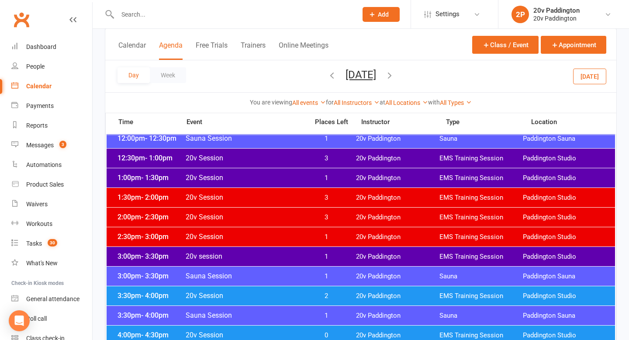
click at [302, 294] on span "20v Session" at bounding box center [244, 295] width 118 height 8
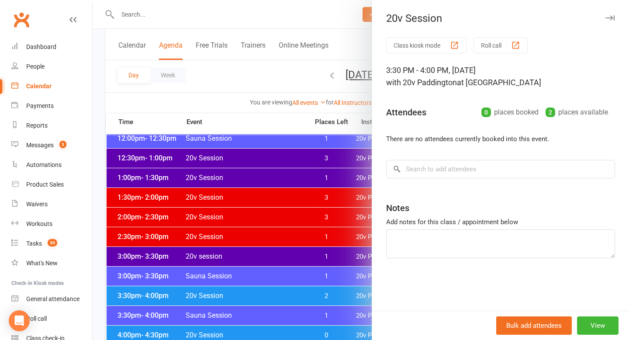
click at [301, 274] on div at bounding box center [361, 170] width 536 height 340
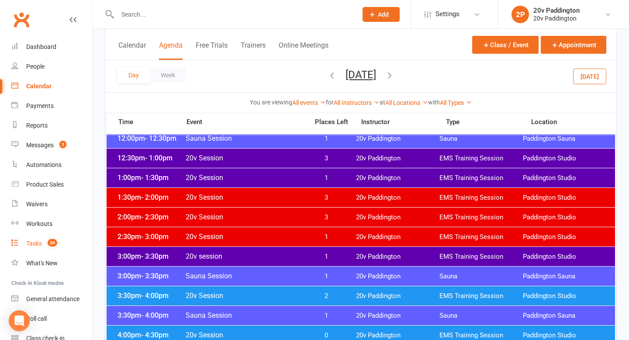
click at [39, 235] on link "Tasks 30" at bounding box center [51, 244] width 81 height 20
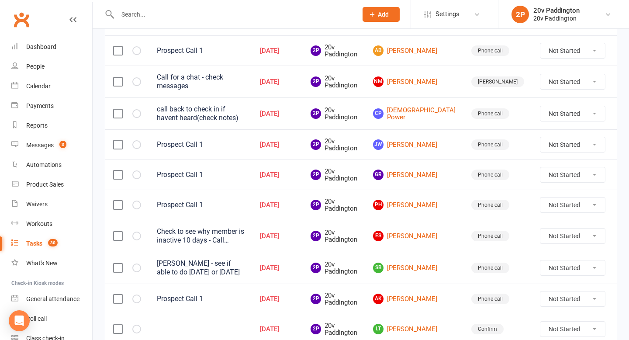
scroll to position [401, 0]
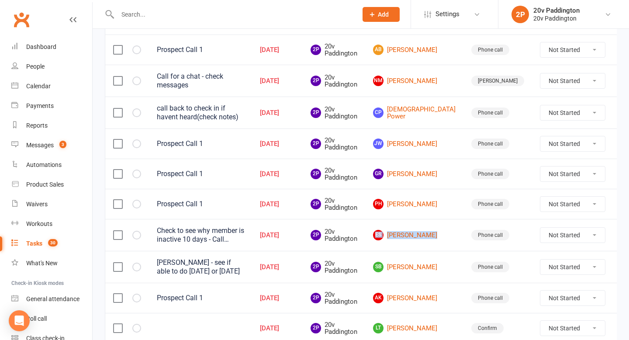
click at [540, 234] on select "Not Started In Progress Waiting Complete" at bounding box center [572, 235] width 65 height 15
select select "unstarted"
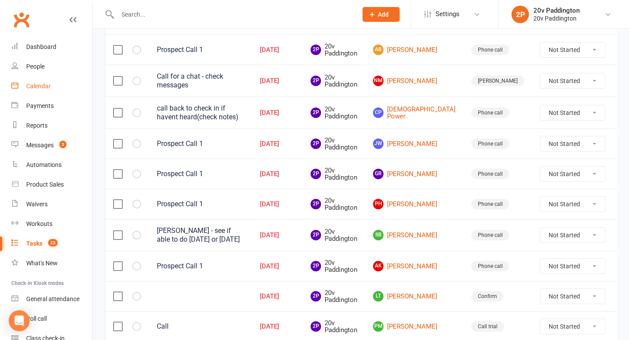
click at [31, 90] on link "Calendar" at bounding box center [51, 86] width 81 height 20
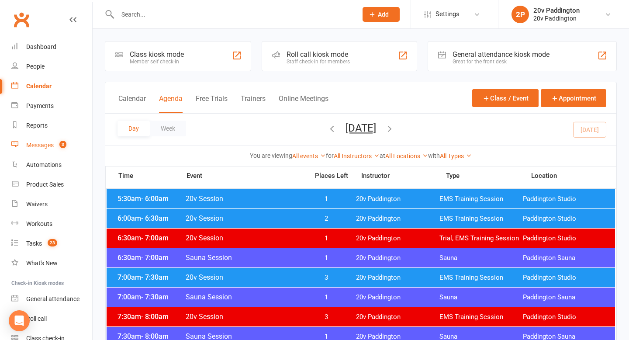
click at [57, 142] on count-badge "3" at bounding box center [60, 145] width 11 height 7
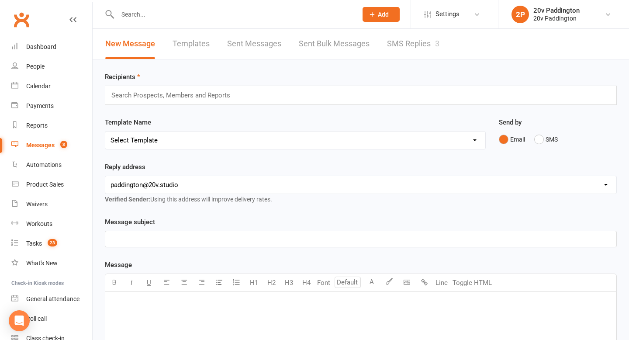
click at [392, 46] on link "SMS Replies 3" at bounding box center [413, 44] width 52 height 30
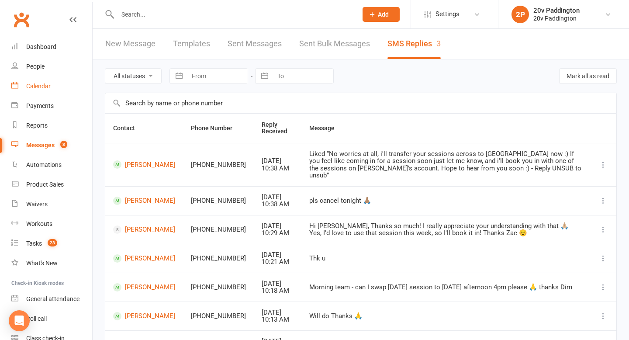
click at [42, 91] on link "Calendar" at bounding box center [51, 86] width 81 height 20
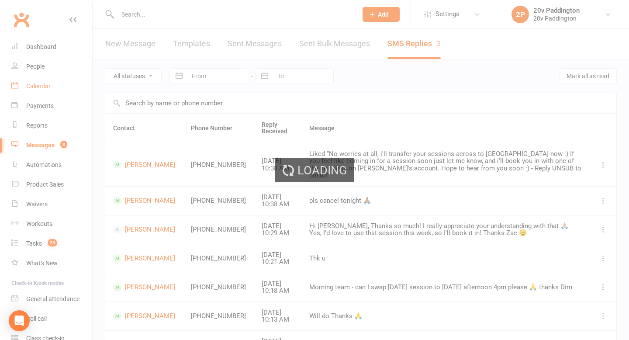
click at [41, 90] on div "Loading" at bounding box center [314, 170] width 629 height 340
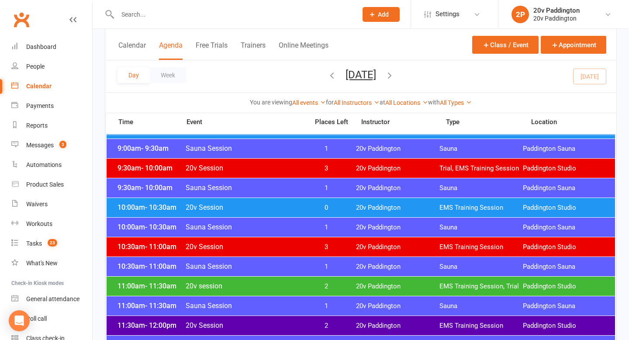
scroll to position [310, 0]
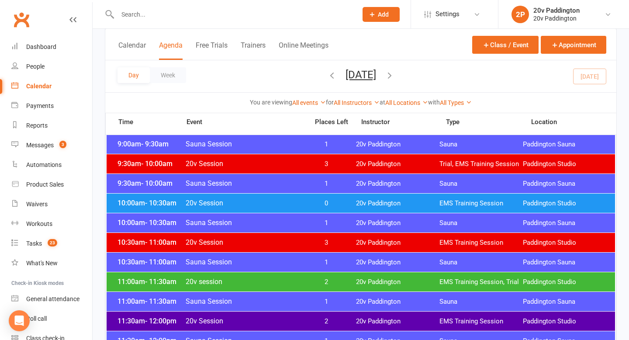
click at [166, 285] on span "- 11:30am" at bounding box center [160, 281] width 31 height 8
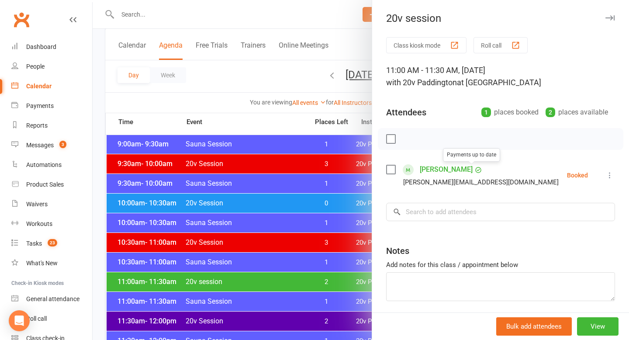
click at [452, 171] on link "Peter Ristevski" at bounding box center [446, 170] width 53 height 14
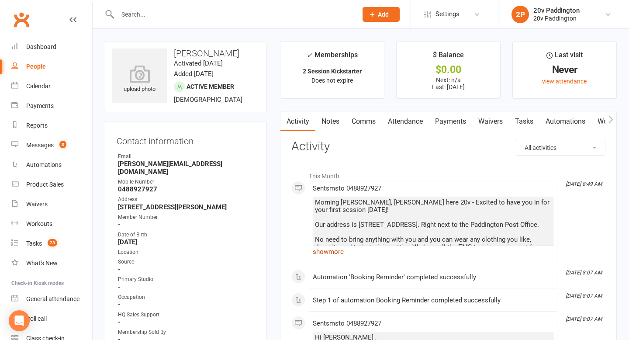
click at [337, 248] on link "show more" at bounding box center [433, 252] width 241 height 12
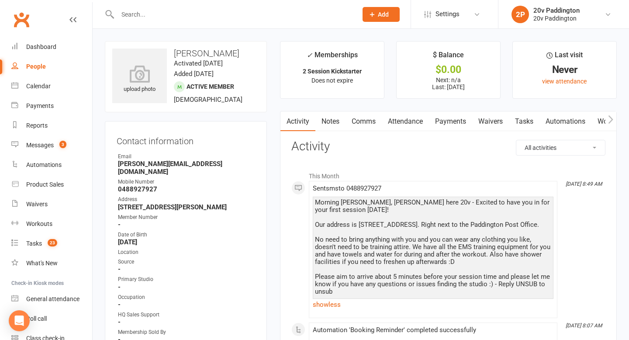
click at [360, 121] on link "Comms" at bounding box center [364, 121] width 36 height 20
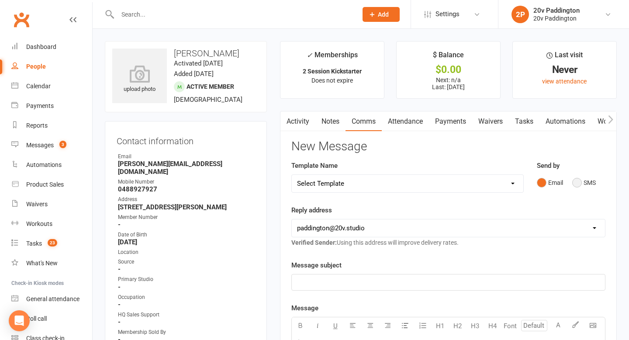
click at [578, 179] on button "SMS" at bounding box center [584, 182] width 24 height 17
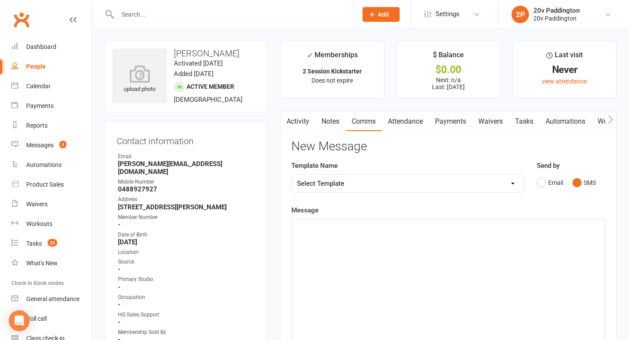
click at [502, 242] on div "﻿" at bounding box center [448, 284] width 313 height 131
click at [442, 178] on select "Select Template [Email] 20v Referral Bonus [SMS] Free Trial Link [SMS] Haven’t …" at bounding box center [408, 183] width 232 height 17
select select "7"
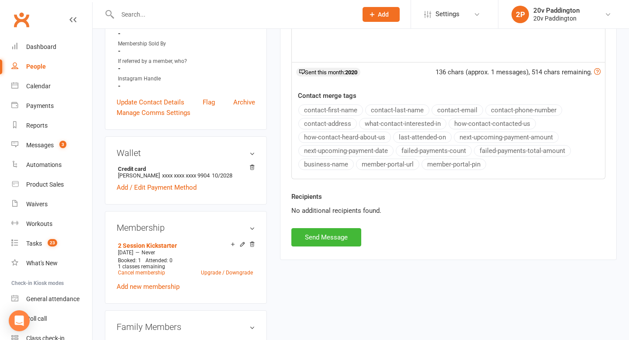
scroll to position [346, 0]
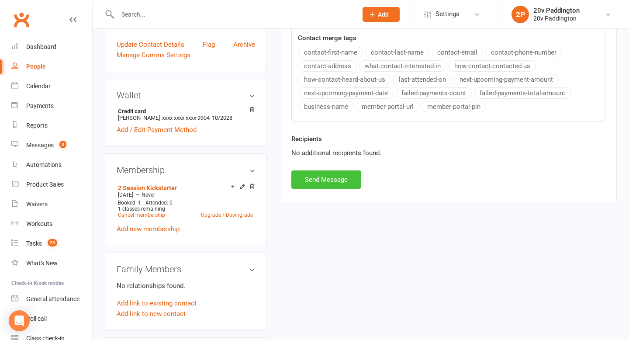
click at [318, 182] on button "Send Message" at bounding box center [326, 179] width 70 height 18
select select
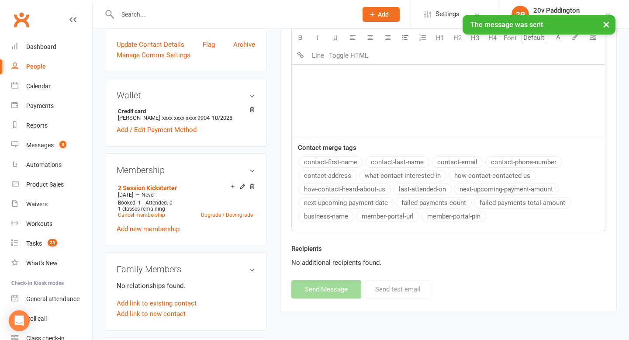
scroll to position [0, 0]
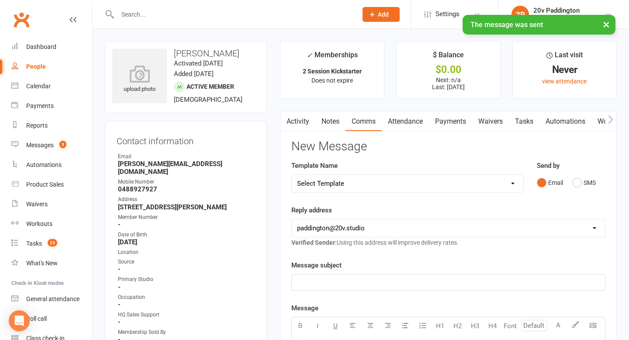
click at [287, 129] on button "button" at bounding box center [285, 121] width 11 height 20
click at [289, 127] on button "button" at bounding box center [285, 121] width 11 height 20
click at [299, 119] on link "Activity" at bounding box center [297, 121] width 35 height 20
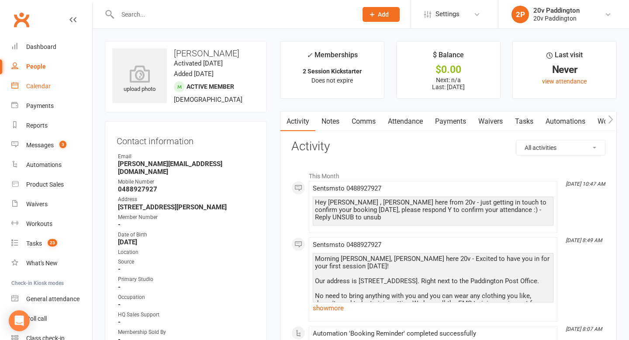
click at [35, 91] on link "Calendar" at bounding box center [51, 86] width 81 height 20
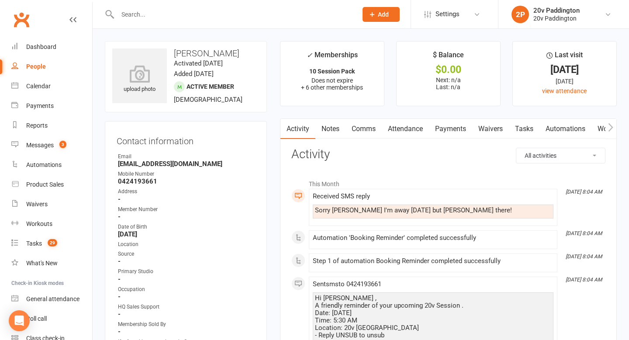
click at [364, 128] on link "Comms" at bounding box center [364, 129] width 36 height 20
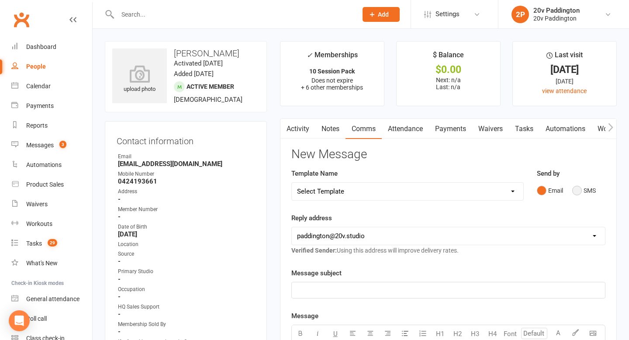
click at [581, 190] on button "SMS" at bounding box center [584, 190] width 24 height 17
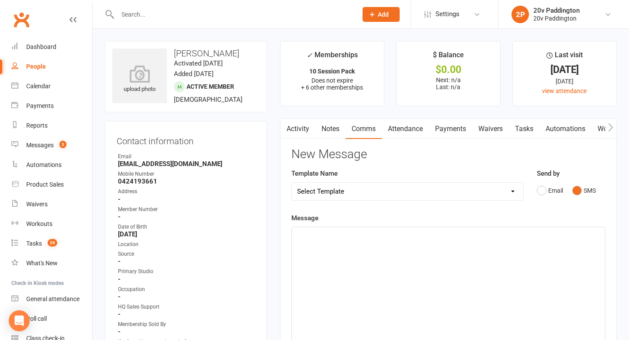
click at [534, 235] on p "﻿" at bounding box center [448, 235] width 303 height 10
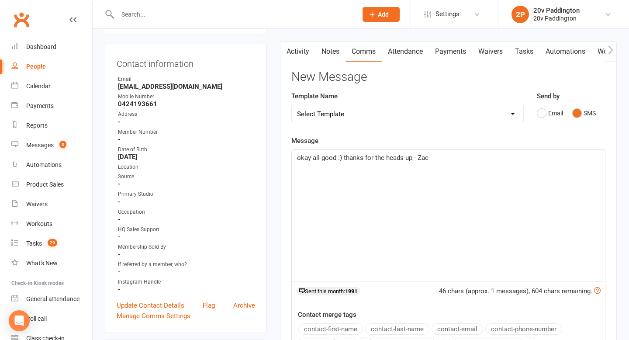
scroll to position [284, 0]
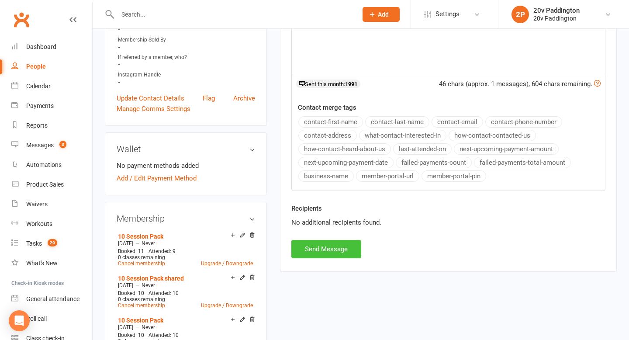
click at [322, 241] on button "Send Message" at bounding box center [326, 249] width 70 height 18
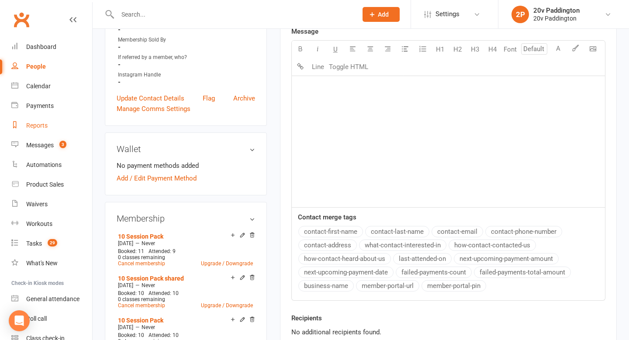
click at [53, 134] on link "Reports" at bounding box center [51, 126] width 81 height 20
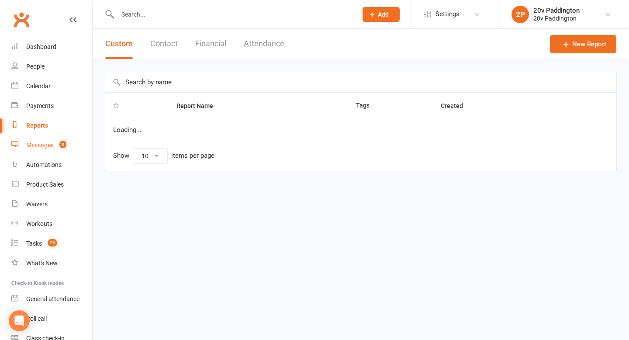
select select "100"
click at [47, 142] on div "Messages" at bounding box center [40, 145] width 28 height 7
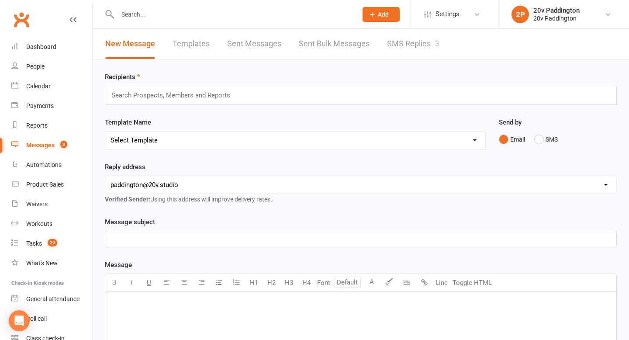
click at [417, 47] on link "SMS Replies 3" at bounding box center [413, 44] width 52 height 30
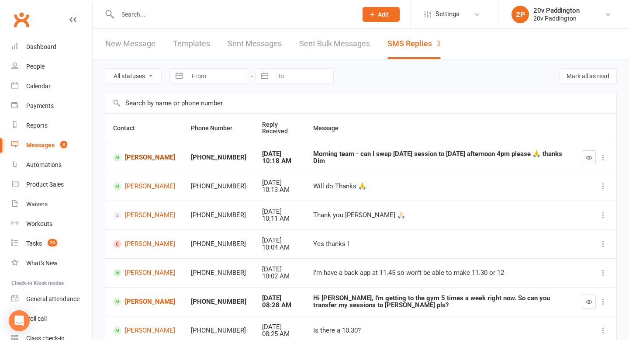
click at [131, 158] on link "[PERSON_NAME]" at bounding box center [144, 157] width 62 height 8
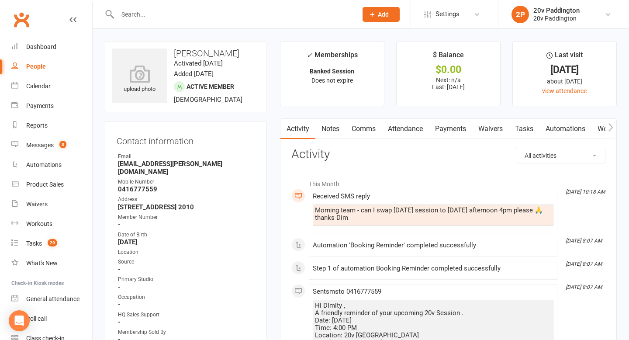
click at [372, 131] on link "Comms" at bounding box center [364, 129] width 36 height 20
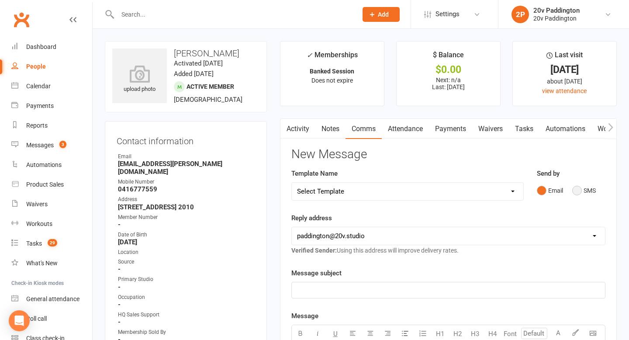
click at [593, 195] on button "SMS" at bounding box center [584, 190] width 24 height 17
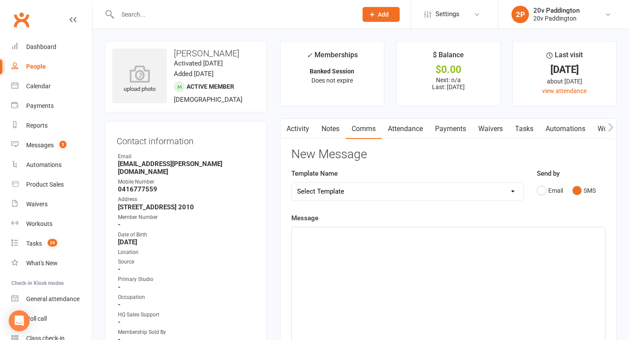
click at [522, 273] on div "﻿" at bounding box center [448, 292] width 313 height 131
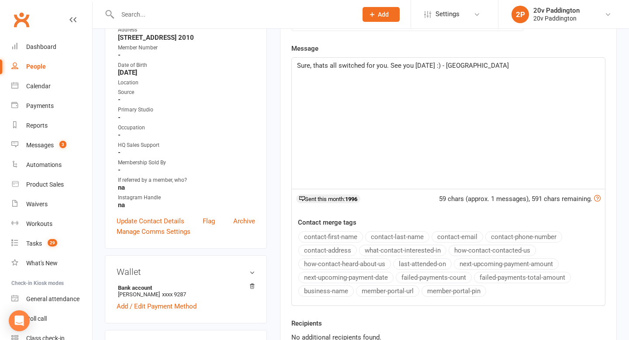
scroll to position [210, 0]
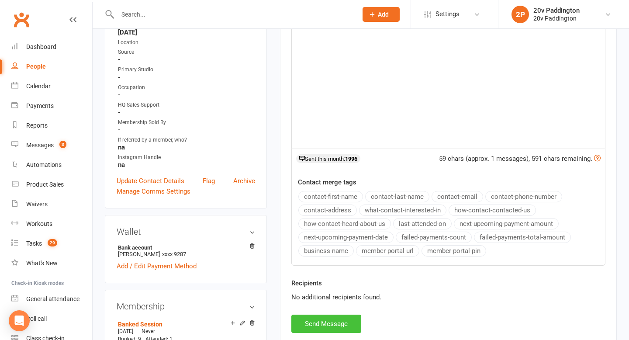
click at [342, 322] on button "Send Message" at bounding box center [326, 324] width 70 height 18
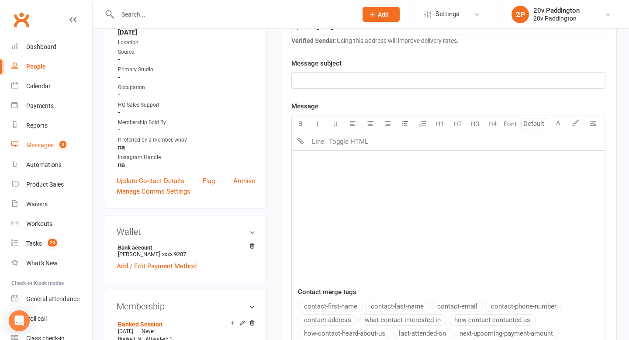
click at [30, 148] on div "Messages" at bounding box center [40, 145] width 28 height 7
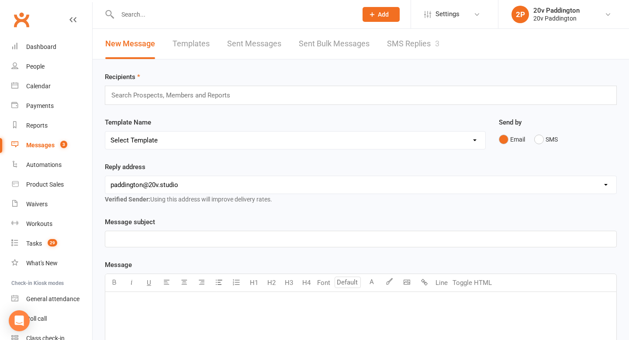
click at [394, 37] on link "SMS Replies 3" at bounding box center [413, 44] width 52 height 30
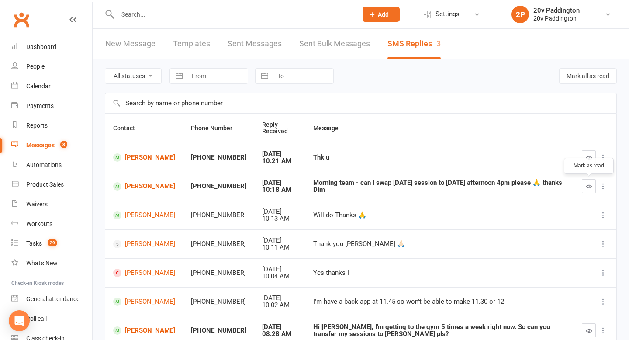
click at [591, 190] on button "button" at bounding box center [589, 186] width 14 height 14
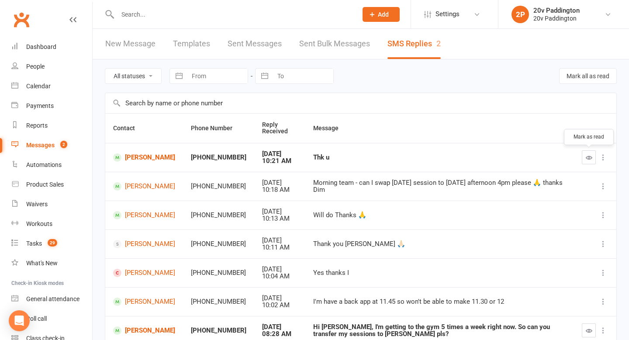
click at [586, 159] on icon "button" at bounding box center [589, 157] width 7 height 7
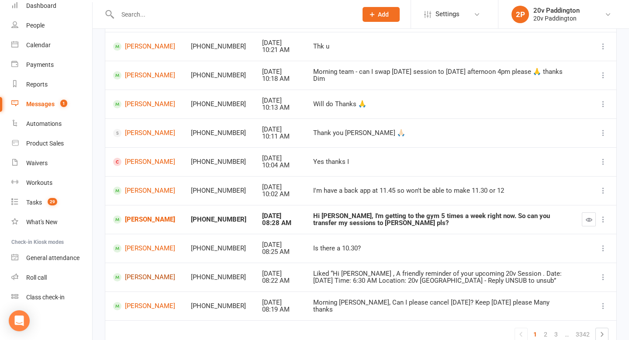
scroll to position [129, 0]
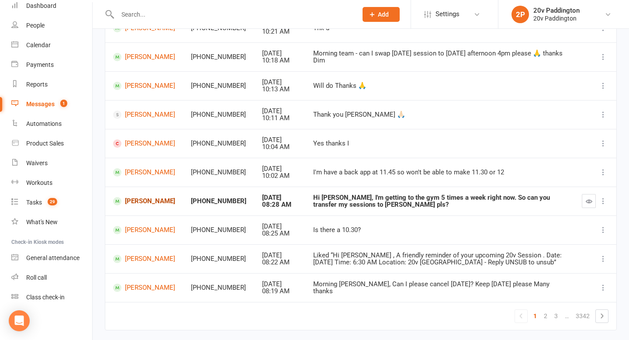
click at [138, 203] on link "[PERSON_NAME]" at bounding box center [144, 201] width 62 height 8
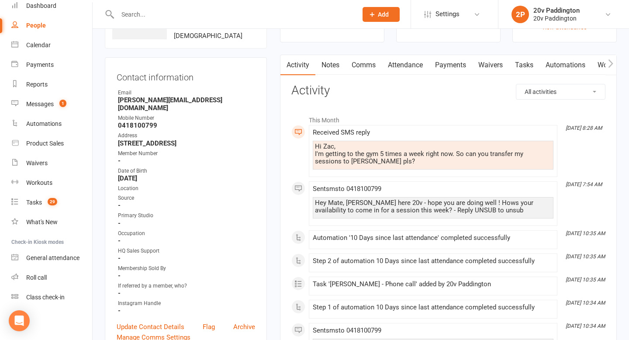
scroll to position [65, 0]
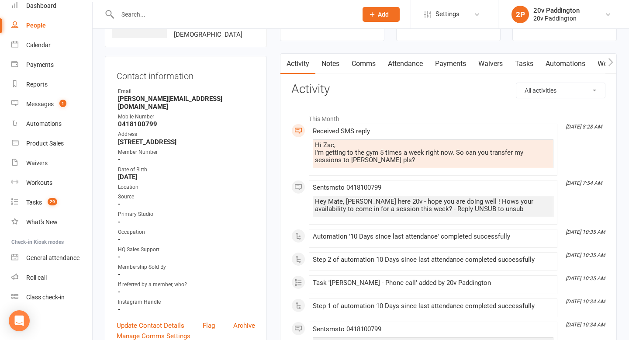
click at [363, 62] on link "Comms" at bounding box center [364, 64] width 36 height 20
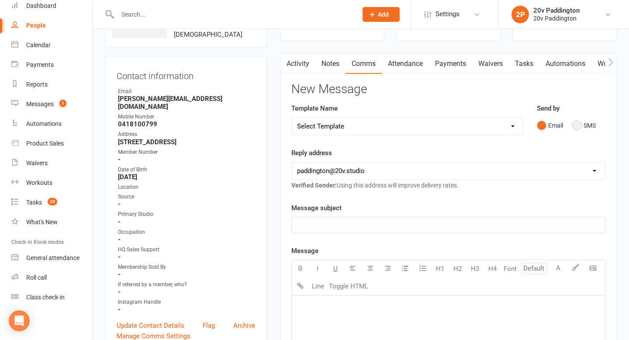
click at [578, 127] on button "SMS" at bounding box center [584, 125] width 24 height 17
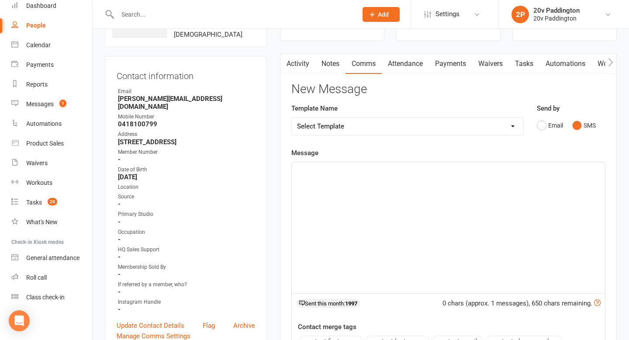
click at [459, 273] on div "﻿" at bounding box center [448, 227] width 313 height 131
click at [452, 172] on span "No worries at all, ill transfer your sessions across to [GEOGRAPHIC_DATA]" at bounding box center [406, 170] width 218 height 8
click at [487, 174] on p "No worries at all, ill transfer your sessions across to [GEOGRAPHIC_DATA]" at bounding box center [448, 170] width 303 height 10
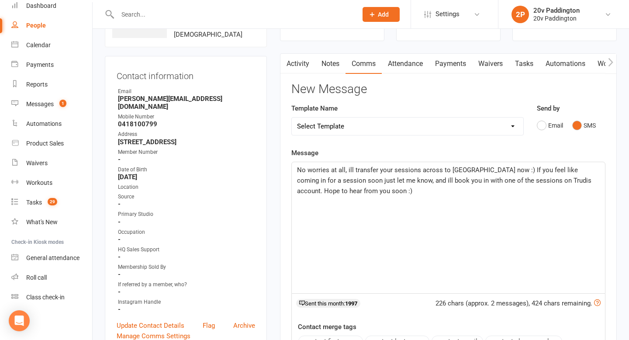
click at [350, 168] on span "No worries at all, ill transfer your sessions across to [GEOGRAPHIC_DATA] now :…" at bounding box center [445, 180] width 296 height 29
click at [349, 167] on span "No worries at all, ill transfer your sessions across to [GEOGRAPHIC_DATA] now :…" at bounding box center [445, 180] width 296 height 29
click at [346, 172] on span "No worries at all, ill transfer your sessions across to Trudi now :) If you fee…" at bounding box center [445, 180] width 296 height 29
click at [375, 180] on span "No worries at all, Ill transfer your sessions across to Trudi now :) If you fee…" at bounding box center [445, 180] width 296 height 29
click at [348, 167] on span "No worries at all, Ill transfer your sessions across to Trudi now :) If you fee…" at bounding box center [445, 180] width 296 height 29
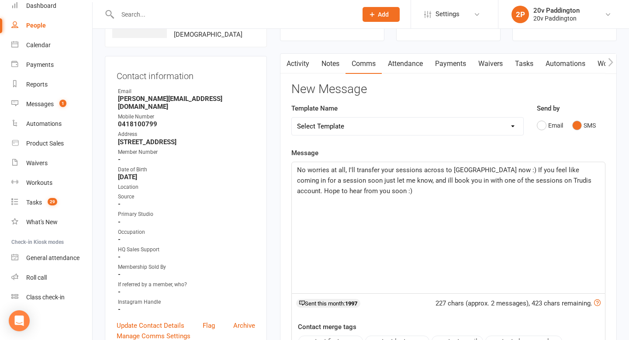
click at [348, 169] on span "No worries at all, I'll transfer your sessions across to Trudi now :) If you fe…" at bounding box center [445, 180] width 296 height 29
click at [376, 182] on span "No worries at all, i'll transfer your sessions across to Trudi now :) If you fe…" at bounding box center [445, 180] width 296 height 29
click at [617, 187] on main "✓ Memberships 25 Session Pack Does not expire + 1 other memberships $ Balance $…" at bounding box center [448, 238] width 350 height 524
click at [514, 181] on span "No worries at all, i'll transfer your sessions across to Trudi now :) If you fe…" at bounding box center [445, 180] width 297 height 29
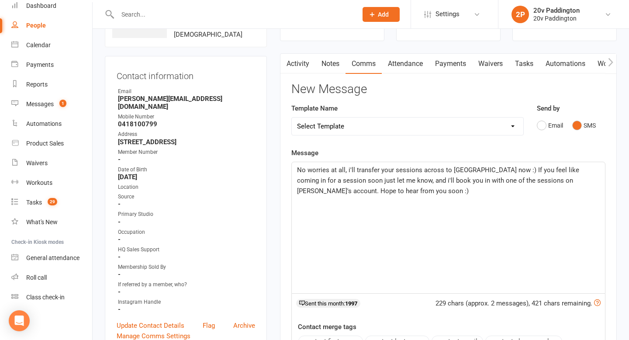
scroll to position [308, 0]
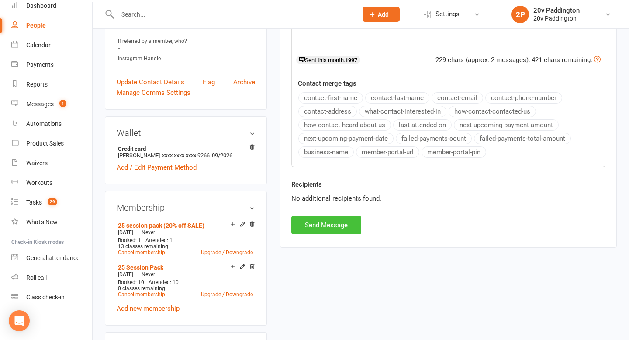
click at [320, 218] on button "Send Message" at bounding box center [326, 225] width 70 height 18
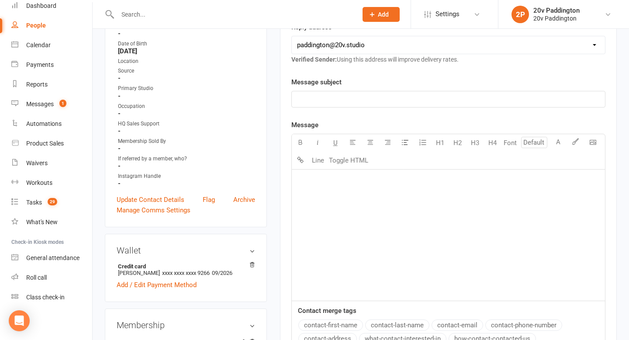
scroll to position [0, 0]
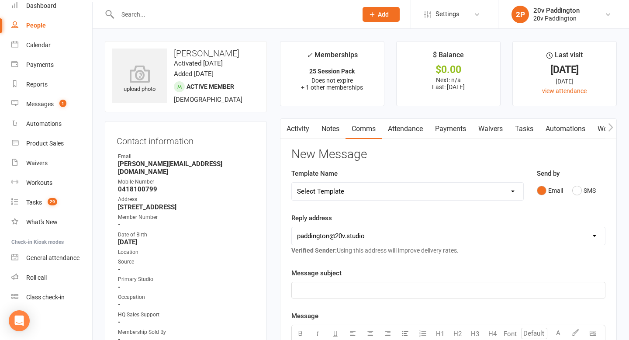
click at [328, 132] on link "Notes" at bounding box center [330, 129] width 30 height 20
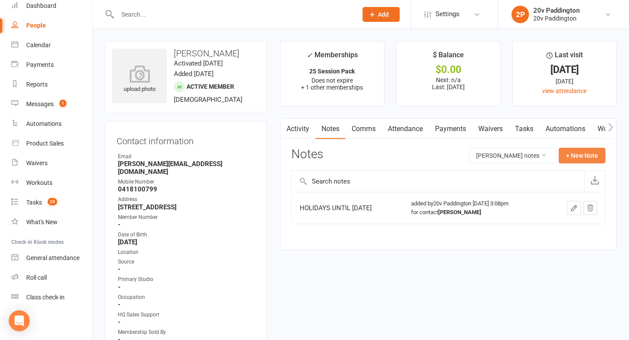
click at [588, 157] on button "+ New Note" at bounding box center [582, 156] width 47 height 16
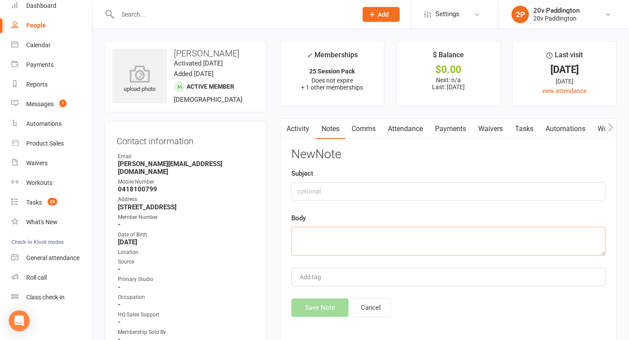
click at [431, 232] on textarea at bounding box center [448, 241] width 314 height 29
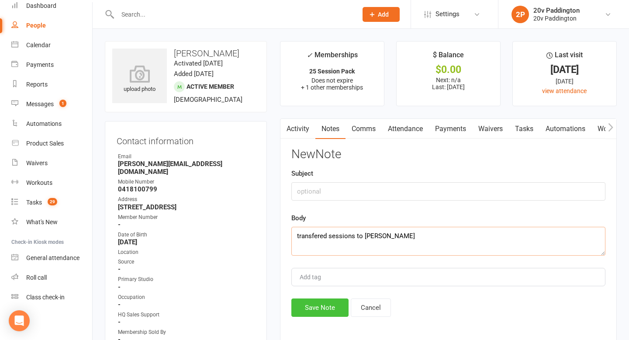
type textarea "transfered sessions to Trudi Yip"
click at [325, 312] on button "Save Note" at bounding box center [319, 307] width 57 height 18
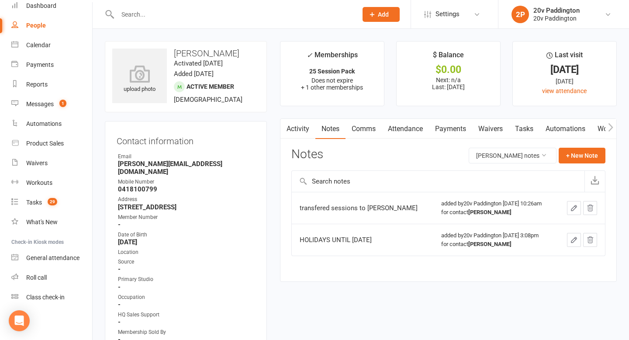
click at [211, 11] on input "text" at bounding box center [233, 14] width 236 height 12
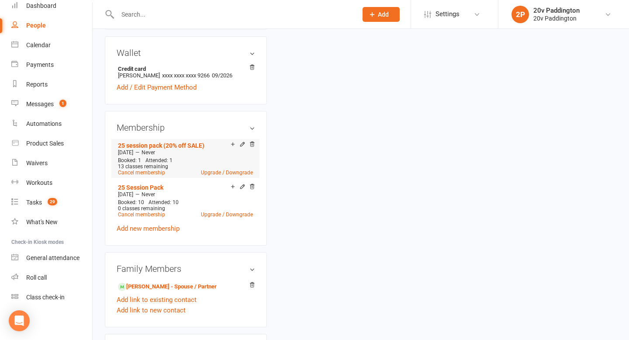
scroll to position [392, 0]
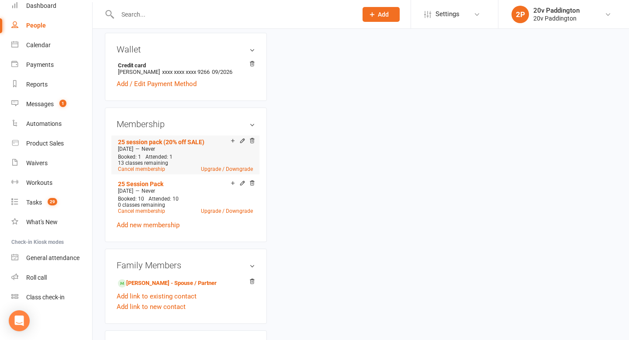
click at [179, 154] on div "Booked: 1 Attended: 1 13 classes remaining Cancel membership Upgrade / Downgrade" at bounding box center [185, 163] width 139 height 18
click at [242, 138] on icon at bounding box center [242, 141] width 6 height 6
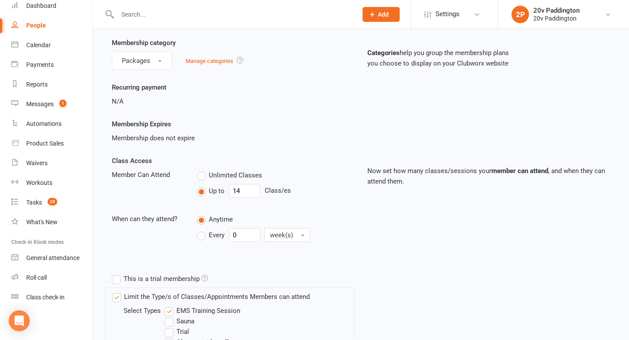
scroll to position [121, 0]
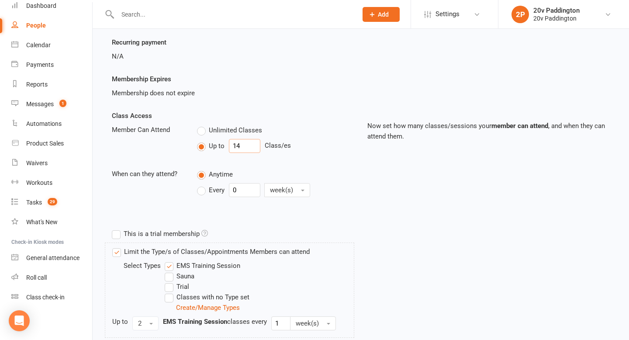
click at [244, 146] on input "14" at bounding box center [244, 146] width 31 height 14
type input "0"
click at [430, 213] on div "Class Access Member Can Attend Unlimited Classes Up to 0 Class/es When can they…" at bounding box center [360, 168] width 511 height 114
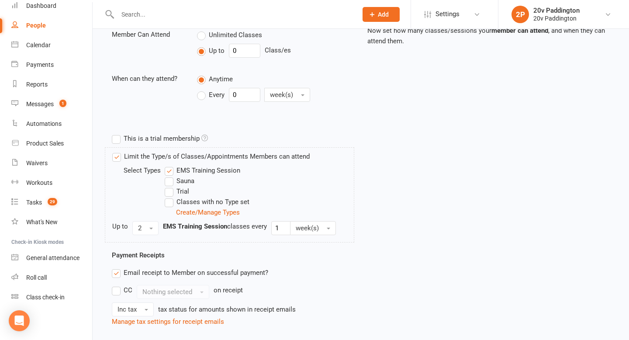
scroll to position [363, 0]
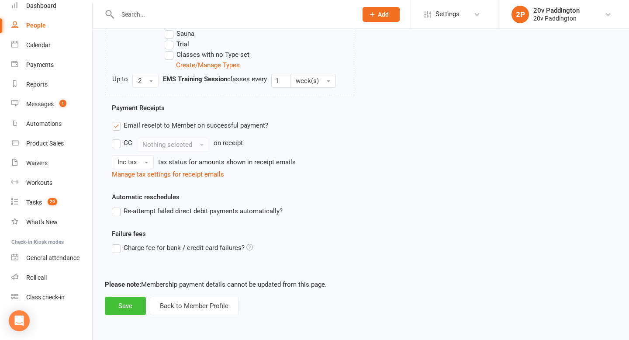
click at [125, 299] on button "Save" at bounding box center [125, 306] width 41 height 18
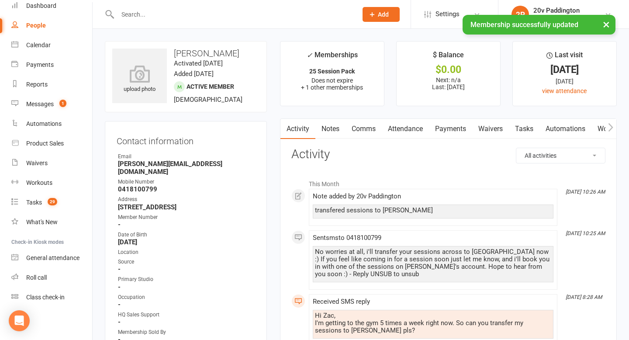
click at [243, 15] on div "× Membership successfully updated" at bounding box center [309, 15] width 618 height 0
click at [207, 11] on input "t" at bounding box center [233, 14] width 236 height 12
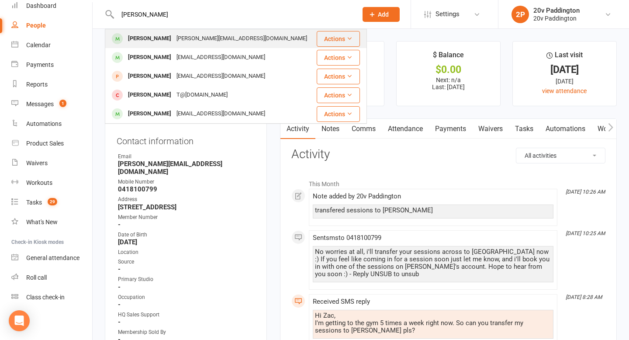
type input "trudi"
click at [131, 41] on div "Trudi Yip" at bounding box center [149, 38] width 48 height 13
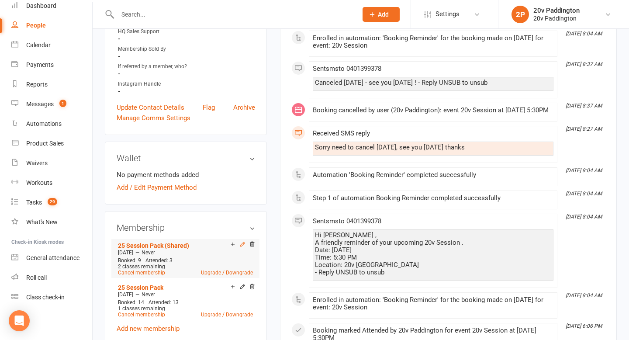
scroll to position [284, 0]
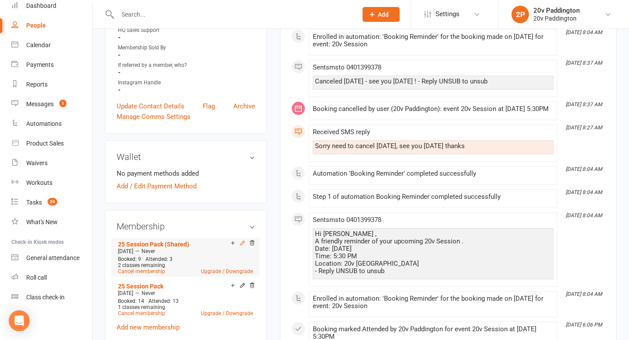
click at [242, 240] on icon at bounding box center [242, 243] width 6 height 6
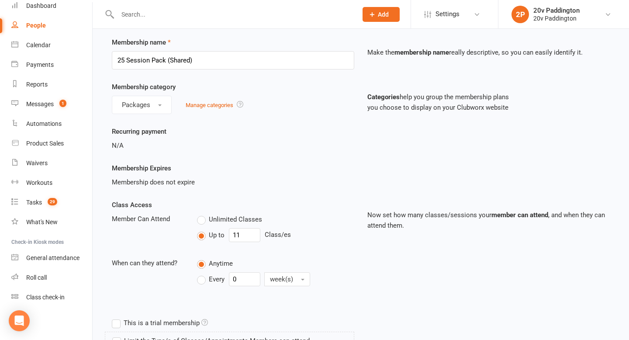
scroll to position [57, 0]
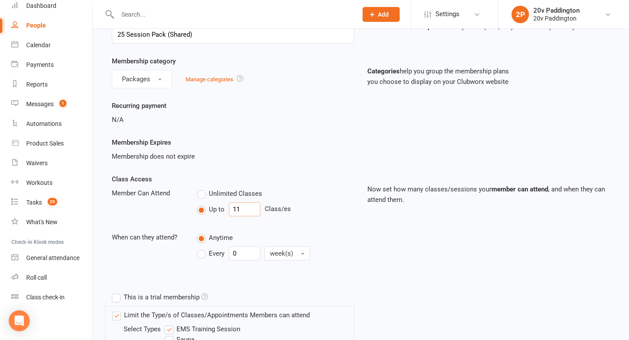
click at [250, 207] on input "11" at bounding box center [244, 209] width 31 height 14
type input "24"
click at [518, 281] on div "Class Access Member Can Attend Unlimited Classes Up to 24 Class/es When can the…" at bounding box center [360, 231] width 511 height 114
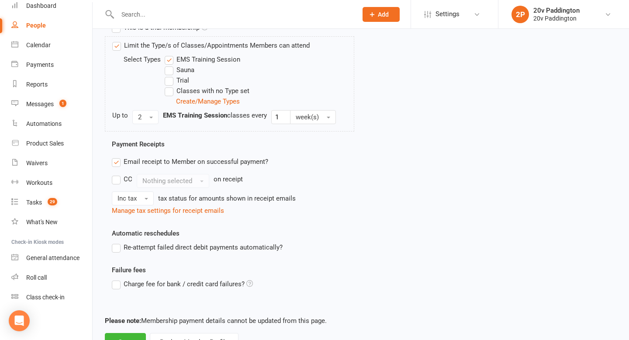
scroll to position [363, 0]
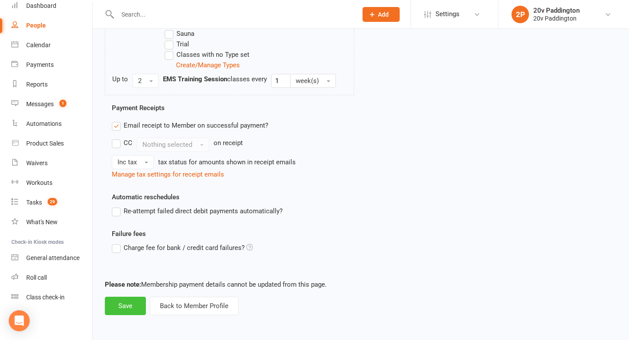
click at [125, 304] on button "Save" at bounding box center [125, 306] width 41 height 18
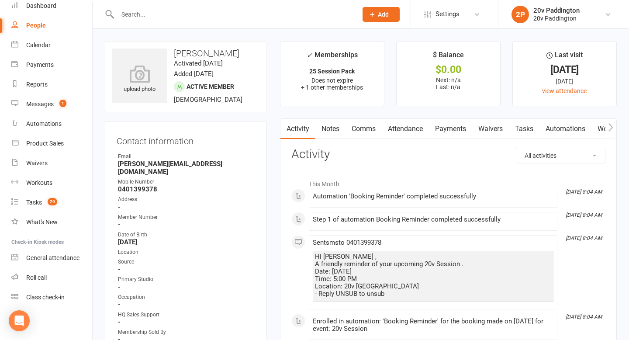
click at [342, 128] on link "Notes" at bounding box center [330, 129] width 30 height 20
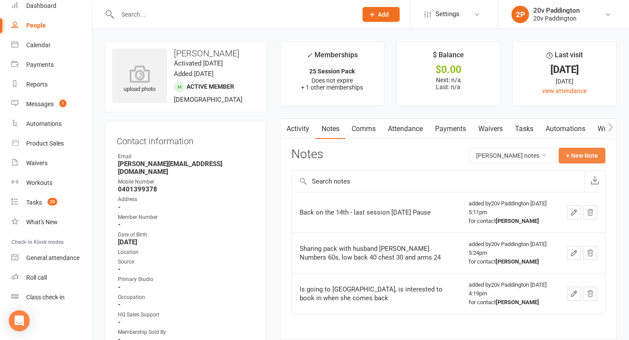
click at [578, 156] on button "+ New Note" at bounding box center [582, 156] width 47 height 16
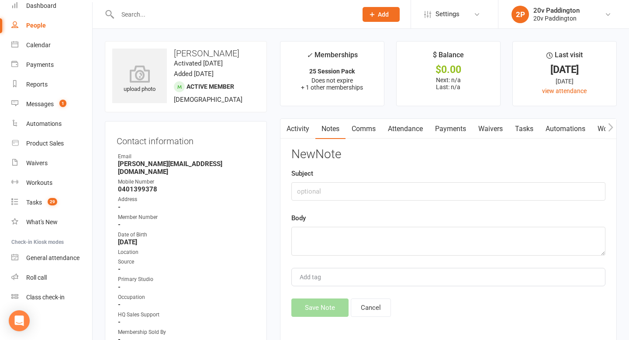
click at [394, 224] on div "Body" at bounding box center [448, 234] width 314 height 43
click at [386, 230] on textarea at bounding box center [448, 241] width 314 height 29
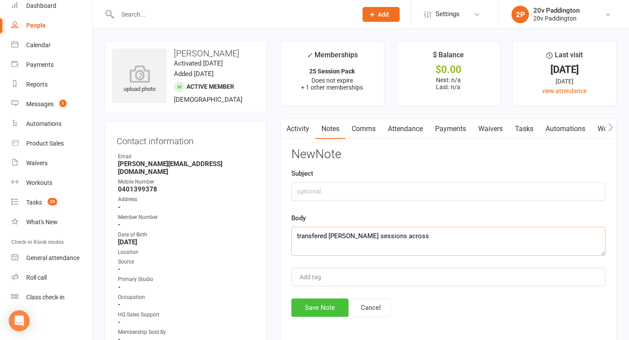
type textarea "transfered andrews sessions across"
click at [327, 303] on button "Save Note" at bounding box center [319, 307] width 57 height 18
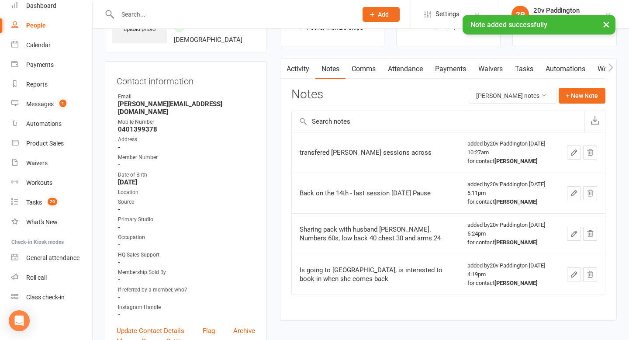
scroll to position [62, 0]
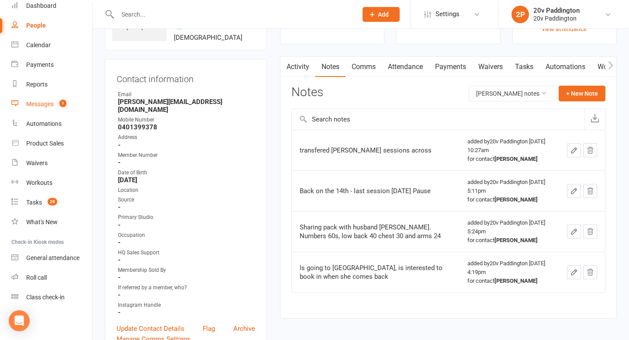
click at [64, 103] on span "1" at bounding box center [62, 103] width 7 height 7
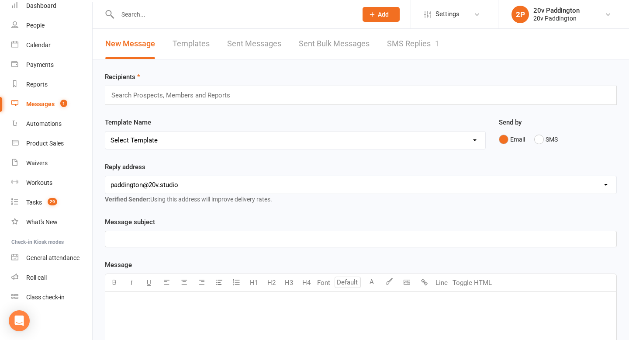
click at [385, 46] on div "New Message Templates Sent Messages Sent Bulk Messages SMS Replies 1" at bounding box center [273, 44] width 360 height 30
click at [399, 46] on link "SMS Replies 1" at bounding box center [413, 44] width 52 height 30
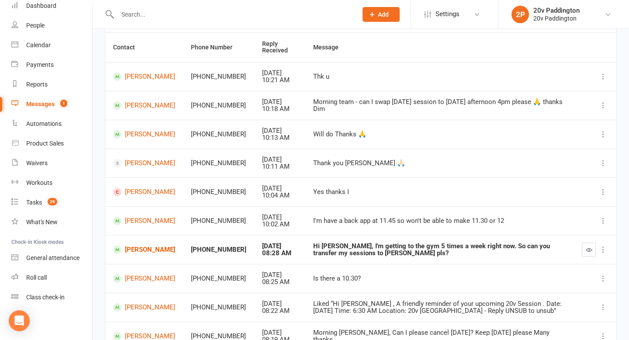
scroll to position [127, 0]
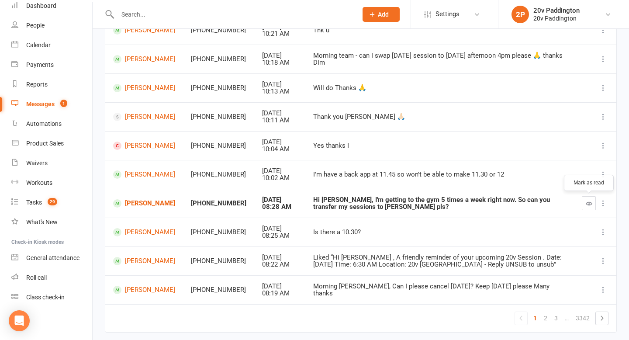
click at [583, 205] on button "button" at bounding box center [589, 203] width 14 height 14
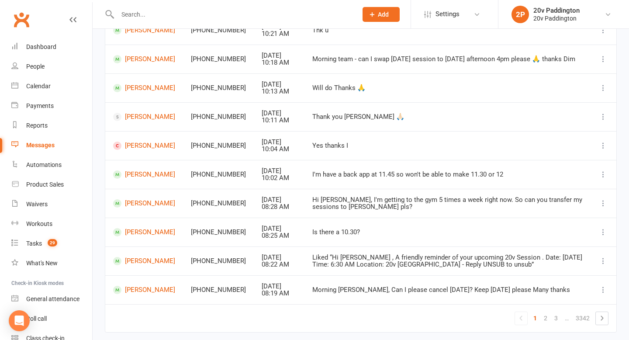
scroll to position [0, 0]
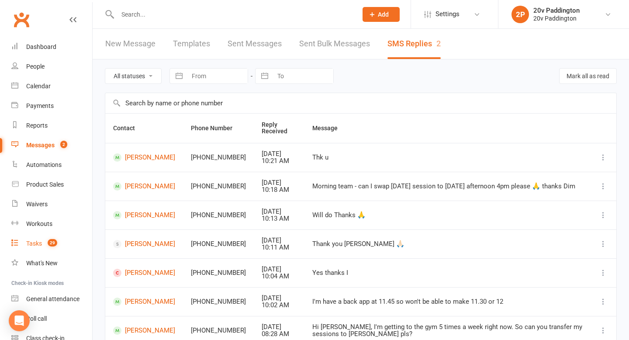
click at [49, 235] on link "Tasks 29" at bounding box center [51, 244] width 81 height 20
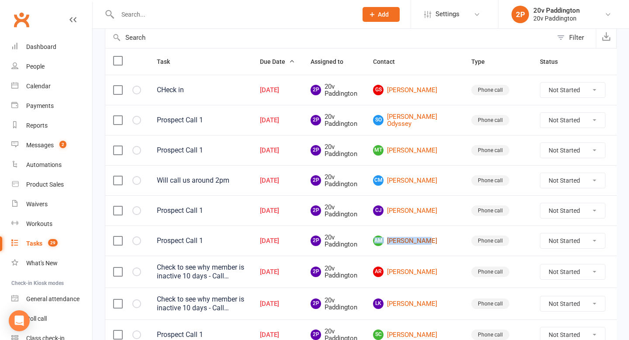
scroll to position [95, 0]
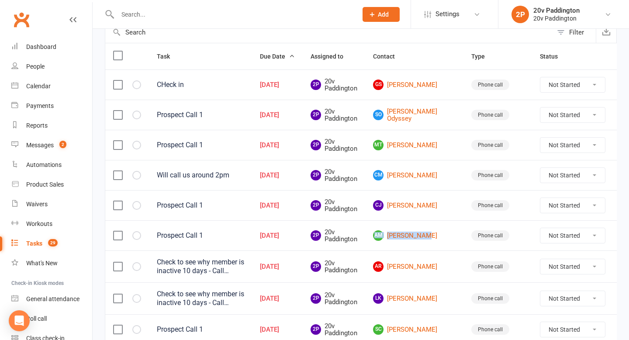
click at [122, 262] on label at bounding box center [117, 266] width 9 height 9
click at [122, 262] on input "checkbox" at bounding box center [117, 262] width 9 height 0
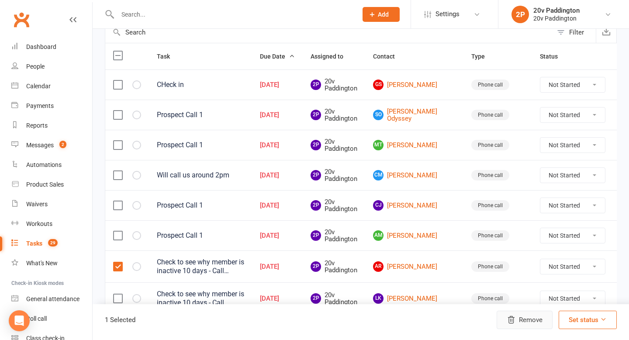
click at [521, 315] on button "Remove" at bounding box center [525, 320] width 56 height 18
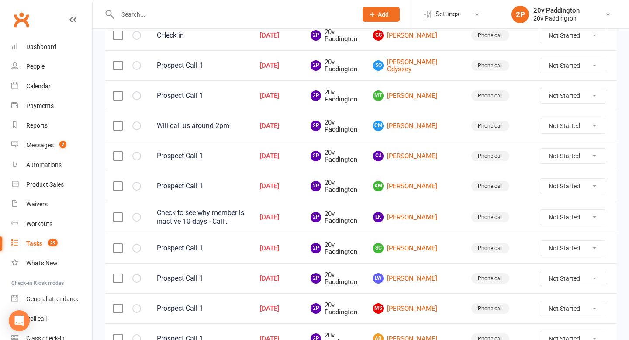
scroll to position [145, 0]
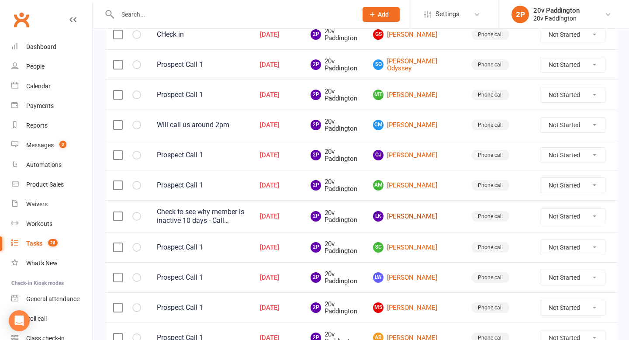
click at [415, 214] on link "LK Leanne Kearney" at bounding box center [414, 216] width 83 height 10
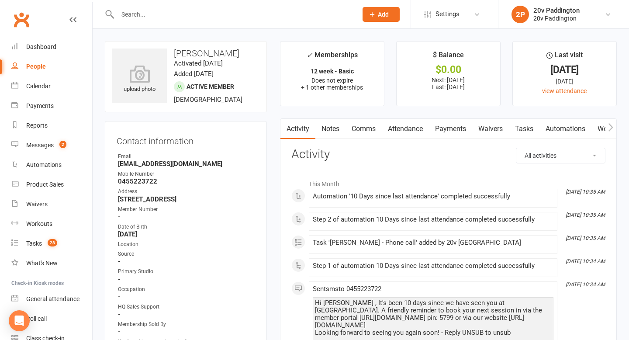
click at [351, 122] on link "Comms" at bounding box center [364, 129] width 36 height 20
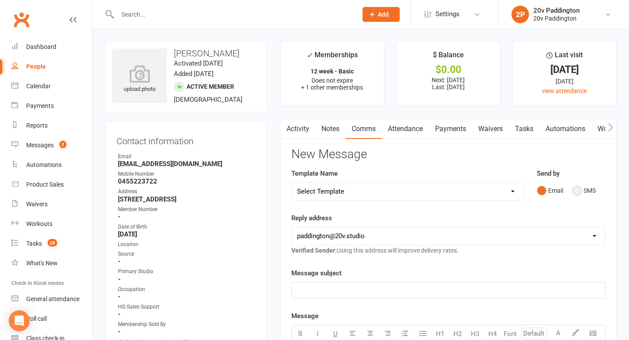
click at [585, 186] on button "SMS" at bounding box center [584, 190] width 24 height 17
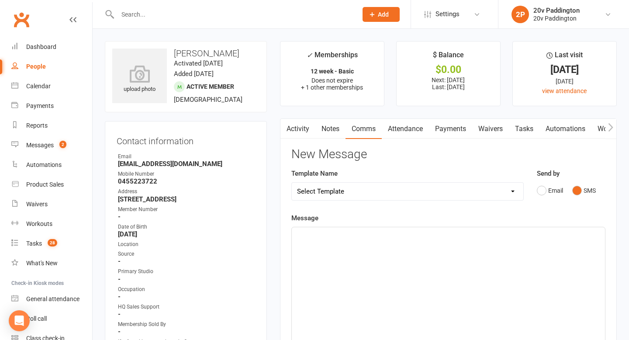
click at [480, 241] on div "﻿" at bounding box center [448, 292] width 313 height 131
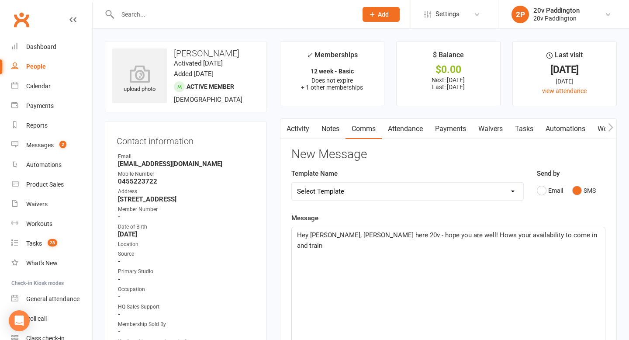
click at [535, 236] on span "Hey Leanne, Zac here 20v - hope you are well! Hows your availability to come in…" at bounding box center [448, 240] width 302 height 18
click at [564, 236] on p "Hey Leanne, Zac here 20v - hope you are well! Hows your availability to come in…" at bounding box center [448, 240] width 303 height 21
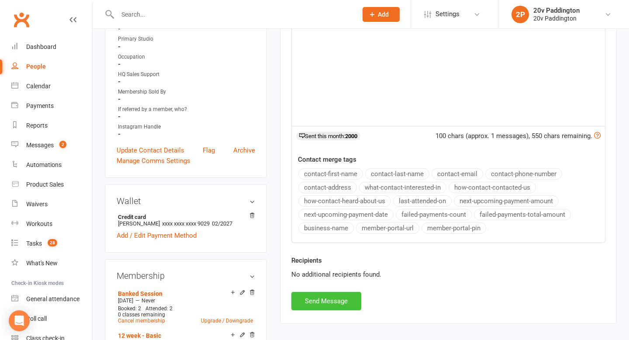
click at [317, 303] on button "Send Message" at bounding box center [326, 301] width 70 height 18
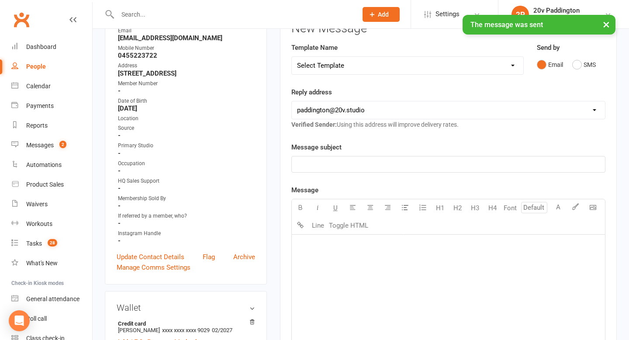
scroll to position [0, 0]
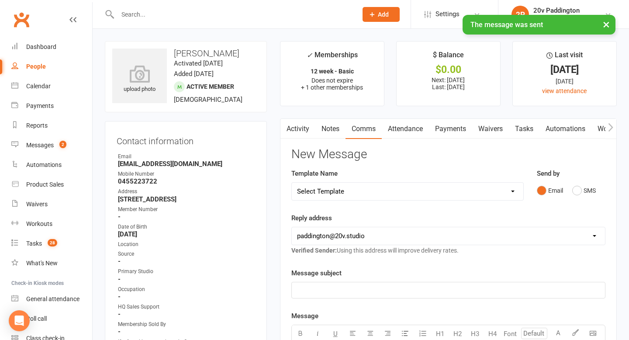
click at [528, 128] on link "Tasks" at bounding box center [524, 129] width 31 height 20
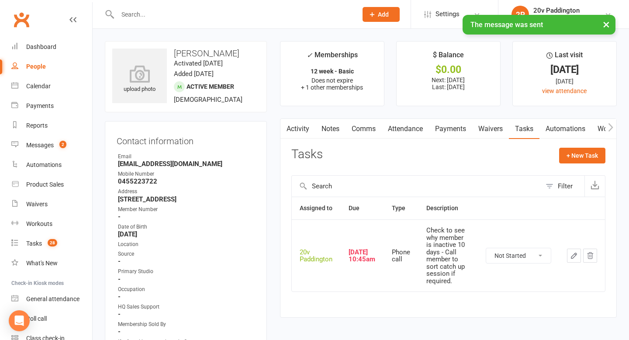
click at [526, 263] on div "Not Started In Progress Waiting Complete" at bounding box center [519, 256] width 66 height 16
click at [527, 255] on select "Not Started In Progress Waiting Complete" at bounding box center [518, 255] width 65 height 15
select select "unstarted"
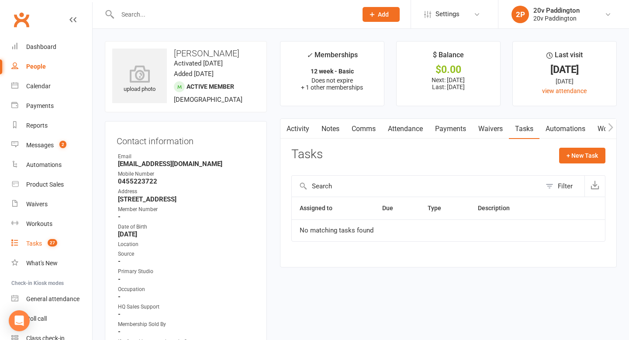
click at [39, 240] on div "Tasks" at bounding box center [34, 243] width 16 height 7
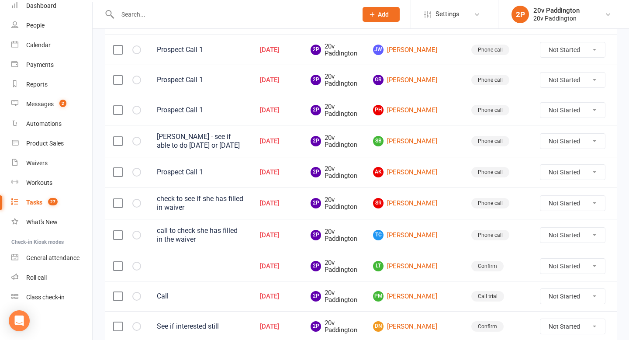
scroll to position [512, 0]
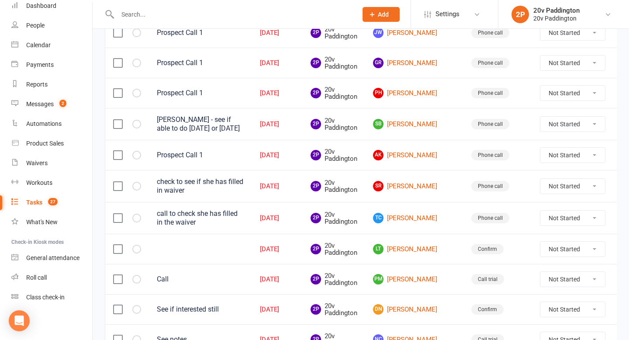
click at [120, 184] on label at bounding box center [117, 186] width 9 height 9
click at [120, 182] on input "checkbox" at bounding box center [117, 182] width 9 height 0
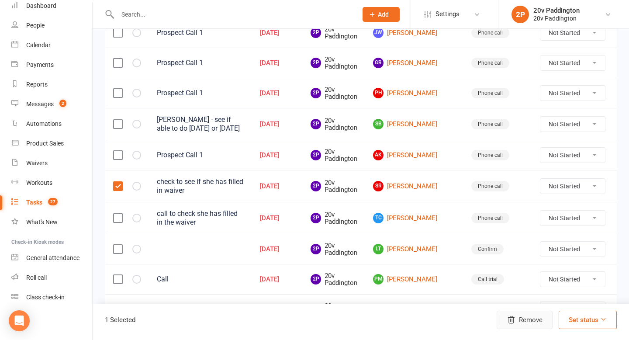
click at [525, 328] on button "Remove" at bounding box center [525, 320] width 56 height 18
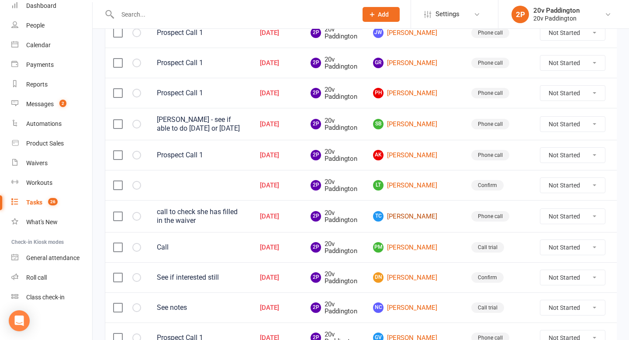
click at [423, 215] on link "TC Taya Chani" at bounding box center [414, 216] width 83 height 10
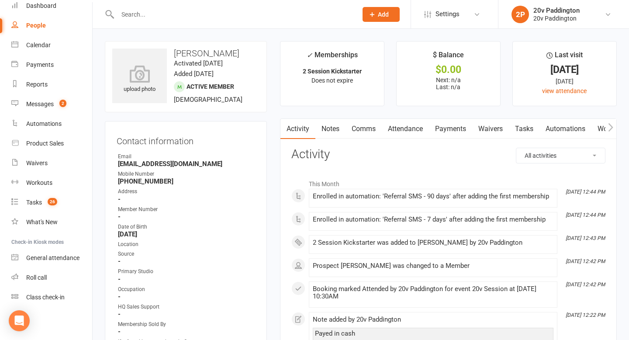
click at [529, 133] on link "Tasks" at bounding box center [524, 129] width 31 height 20
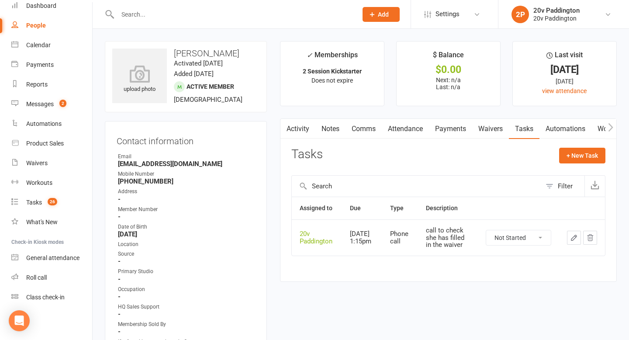
click at [589, 236] on icon "button" at bounding box center [590, 238] width 8 height 8
click at [513, 227] on td "Not Started In Progress Waiting Complete" at bounding box center [518, 237] width 81 height 36
click at [516, 236] on select "Not Started In Progress Waiting Complete" at bounding box center [518, 237] width 65 height 15
select select "unstarted"
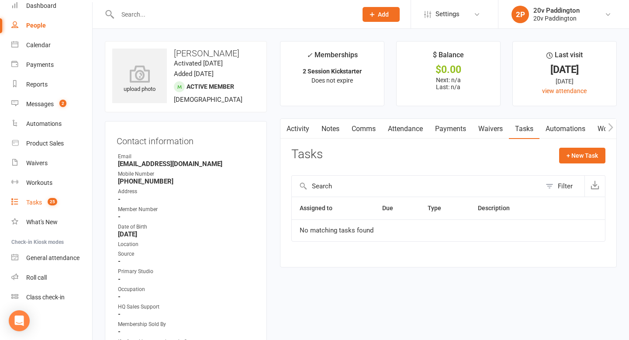
click at [34, 201] on div "Tasks" at bounding box center [34, 202] width 16 height 7
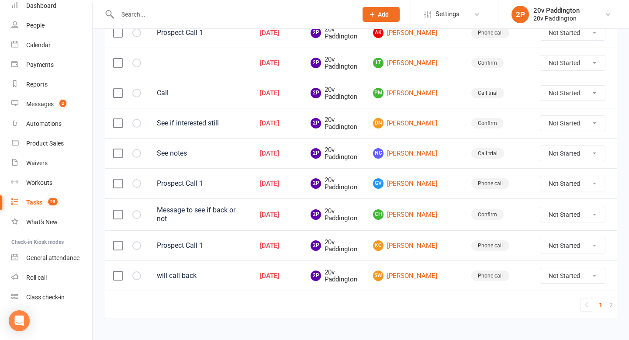
scroll to position [635, 0]
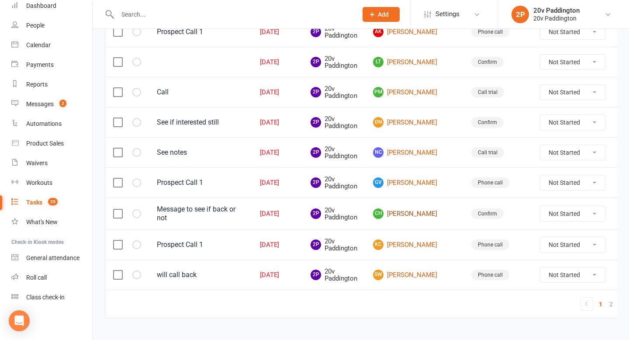
click at [428, 211] on link "CH Charlotte Hayward" at bounding box center [414, 213] width 83 height 10
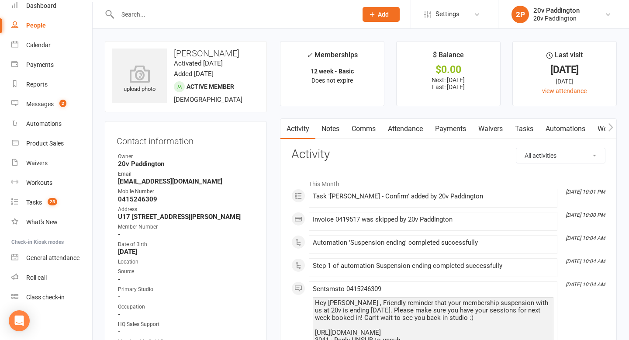
click at [372, 138] on link "Comms" at bounding box center [364, 129] width 36 height 20
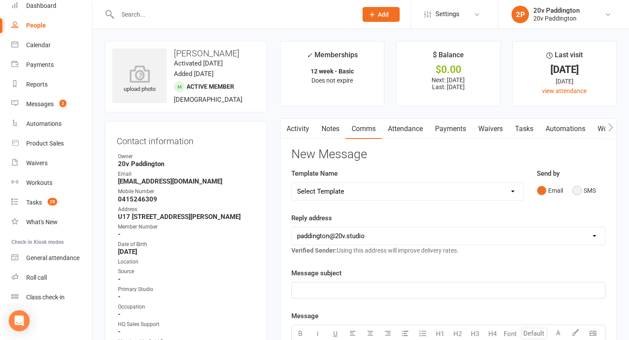
click at [587, 193] on button "SMS" at bounding box center [584, 190] width 24 height 17
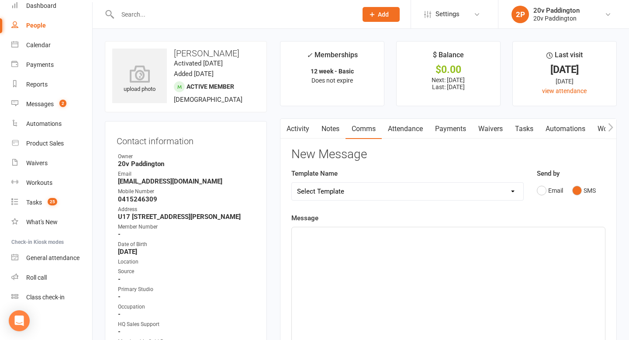
click at [463, 262] on div "﻿" at bounding box center [448, 292] width 313 height 131
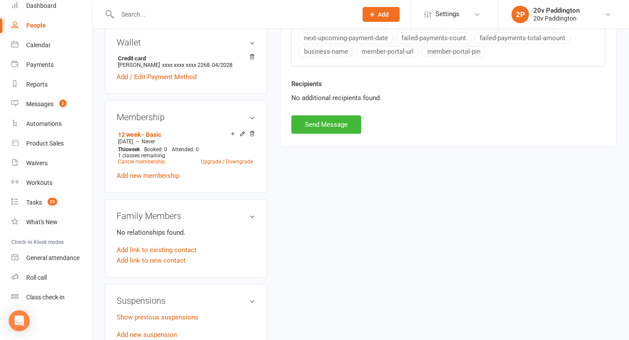
scroll to position [470, 0]
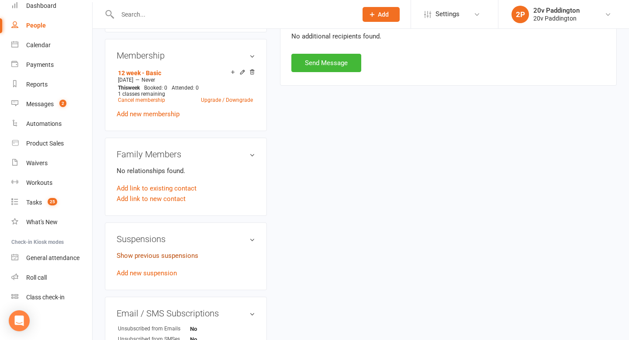
click at [145, 259] on link "Show previous suspensions" at bounding box center [158, 256] width 82 height 8
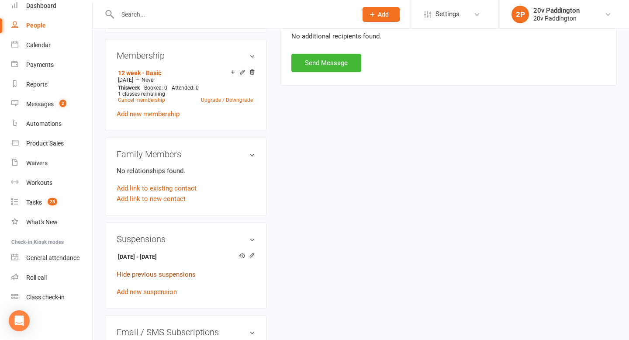
scroll to position [493, 0]
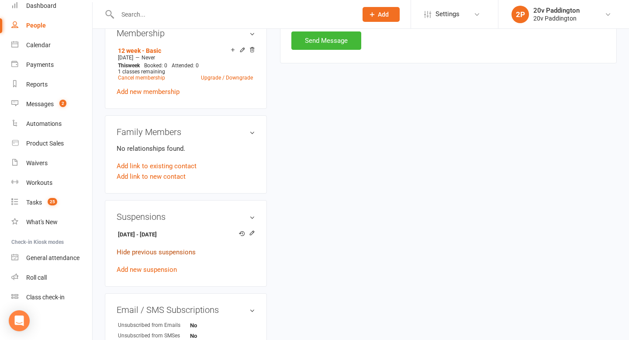
click at [152, 256] on link "Hide previous suspensions" at bounding box center [156, 252] width 79 height 8
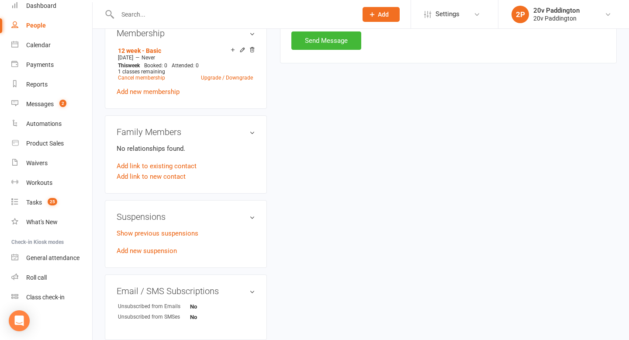
scroll to position [0, 0]
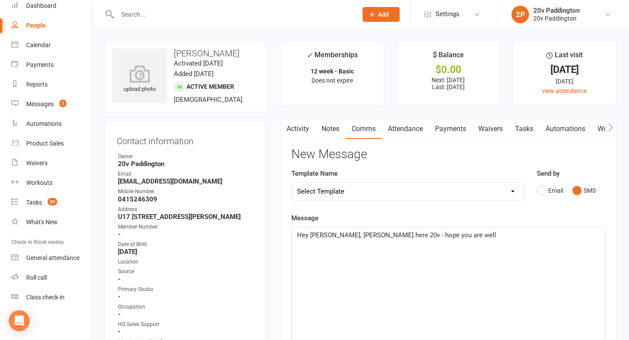
click at [452, 232] on p "Hey Charlotte, Zac here 20v - hope you are well" at bounding box center [448, 235] width 303 height 10
click at [493, 228] on div "Hey Charlotte, Zac here 20v - hope you are well :) Hows your avaliability to co…" at bounding box center [448, 292] width 313 height 131
click at [488, 232] on span "Hey Charlotte, Zac here 20v - hope you are well :) Hows your avaliability to co…" at bounding box center [446, 240] width 299 height 18
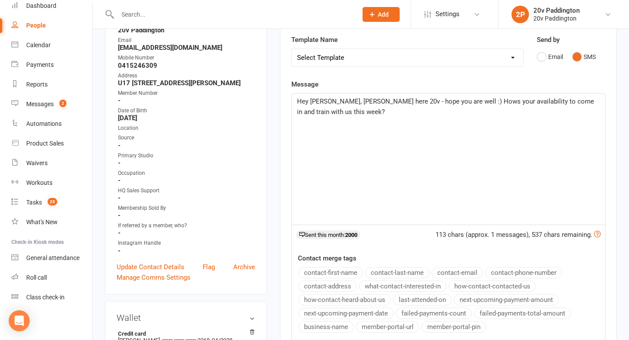
scroll to position [460, 0]
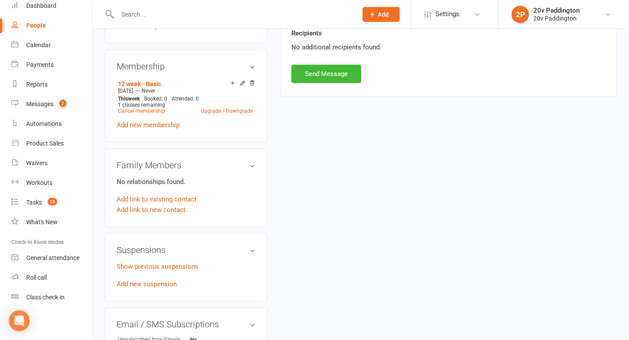
click at [342, 78] on button "Send Message" at bounding box center [326, 74] width 70 height 18
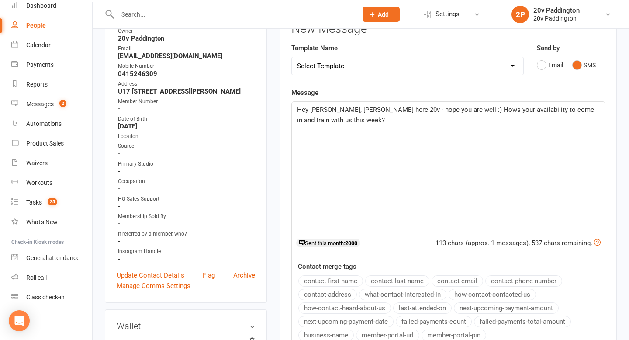
scroll to position [0, 0]
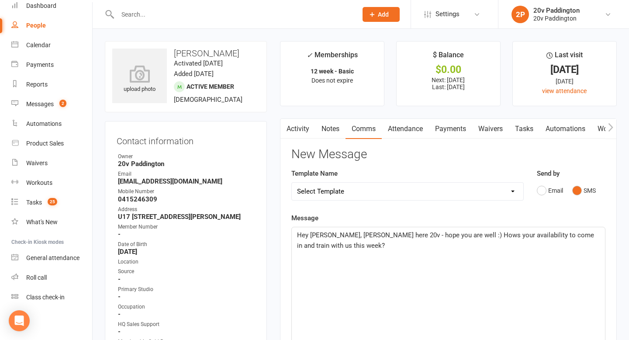
click at [526, 131] on link "Tasks" at bounding box center [524, 129] width 31 height 20
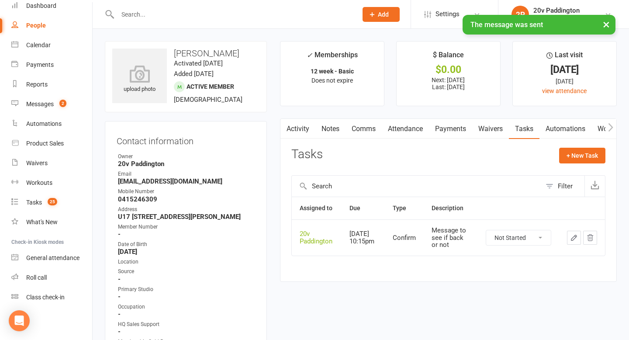
click at [538, 239] on select "Not Started In Progress Waiting Complete" at bounding box center [518, 237] width 65 height 15
select select "unstarted"
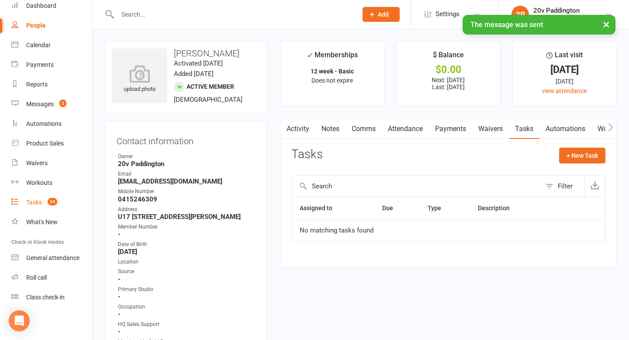
click at [43, 194] on link "Tasks 24" at bounding box center [51, 203] width 81 height 20
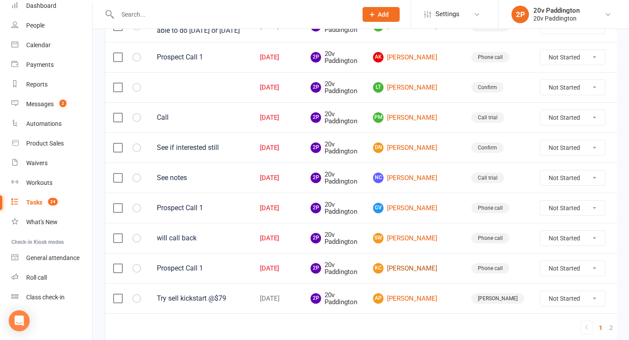
scroll to position [609, 0]
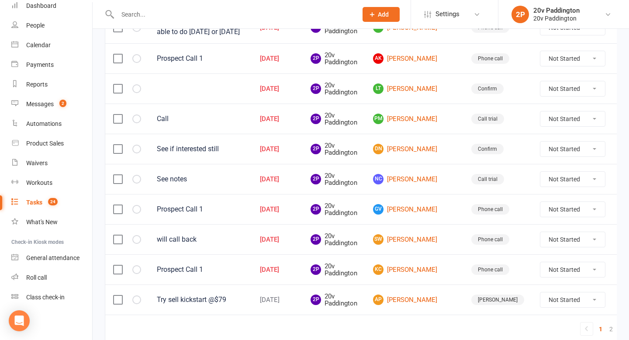
click at [427, 183] on td "NC Neen Cook" at bounding box center [414, 179] width 98 height 30
click at [425, 178] on link "NC Neen Cook" at bounding box center [414, 179] width 83 height 10
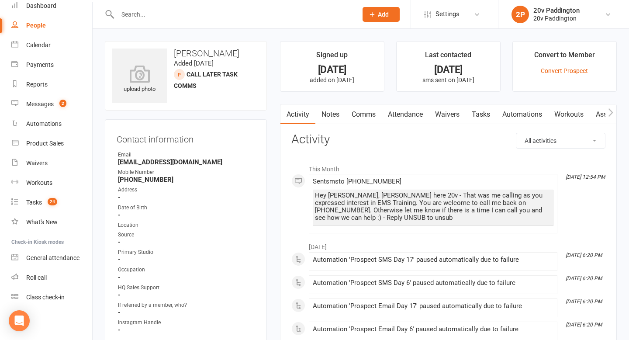
click at [376, 118] on link "Comms" at bounding box center [364, 114] width 36 height 20
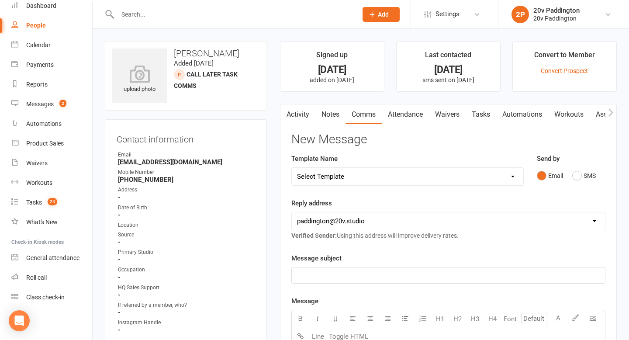
click at [574, 160] on div "Send by Email SMS" at bounding box center [571, 168] width 69 height 31
click at [574, 170] on button "SMS" at bounding box center [584, 175] width 24 height 17
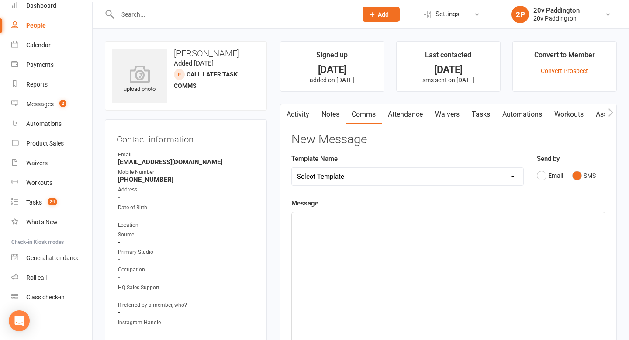
click at [478, 187] on div "Template Name Select Template [Email] 20v Referral Bonus [SMS] Free Trial Link …" at bounding box center [408, 175] width 246 height 45
click at [478, 182] on select "Select Template [Email] 20v Referral Bonus [SMS] Free Trial Link [SMS] Haven’t …" at bounding box center [408, 176] width 232 height 17
select select "3"
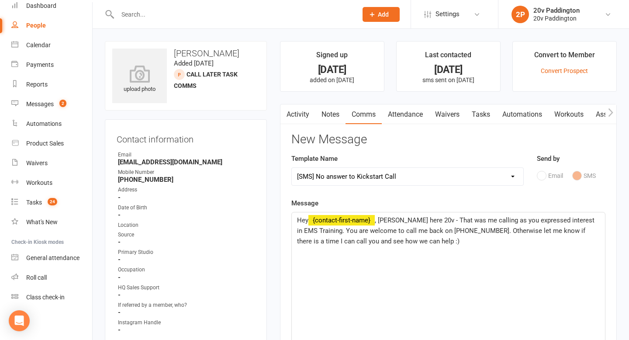
click at [385, 221] on span ", Joel here 20v - That was me calling as you expressed interest in EMS Training…" at bounding box center [446, 230] width 299 height 29
click at [620, 251] on main "Signed up 3 months ago added on 26 May 2025 Last contacted 5 days ago sms sent …" at bounding box center [448, 295] width 350 height 509
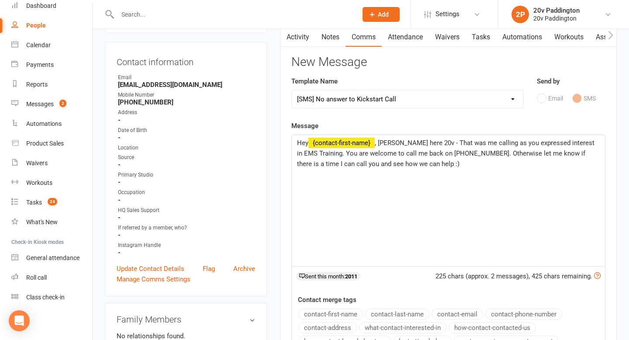
scroll to position [208, 0]
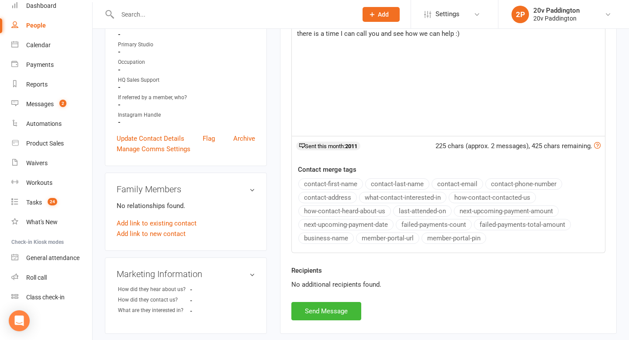
click at [334, 324] on div "Activity Notes Comms Attendance Waivers Tasks Automations Workouts Assessments …" at bounding box center [448, 114] width 337 height 437
click at [336, 311] on button "Send Message" at bounding box center [326, 311] width 70 height 18
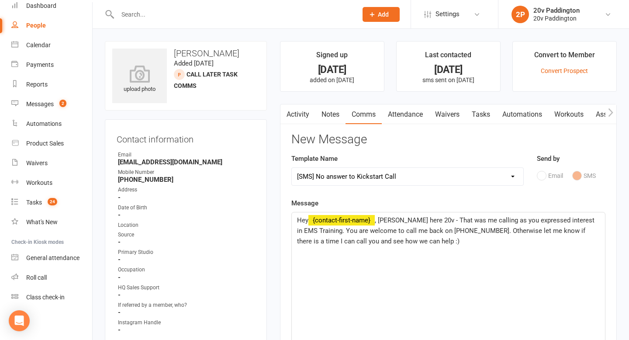
select select
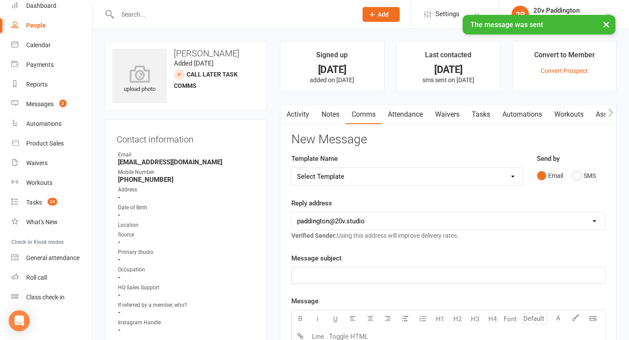
click at [491, 112] on link "Tasks" at bounding box center [481, 114] width 31 height 20
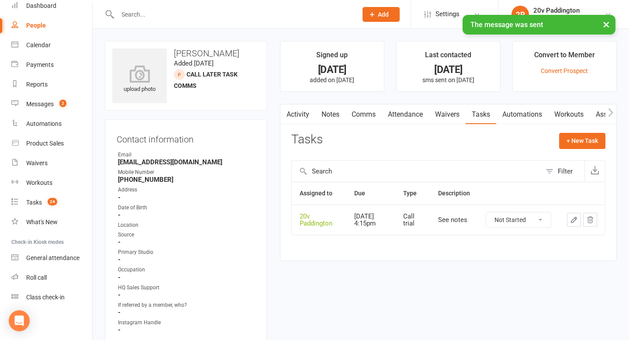
click at [563, 224] on td at bounding box center [582, 219] width 46 height 30
click at [570, 224] on icon "button" at bounding box center [574, 220] width 8 height 8
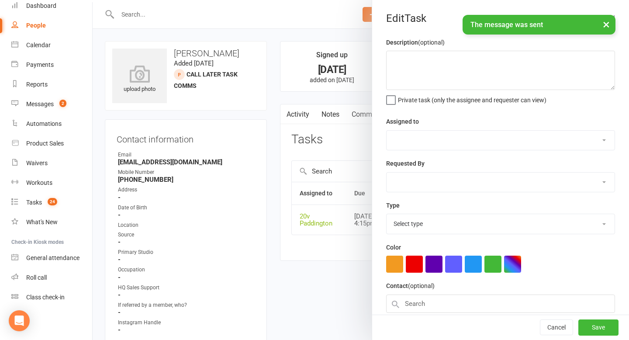
type textarea "See notes"
select select "45737"
type input "18 Aug 2025"
type input "4:15pm"
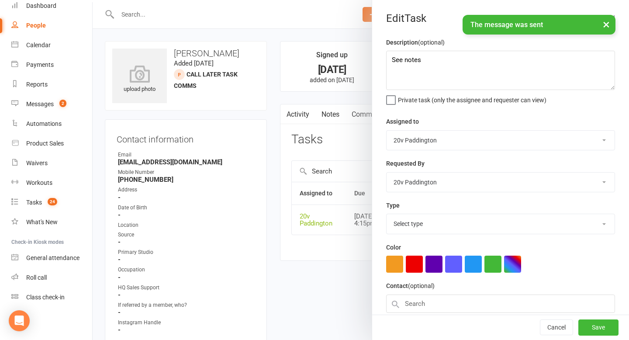
select select "23831"
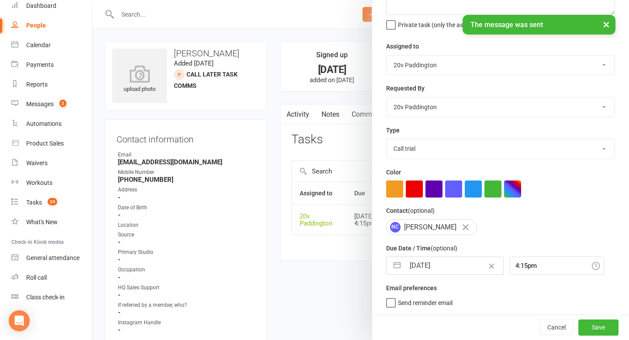
click at [429, 266] on input "18 Aug 2025" at bounding box center [454, 265] width 98 height 17
select select "6"
select select "2025"
select select "7"
select select "2025"
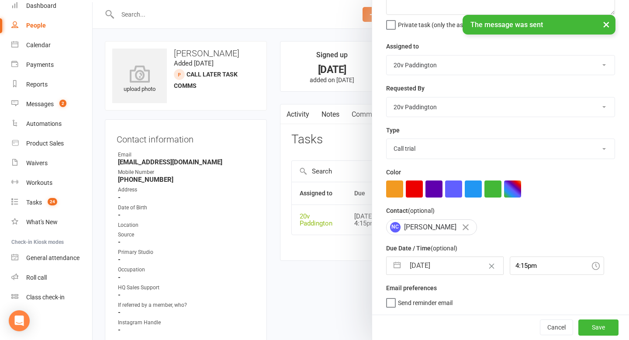
select select "8"
select select "2025"
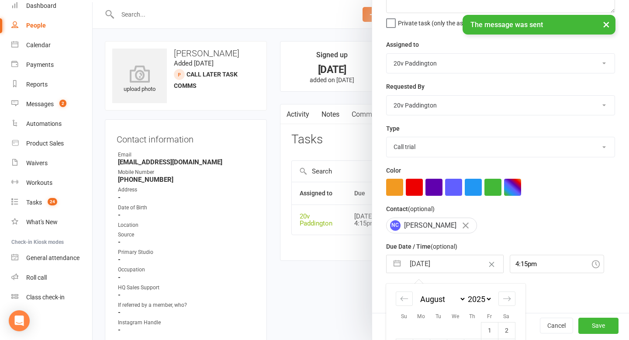
scroll to position [170, 0]
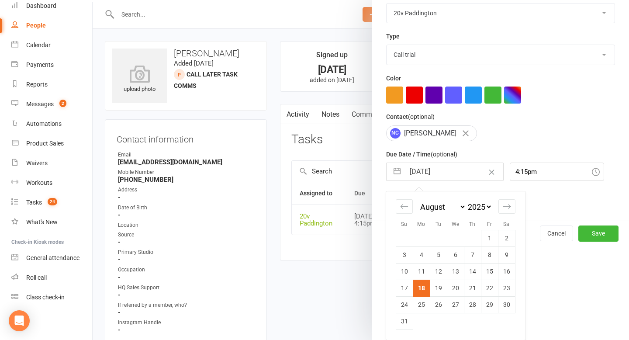
click at [459, 289] on td "20" at bounding box center [455, 288] width 17 height 17
type input "20 Aug 2025"
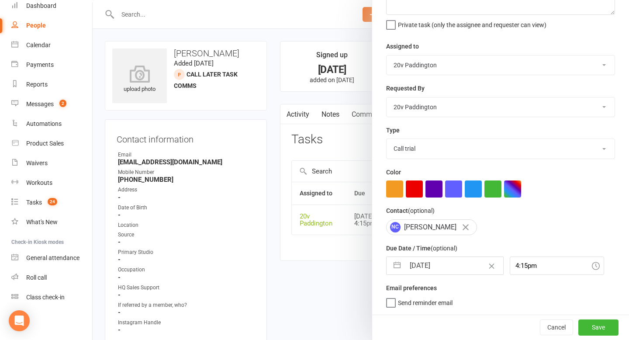
scroll to position [77, 0]
click at [597, 330] on button "Save" at bounding box center [598, 327] width 40 height 16
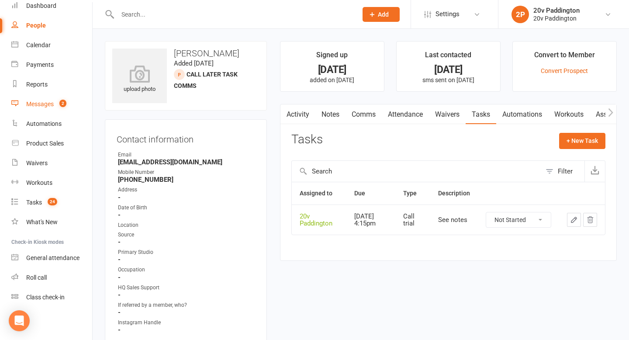
click at [70, 105] on link "Messages 2" at bounding box center [51, 104] width 81 height 20
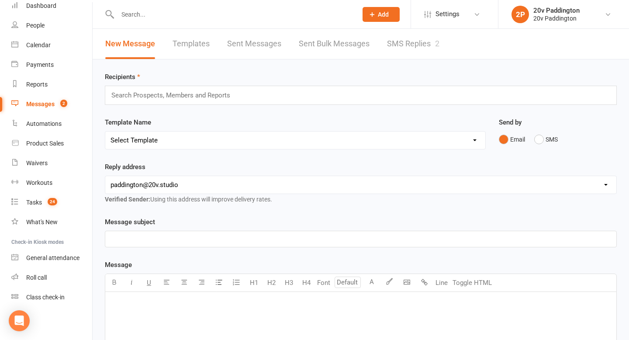
click at [409, 48] on link "SMS Replies 2" at bounding box center [413, 44] width 52 height 30
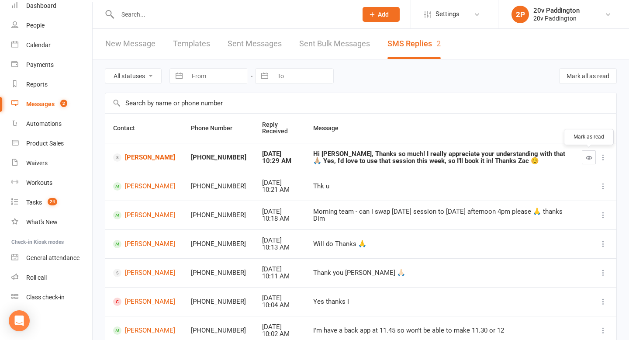
click at [586, 157] on icon "button" at bounding box center [589, 157] width 7 height 7
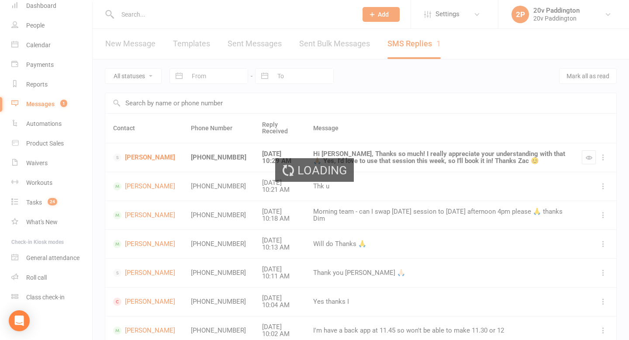
click at [132, 76] on div "Loading" at bounding box center [314, 170] width 629 height 340
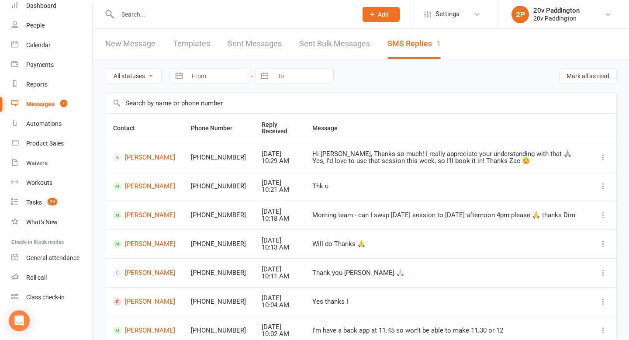
click at [130, 82] on select "All statuses Read only Unread only" at bounding box center [133, 76] width 56 height 15
select select "unread_only"
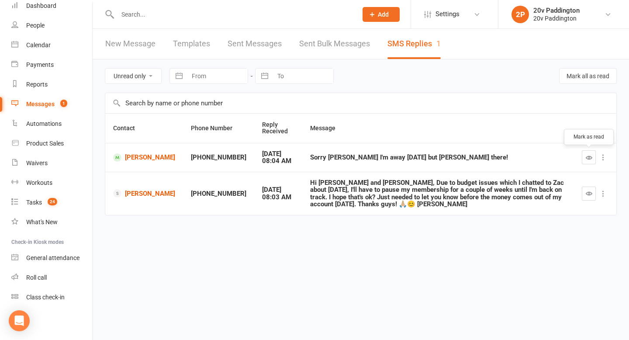
click at [588, 159] on icon "button" at bounding box center [589, 157] width 7 height 7
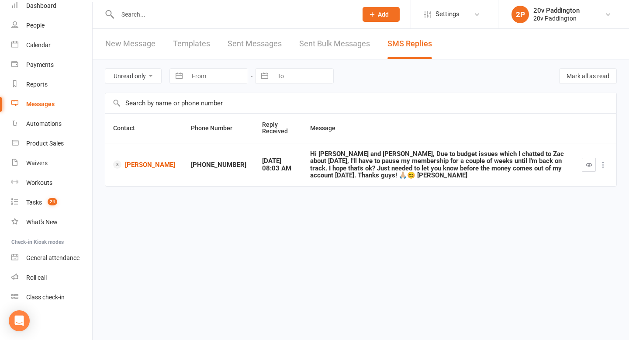
click at [591, 194] on div "All statuses Read only Unread only Navigate forward to interact with the calend…" at bounding box center [361, 135] width 536 height 152
click at [591, 164] on button "button" at bounding box center [589, 165] width 14 height 14
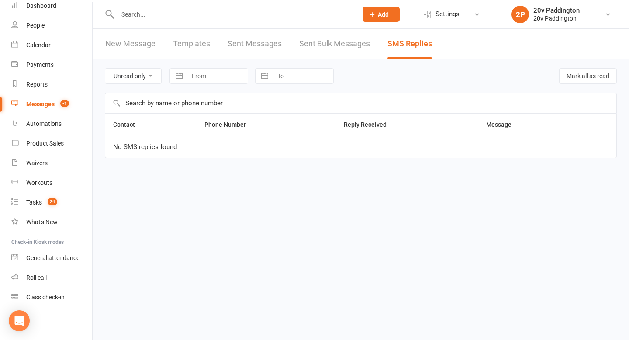
click at [135, 76] on select "All statuses Read only Unread only" at bounding box center [133, 76] width 56 height 15
select select
